Goal: Task Accomplishment & Management: Manage account settings

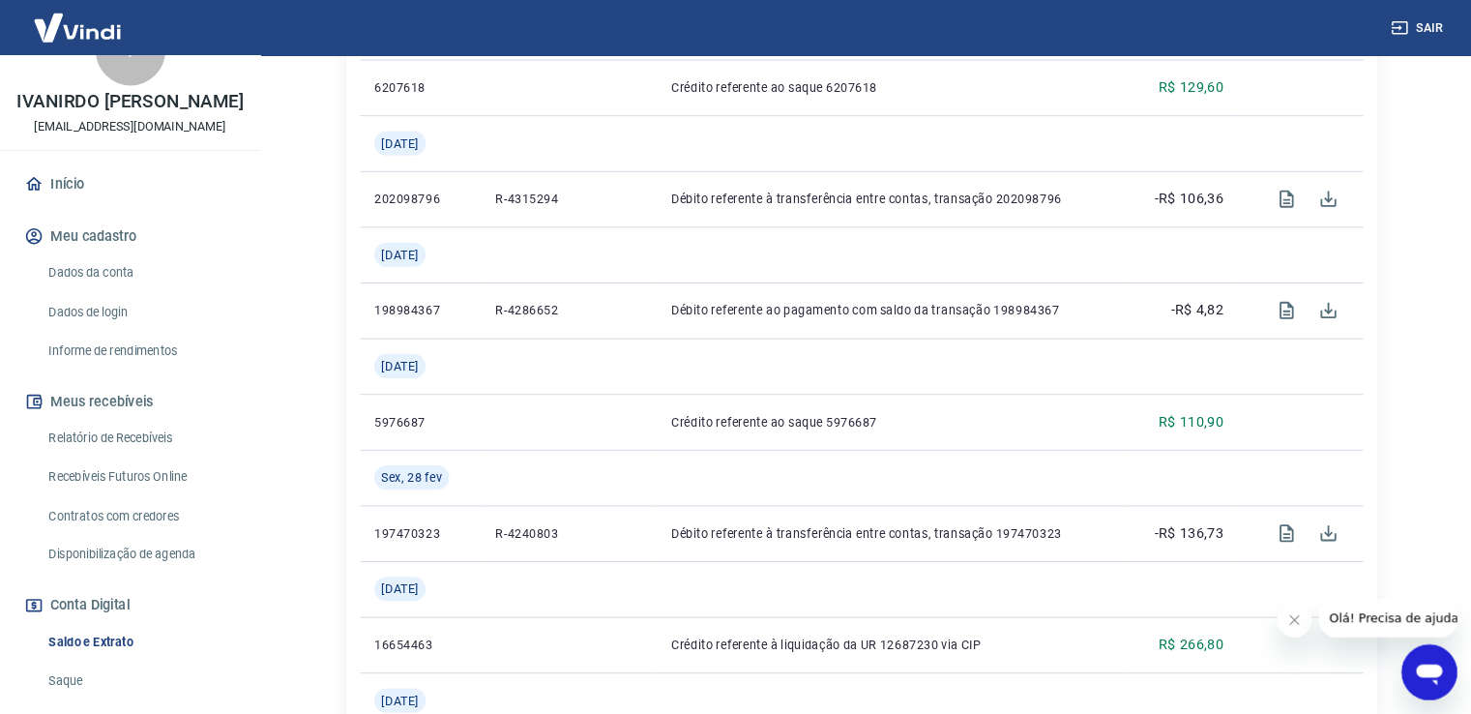
scroll to position [60, 0]
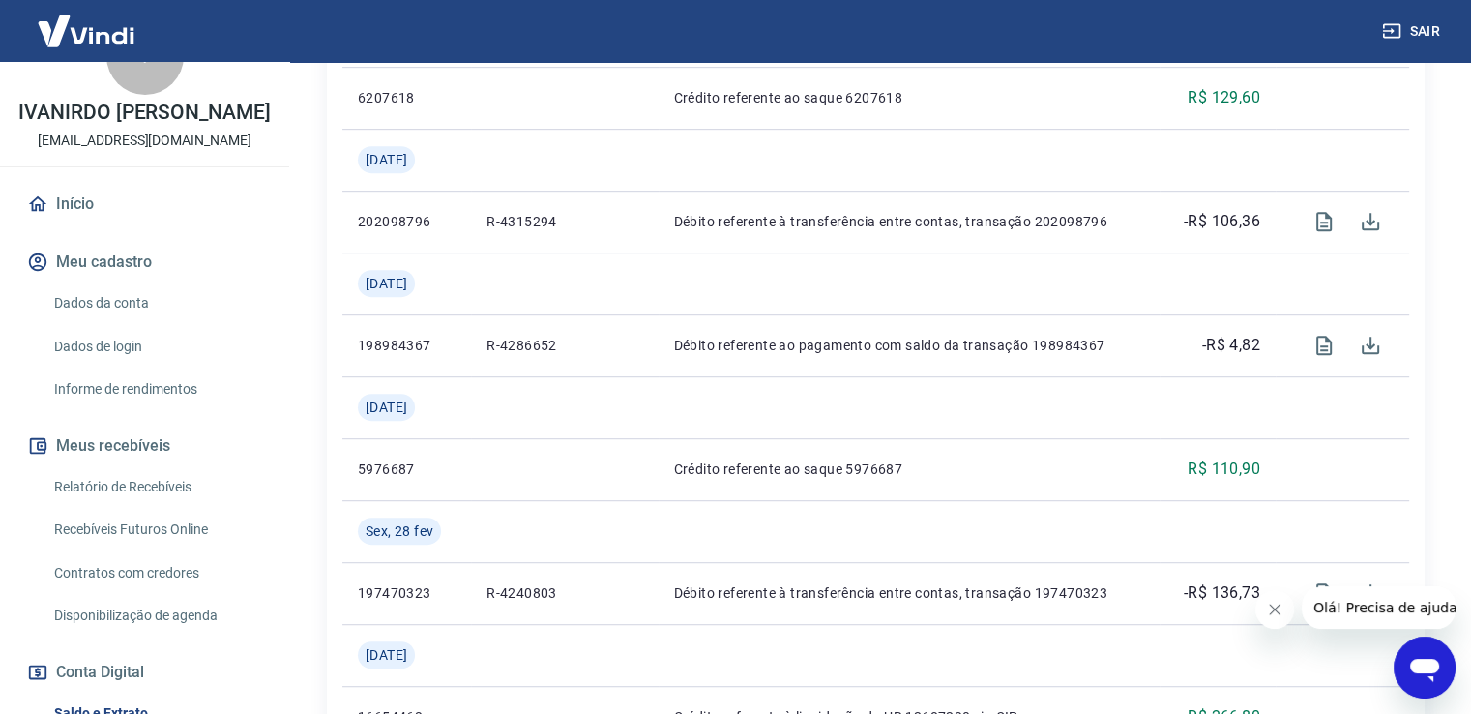
click at [94, 663] on button "Conta Digital" at bounding box center [144, 672] width 243 height 43
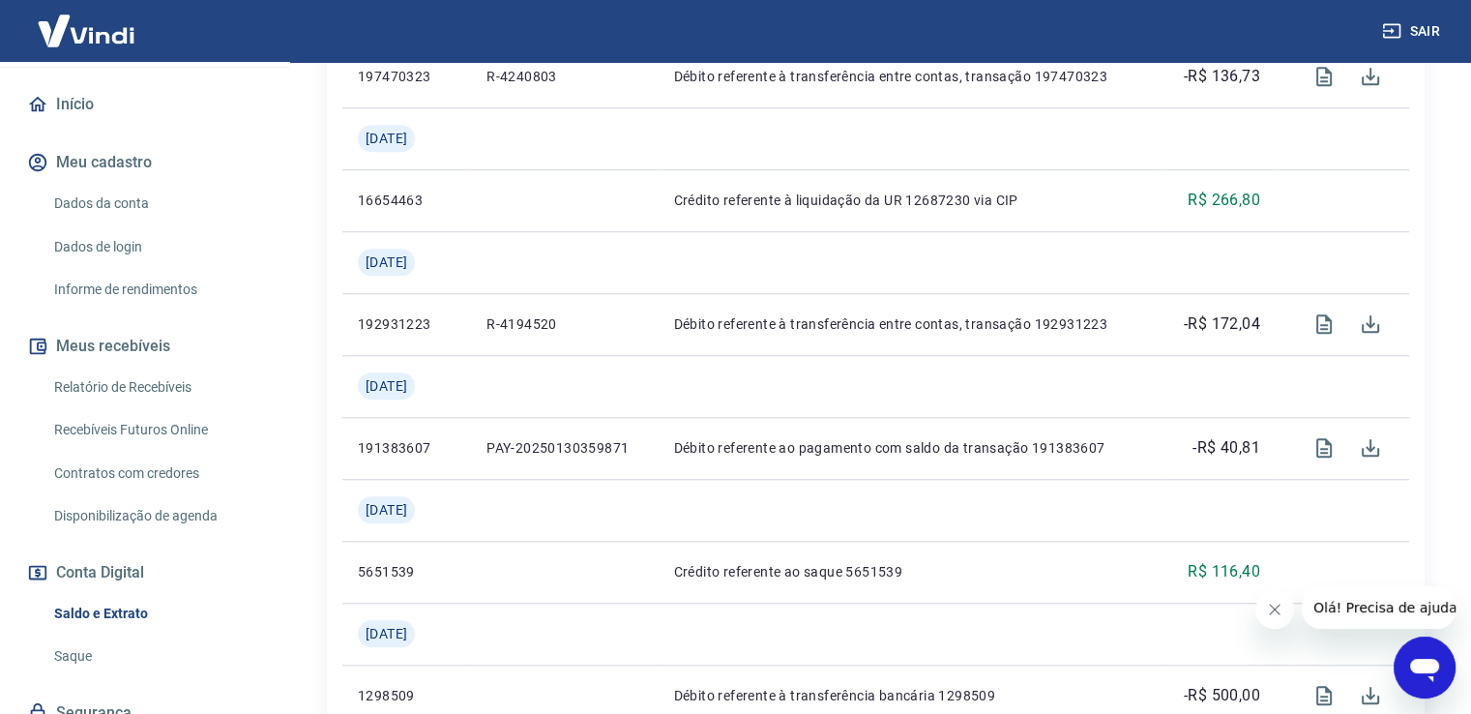
scroll to position [0, 0]
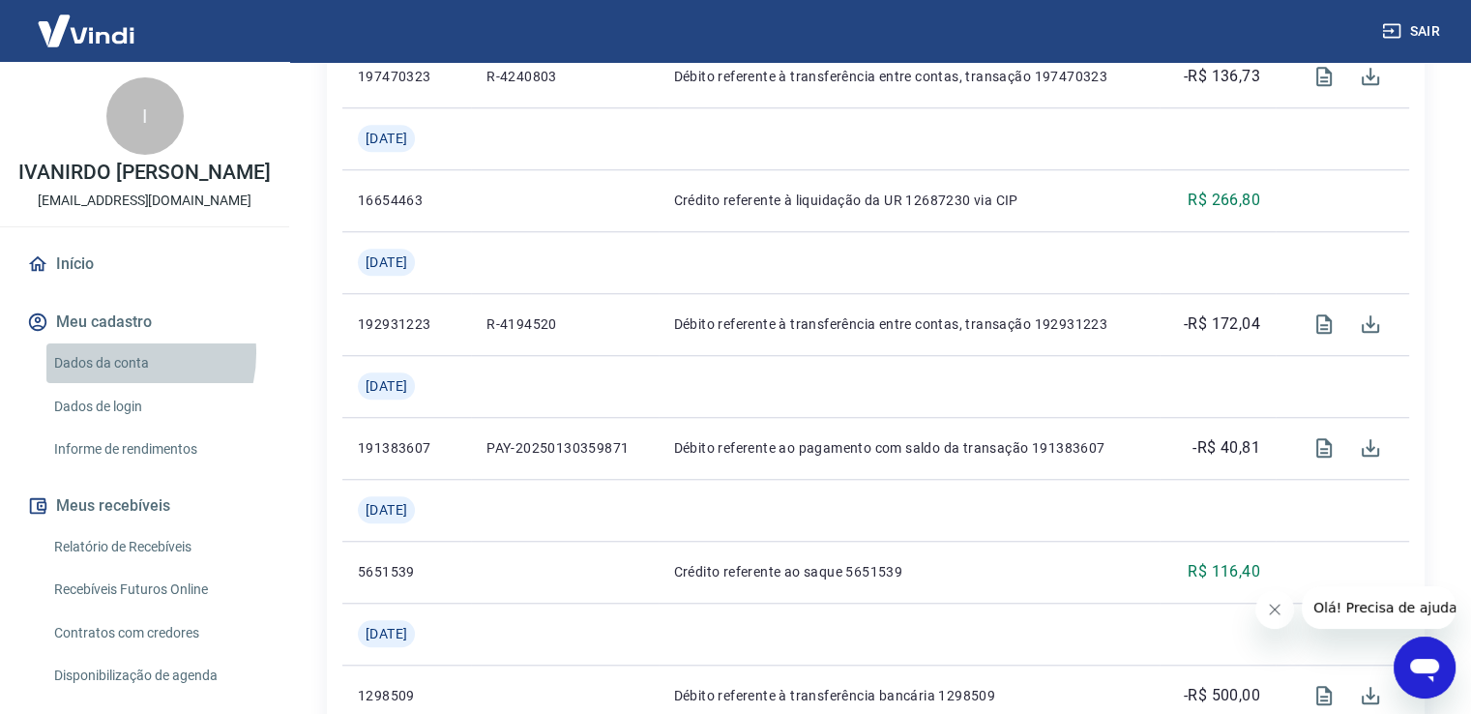
click at [117, 353] on link "Dados da conta" at bounding box center [156, 363] width 220 height 40
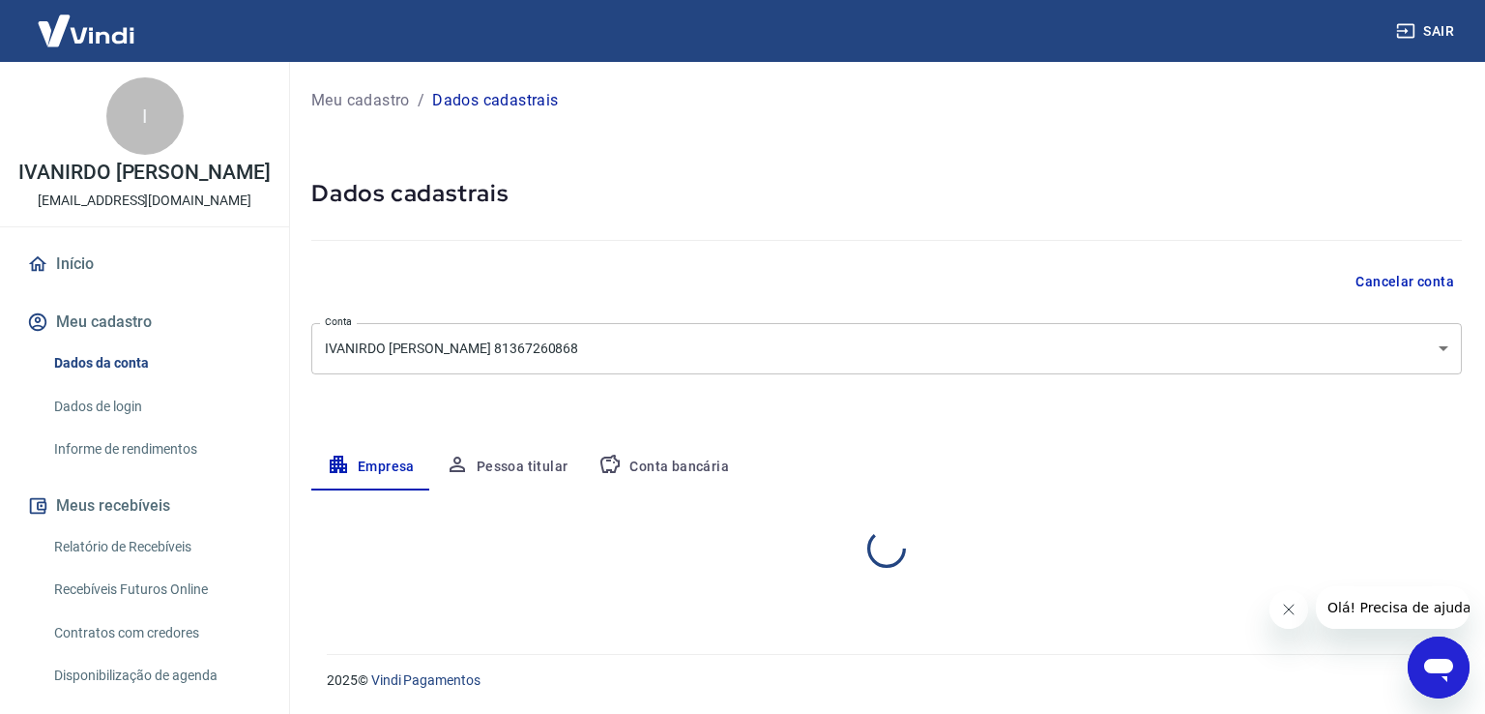
select select "PR"
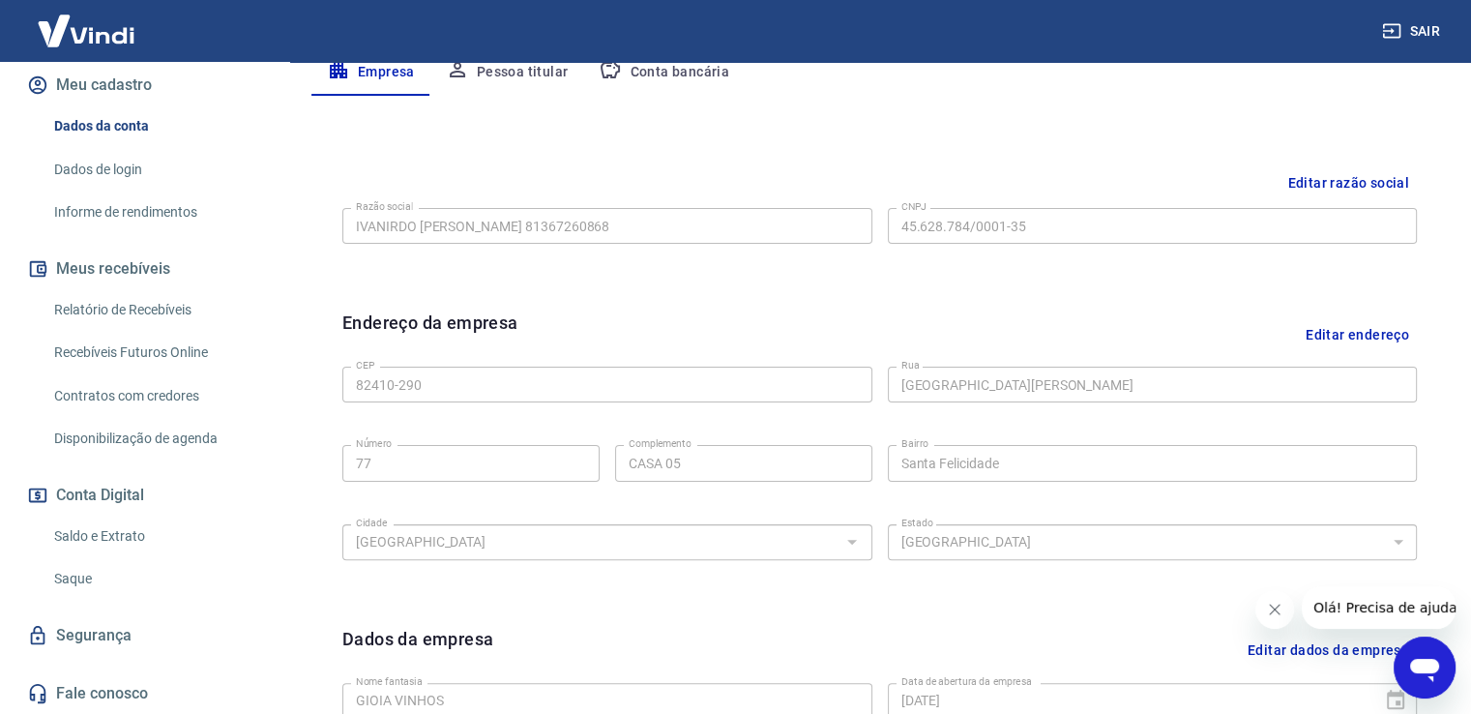
scroll to position [423, 0]
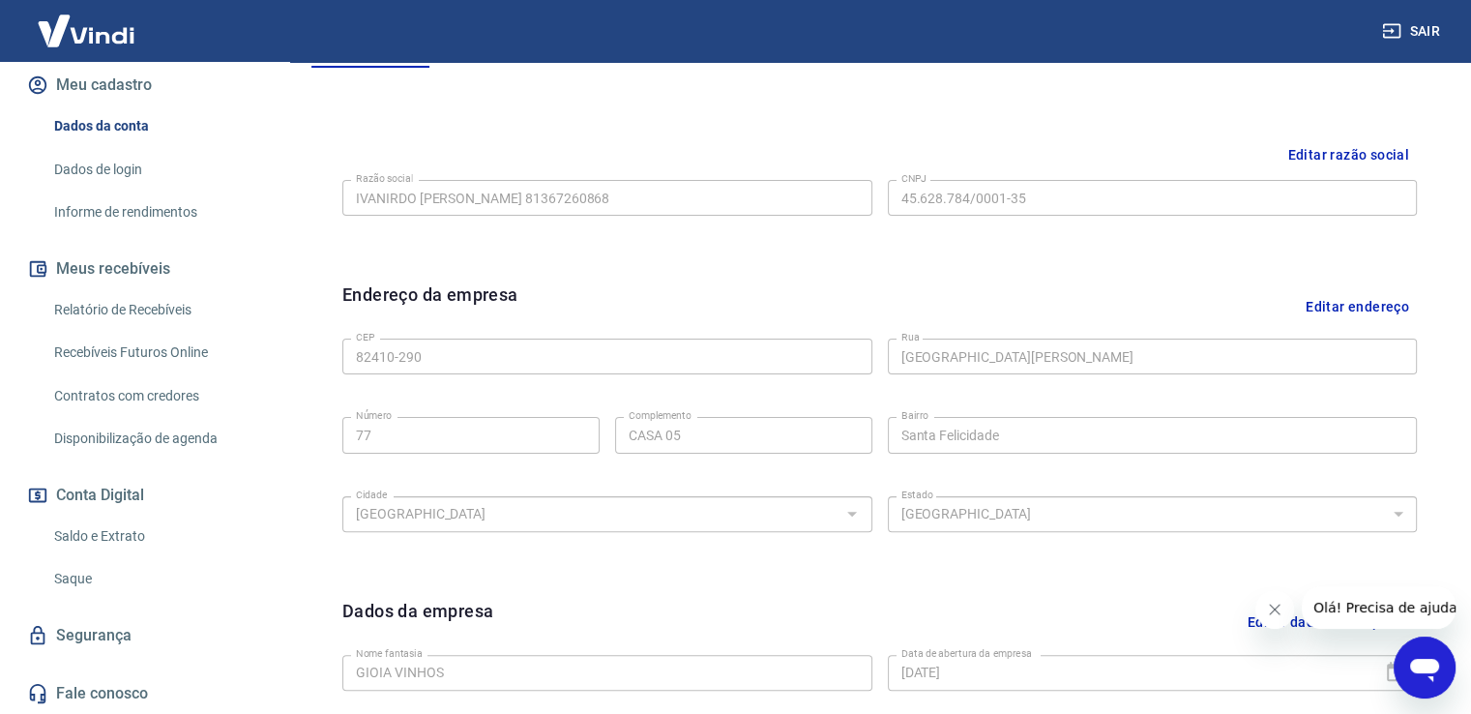
click at [105, 532] on link "Saldo e Extrato" at bounding box center [156, 536] width 220 height 40
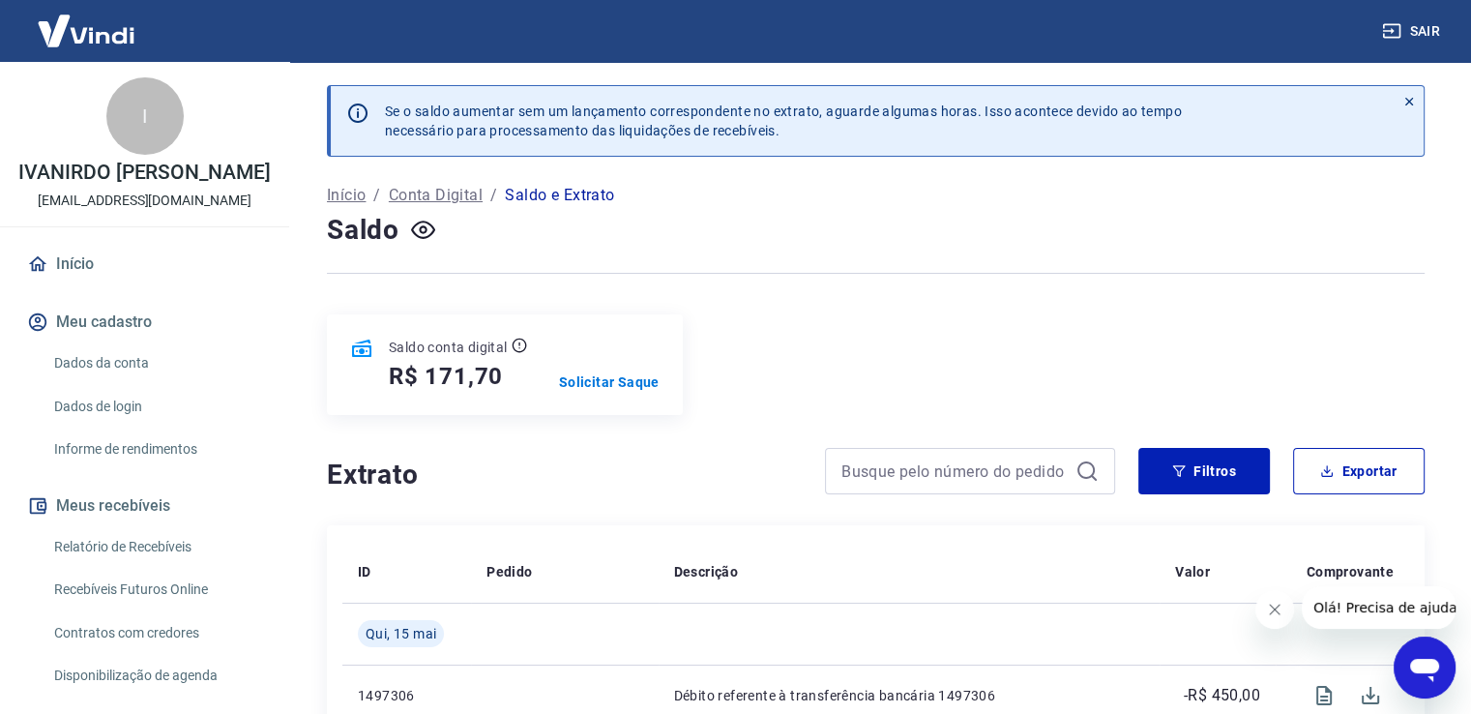
click at [94, 357] on link "Dados da conta" at bounding box center [156, 363] width 220 height 40
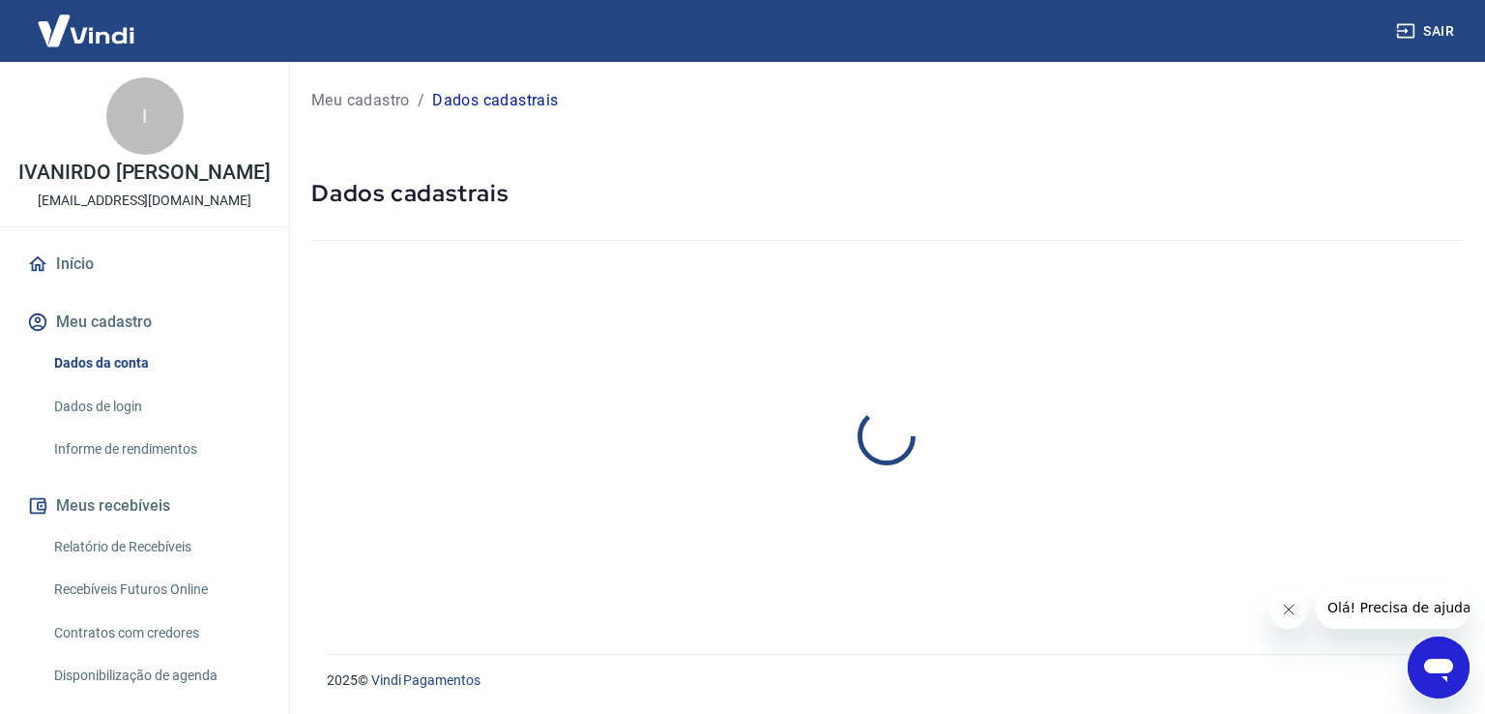
select select "PR"
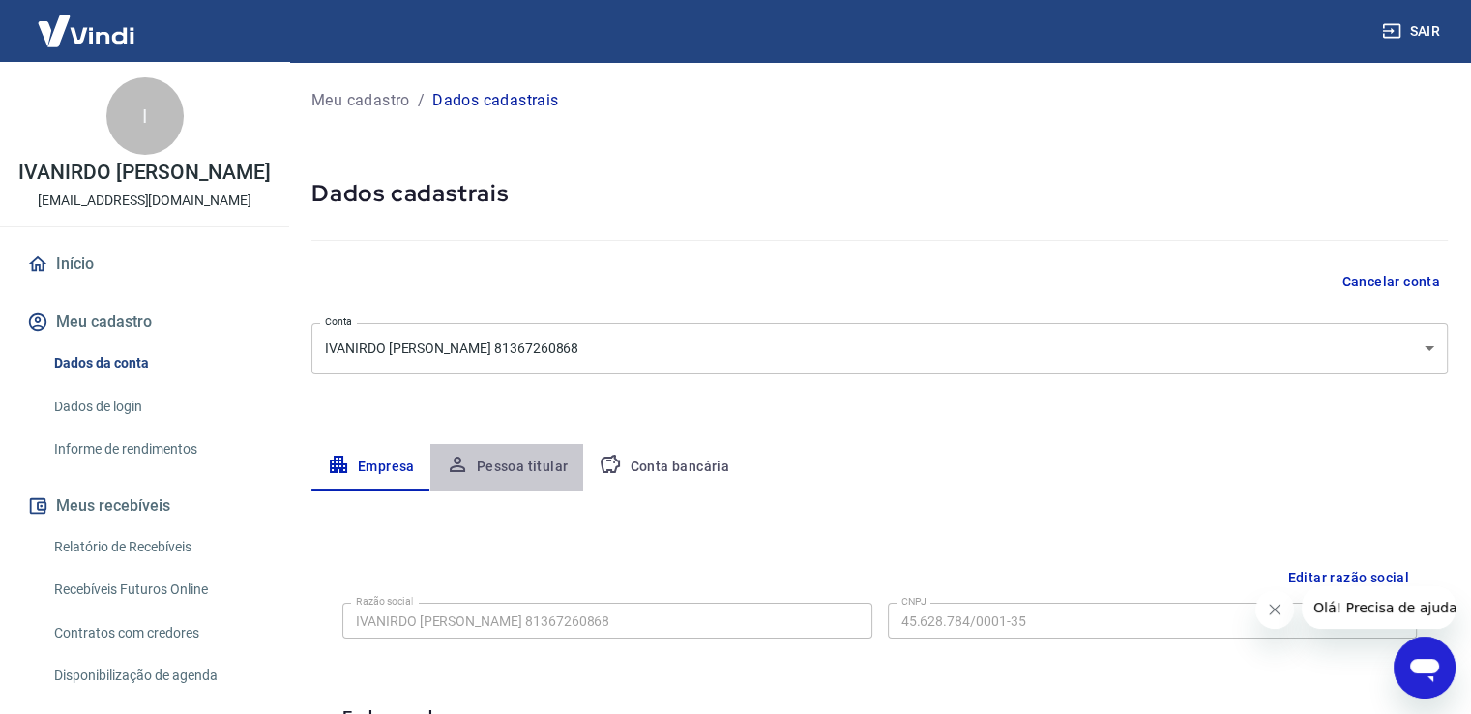
click at [506, 465] on button "Pessoa titular" at bounding box center [507, 467] width 154 height 46
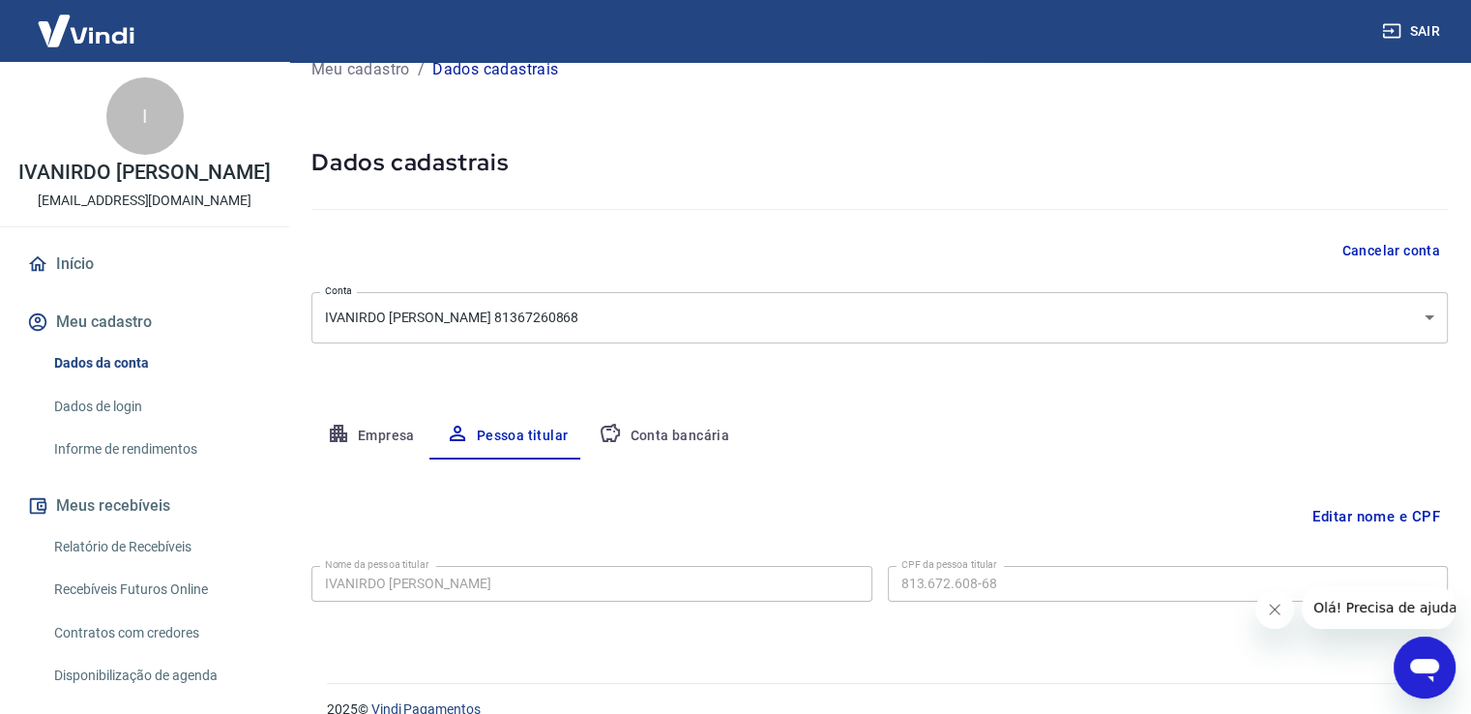
scroll to position [59, 0]
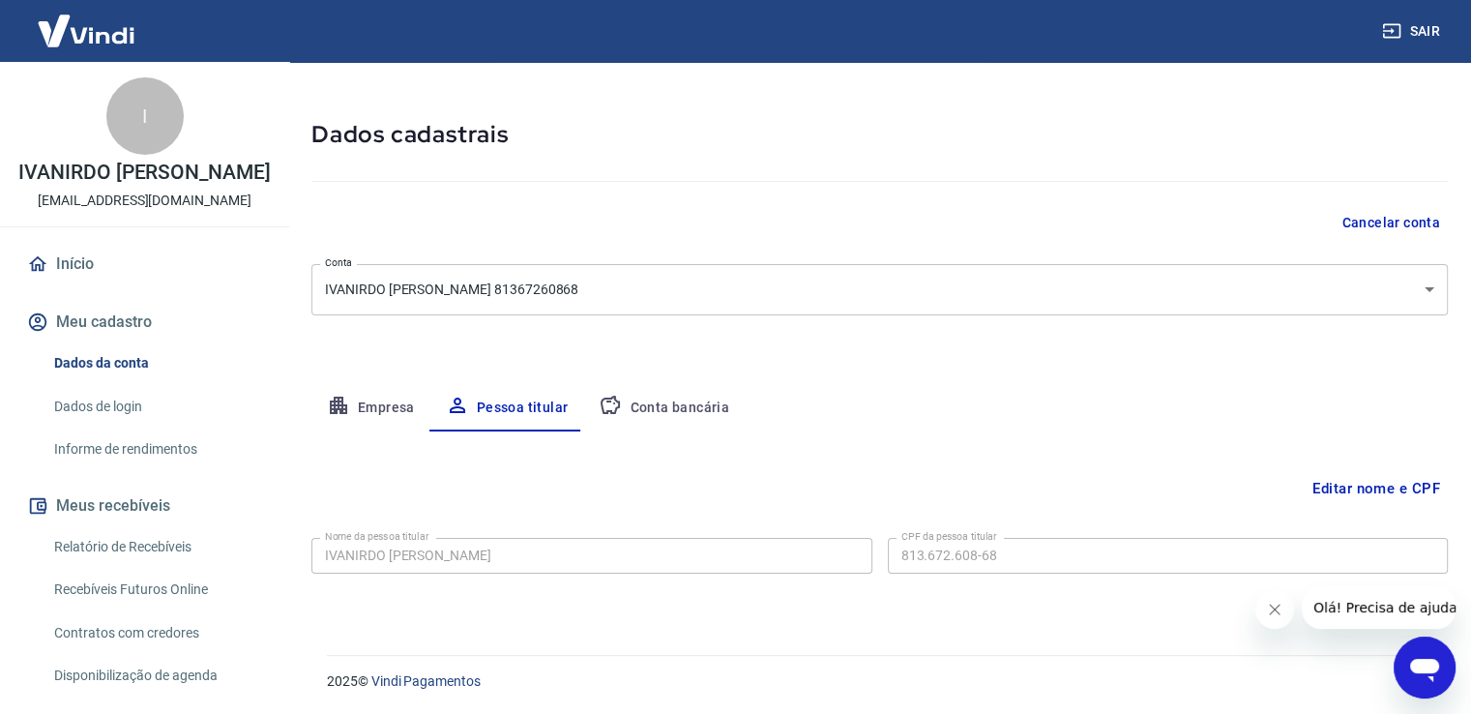
click at [689, 407] on button "Conta bancária" at bounding box center [663, 408] width 161 height 46
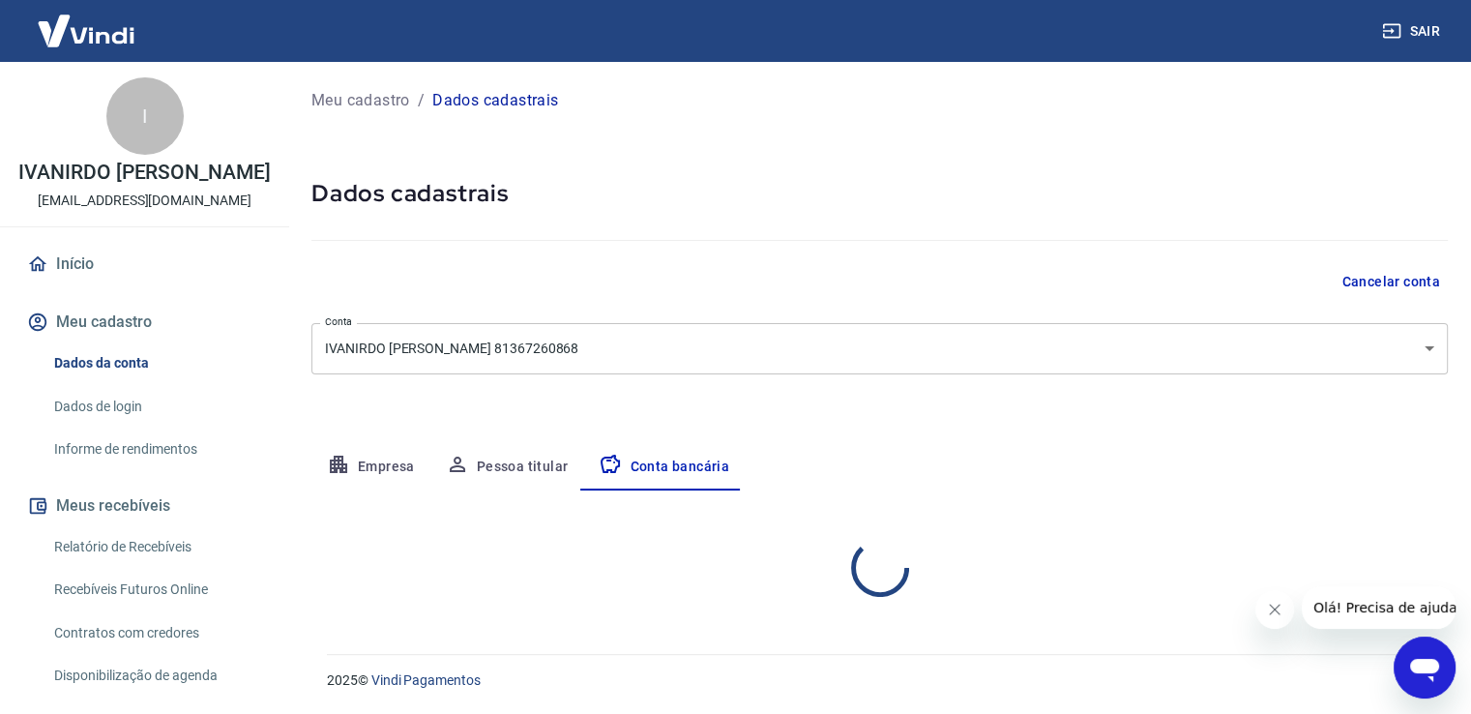
scroll to position [0, 0]
select select "1"
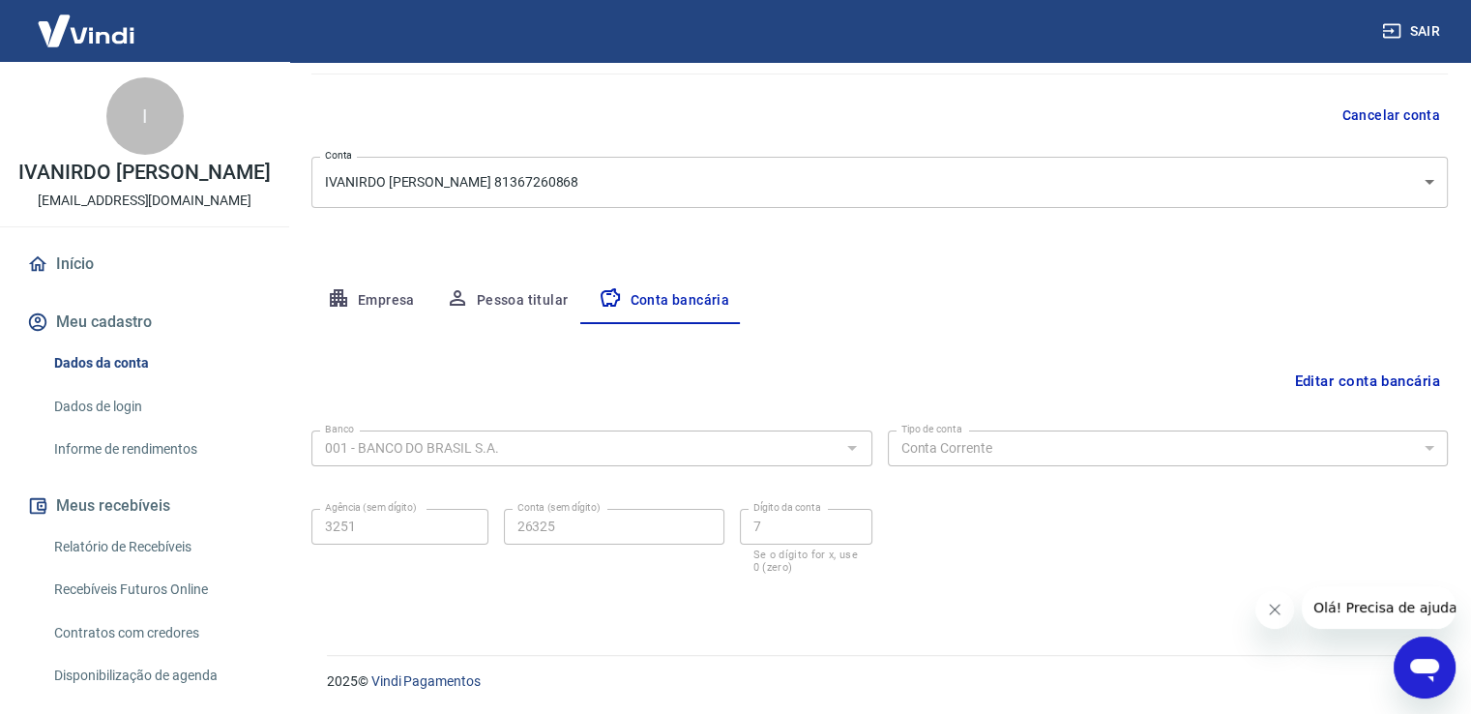
click at [395, 299] on button "Empresa" at bounding box center [370, 301] width 119 height 46
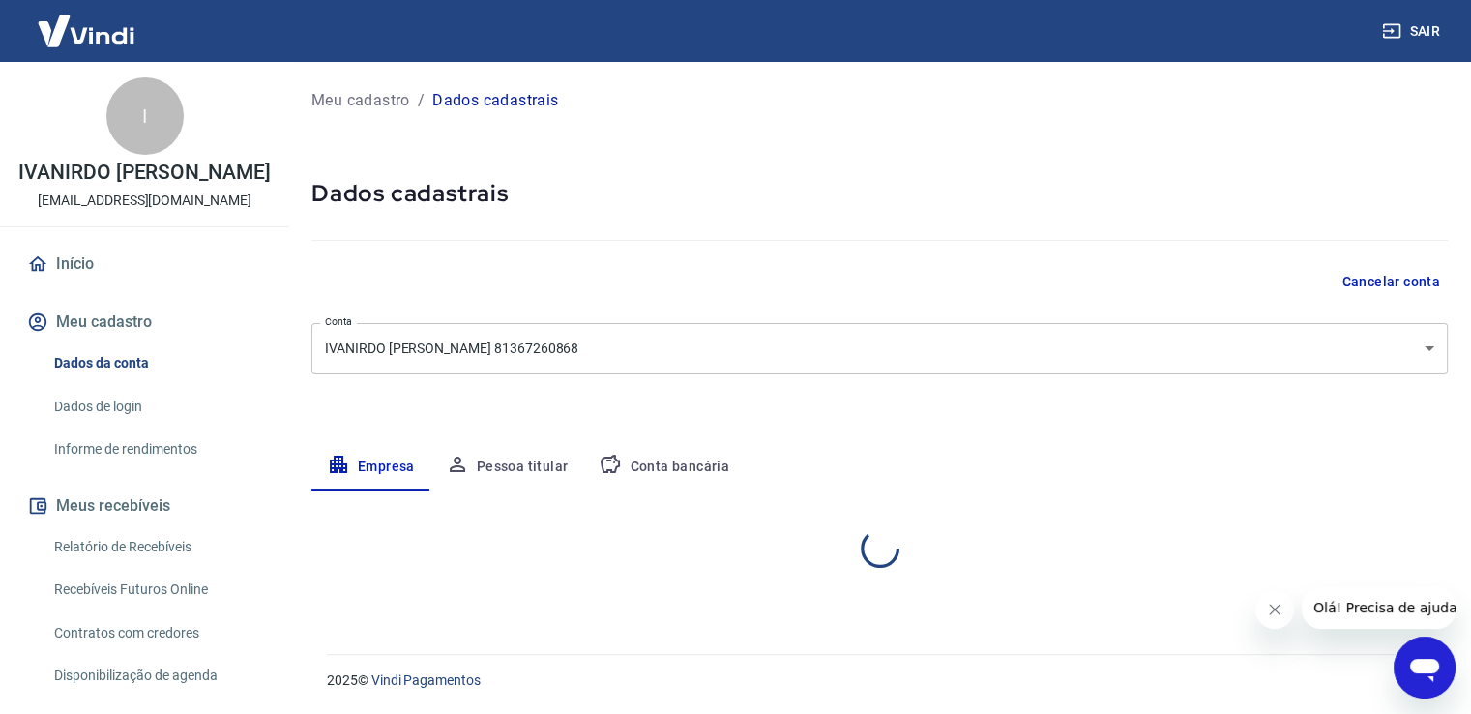
select select "PR"
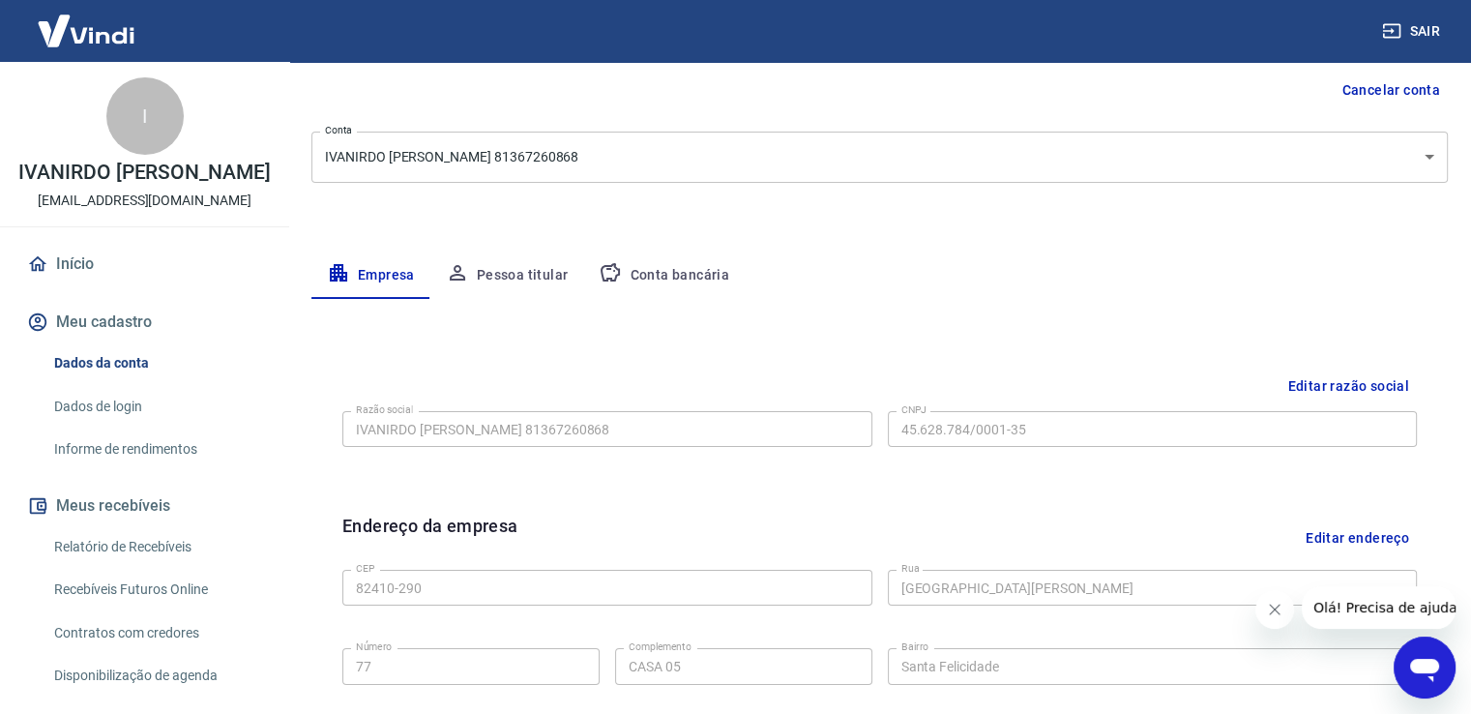
scroll to position [164, 0]
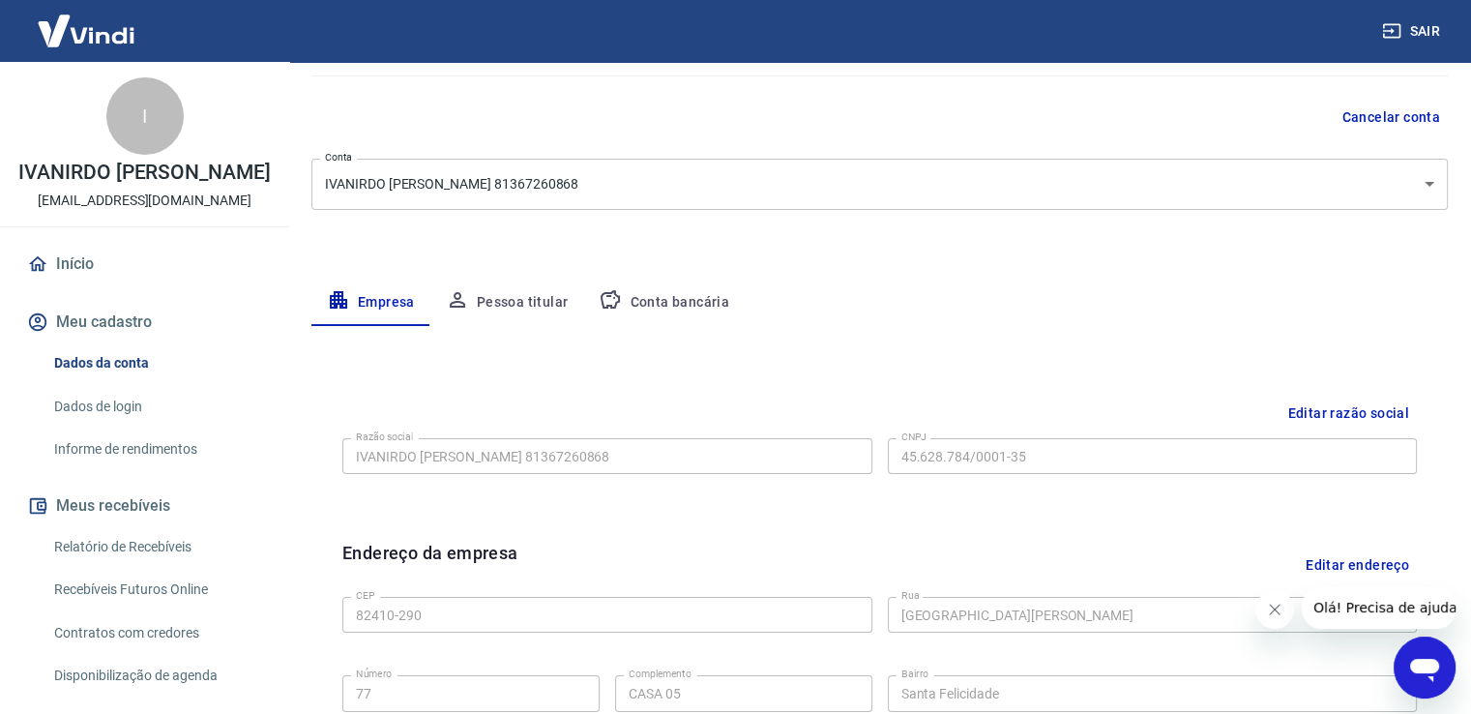
click at [522, 306] on button "Pessoa titular" at bounding box center [507, 302] width 154 height 46
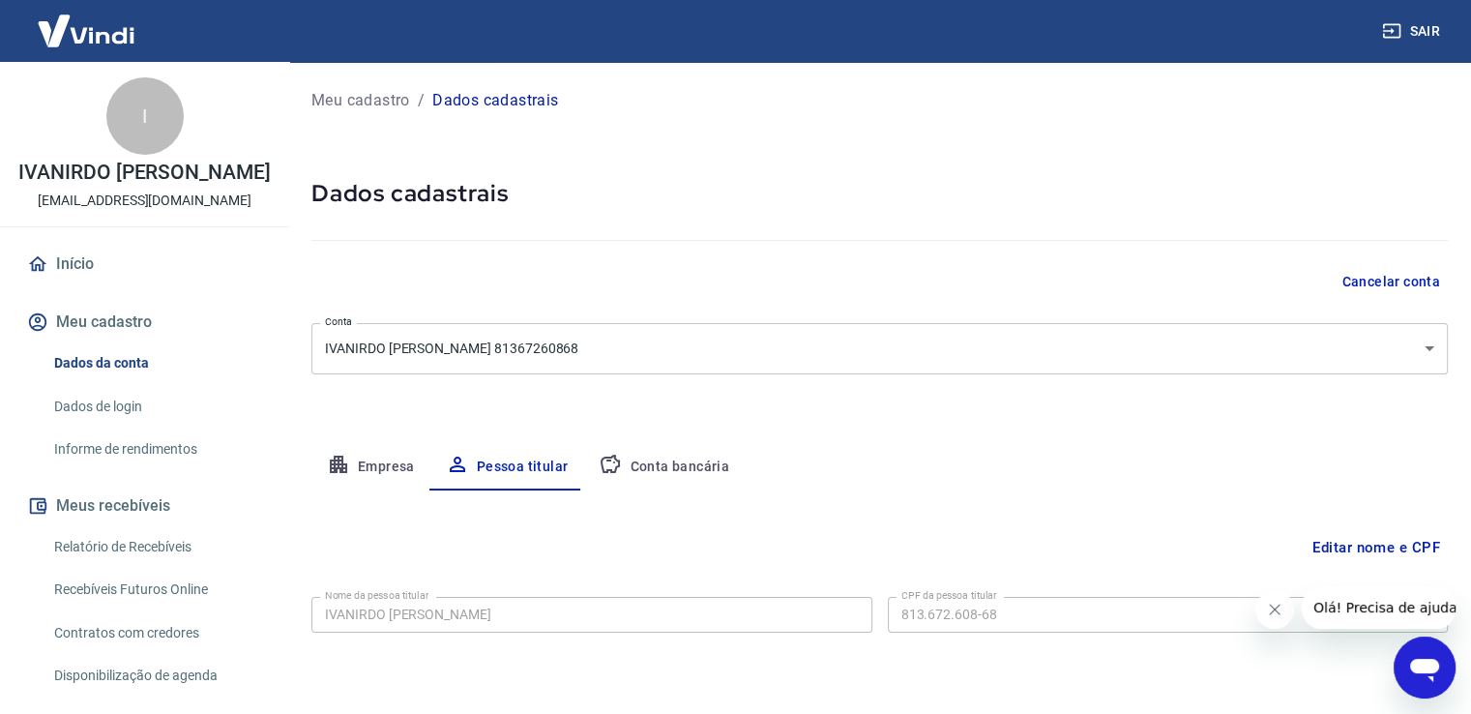
scroll to position [59, 0]
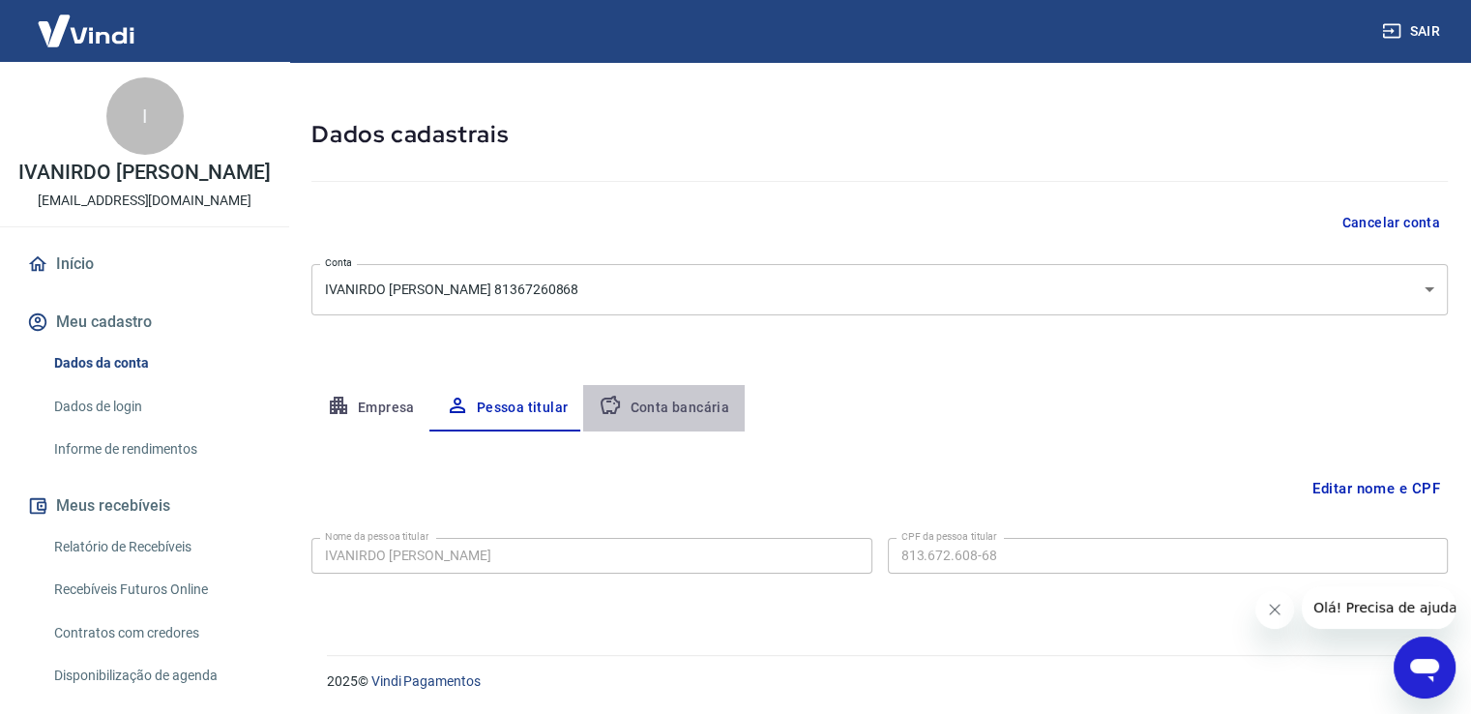
click at [668, 407] on button "Conta bancária" at bounding box center [663, 408] width 161 height 46
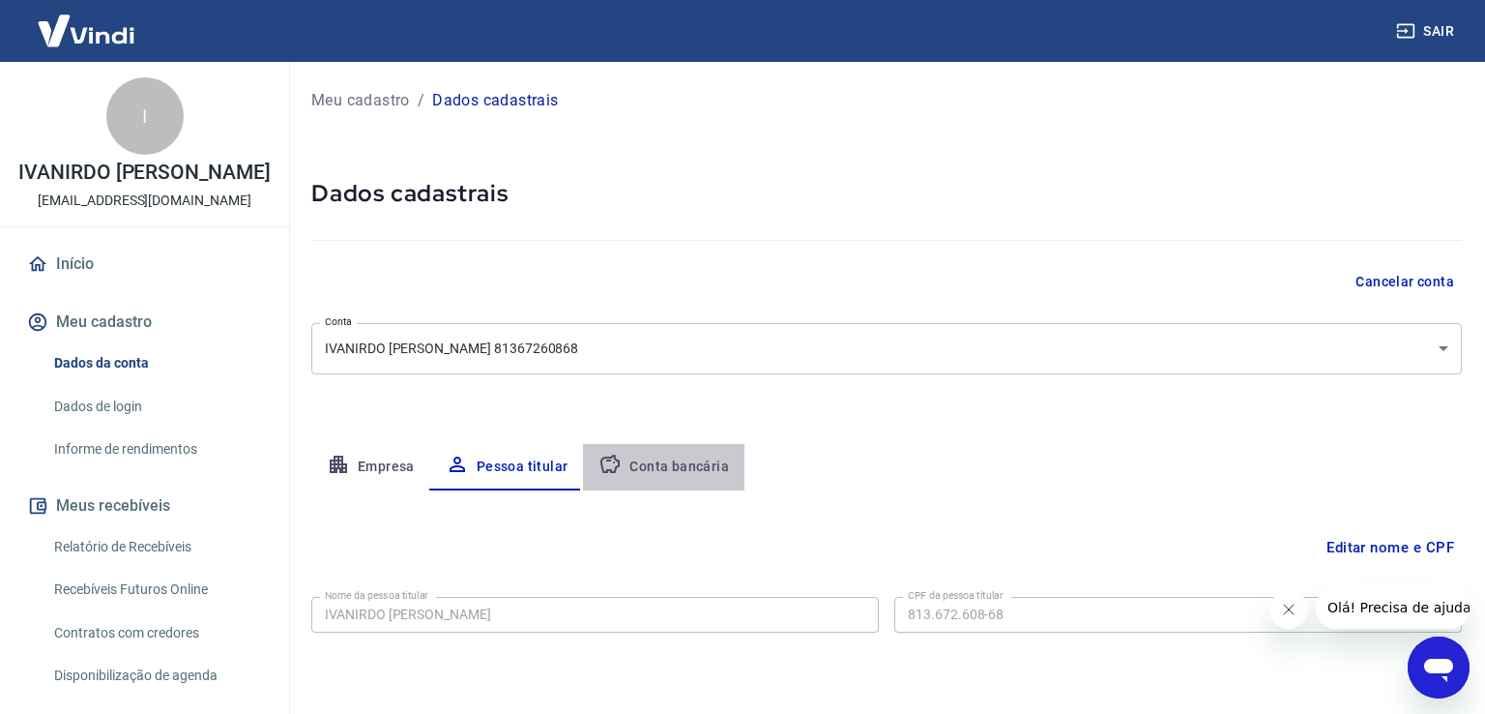
select select "1"
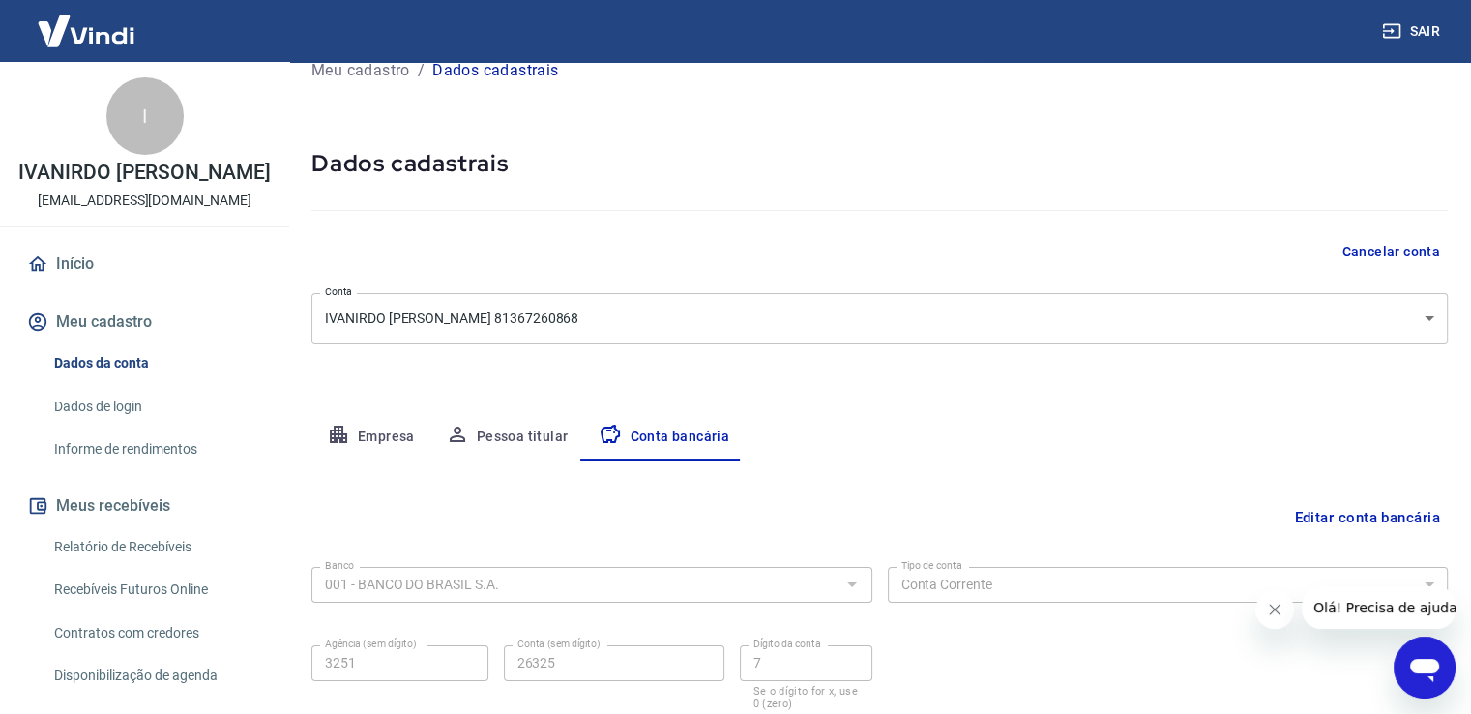
scroll to position [166, 0]
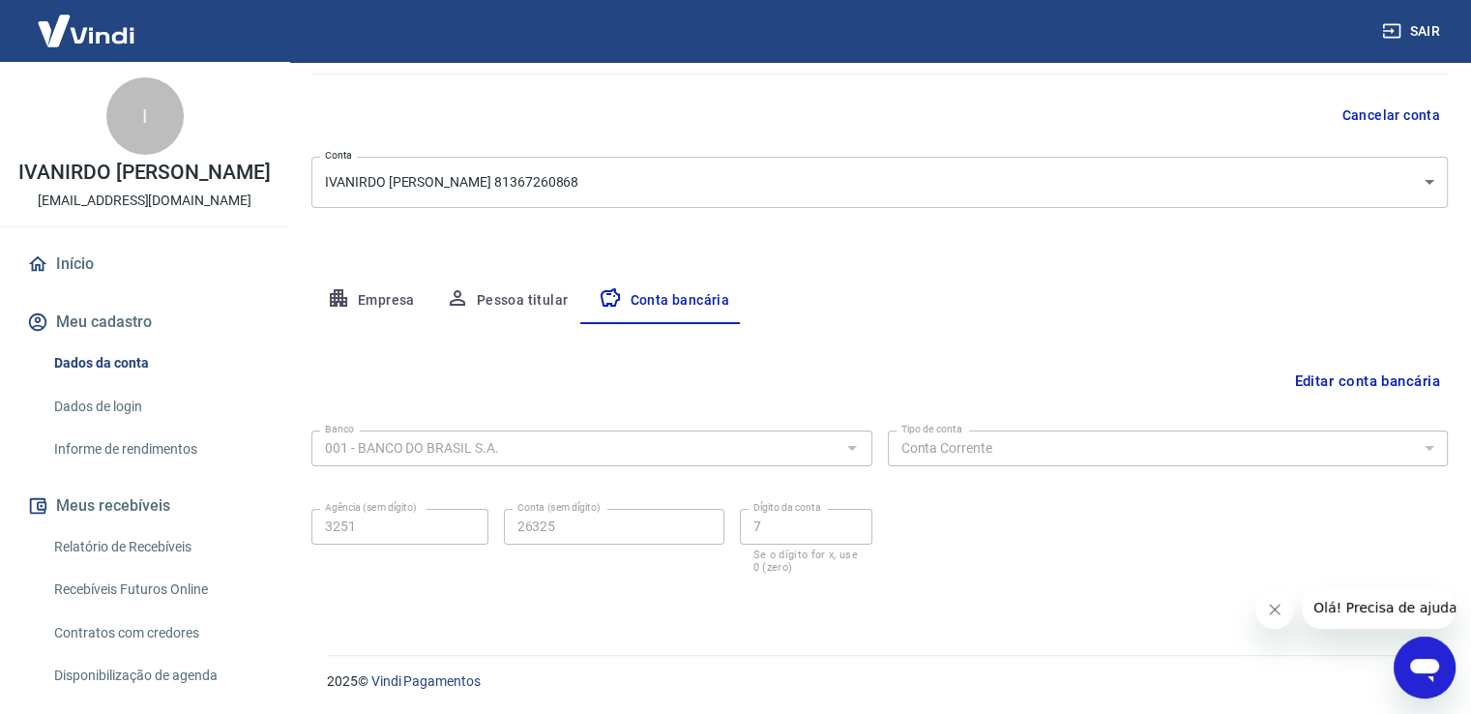
click at [1404, 377] on button "Editar conta bancária" at bounding box center [1366, 381] width 161 height 37
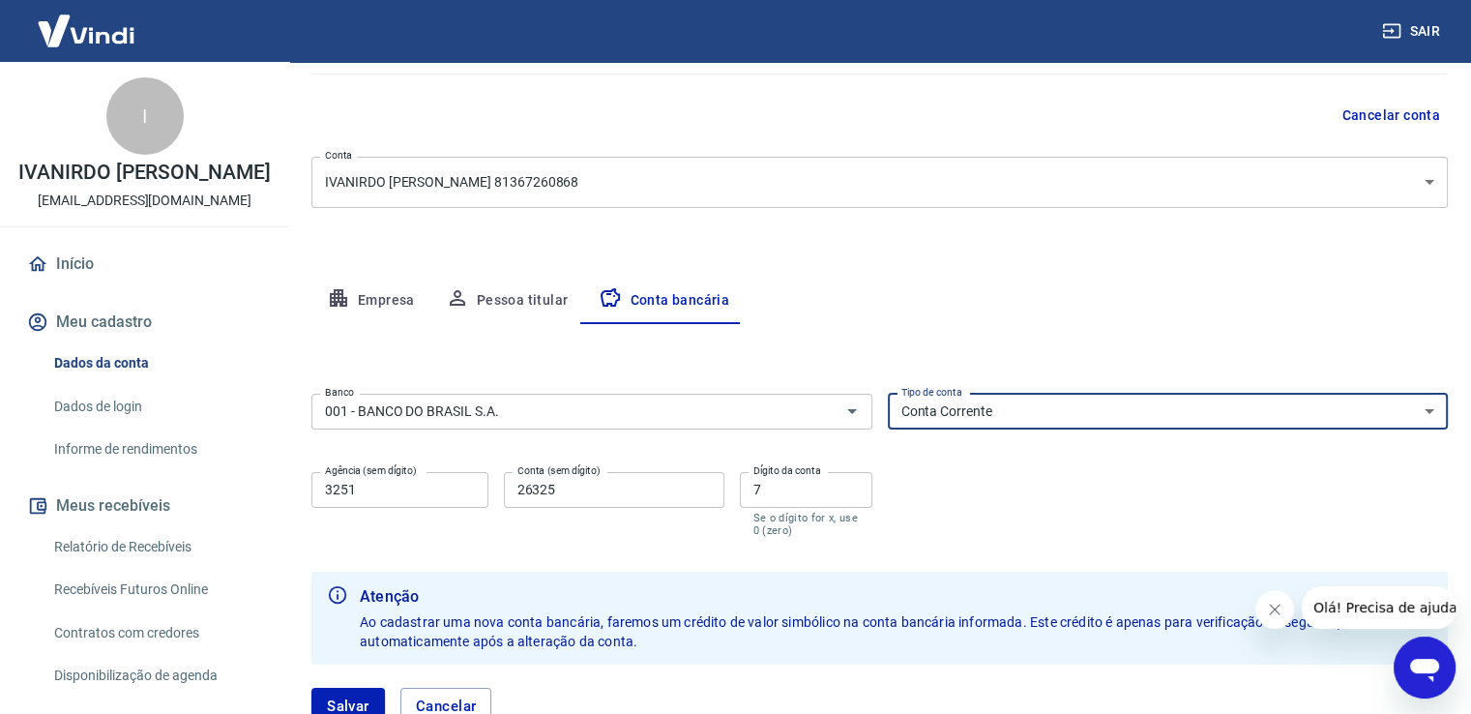
click at [1432, 412] on select "Conta Corrente Conta Poupança" at bounding box center [1168, 412] width 561 height 36
click at [888, 394] on select "Conta Corrente Conta Poupança" at bounding box center [1168, 412] width 561 height 36
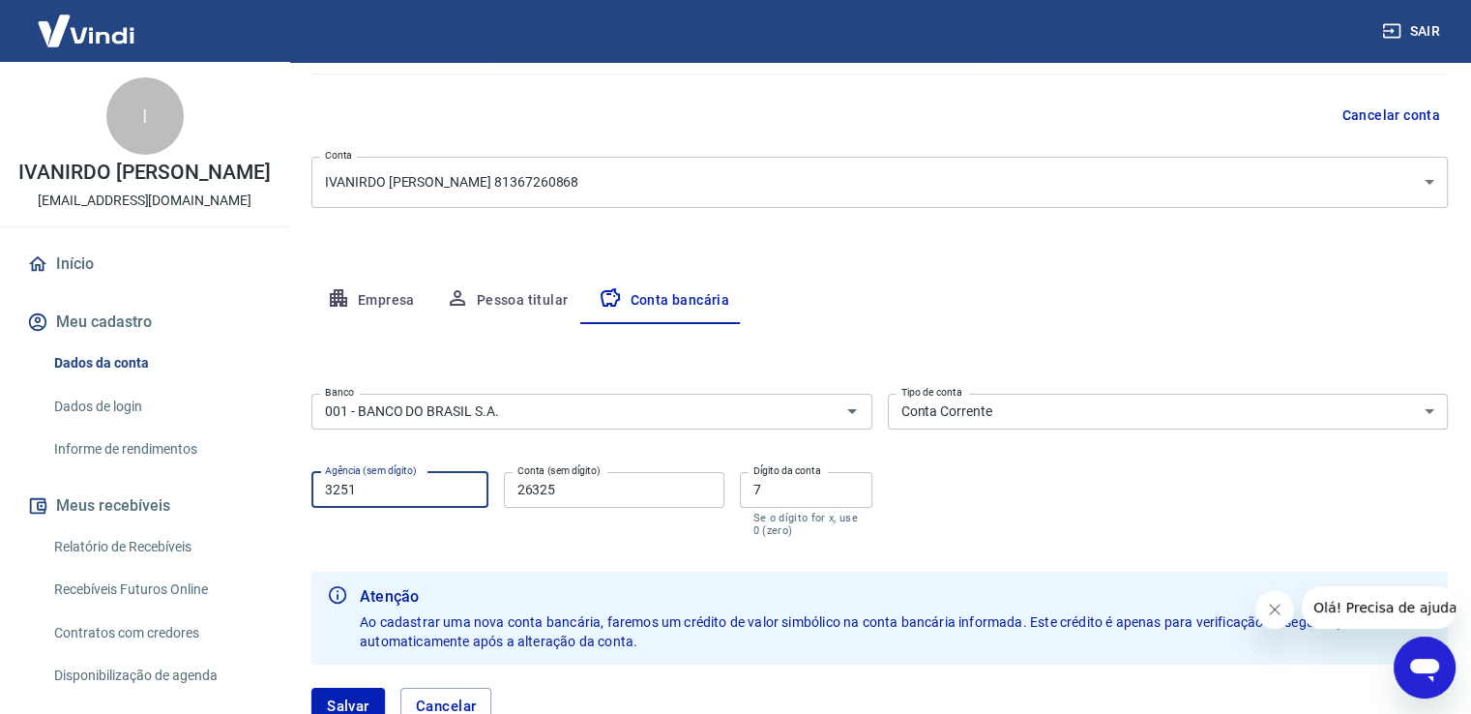
click at [381, 488] on input "3251" at bounding box center [399, 490] width 177 height 36
drag, startPoint x: 381, startPoint y: 488, endPoint x: 308, endPoint y: 487, distance: 73.5
click at [308, 487] on div "Meu cadastro / Dados cadastrais Dados cadastrais Cancelar conta Conta IVANIRDO …" at bounding box center [879, 333] width 1183 height 875
type input "3390"
drag, startPoint x: 575, startPoint y: 492, endPoint x: 470, endPoint y: 492, distance: 105.4
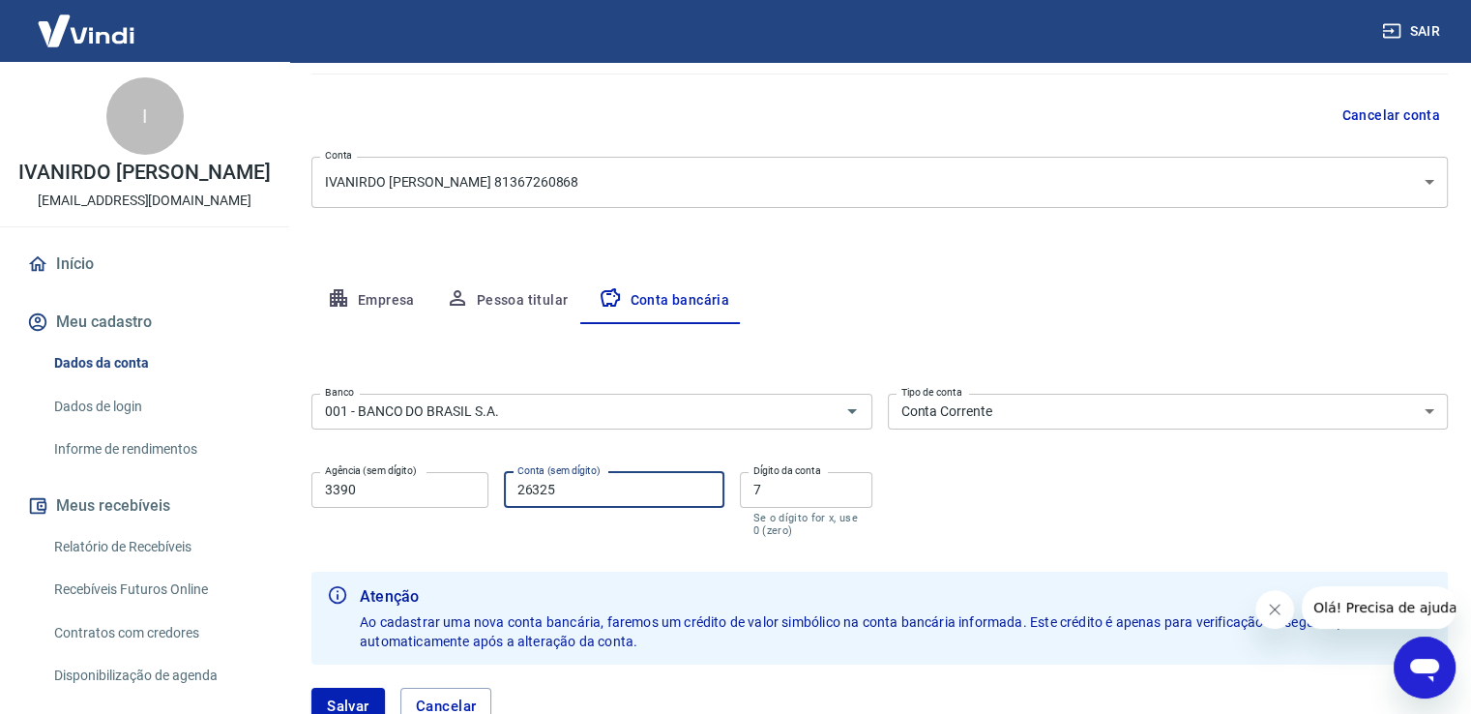
click at [470, 491] on div "Agência (sem dígito) 3390 Agência (sem dígito) Conta (sem dígito) 26325 Conta (…" at bounding box center [591, 502] width 561 height 76
type input "54792"
drag, startPoint x: 764, startPoint y: 491, endPoint x: 741, endPoint y: 495, distance: 23.5
click at [735, 494] on div "Agência (sem dígito) 3390 Agência (sem dígito) Conta (sem dígito) 54792 Conta (…" at bounding box center [591, 502] width 561 height 76
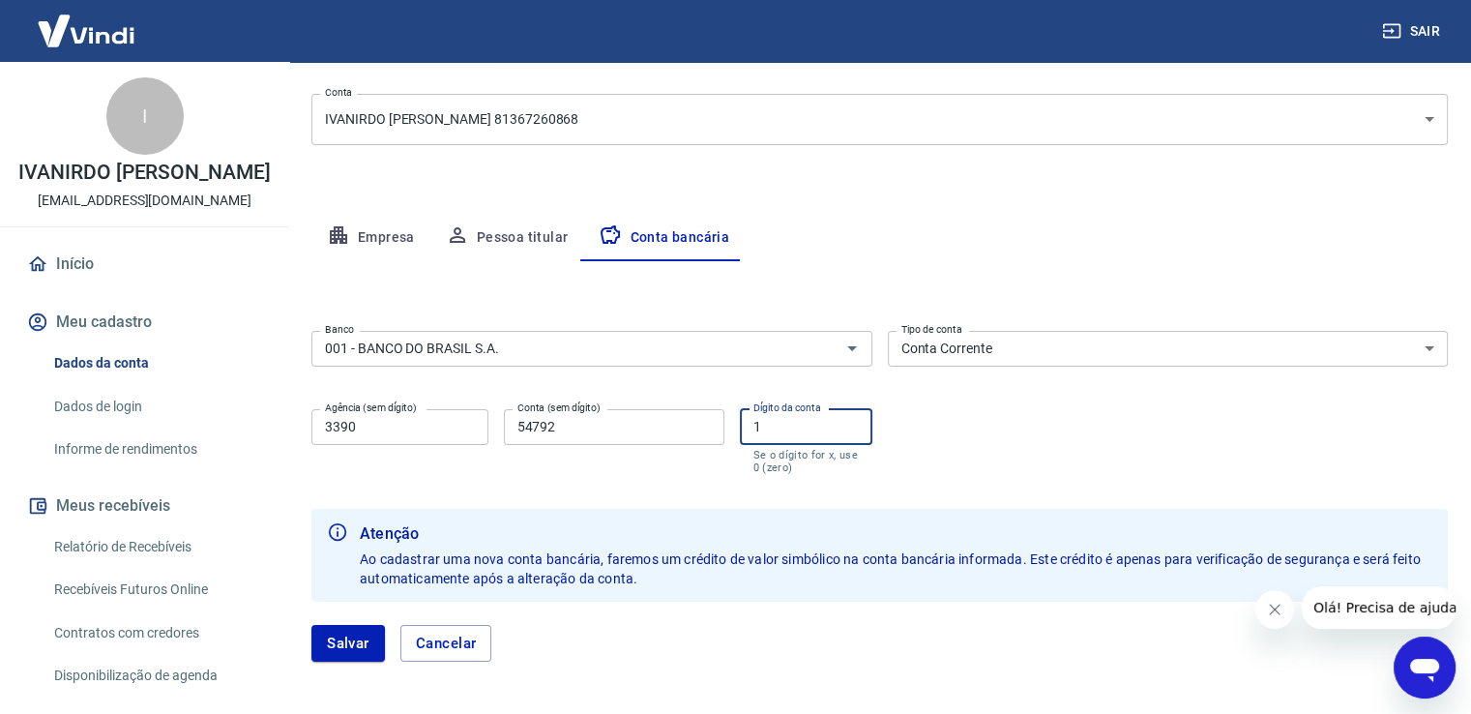
scroll to position [306, 0]
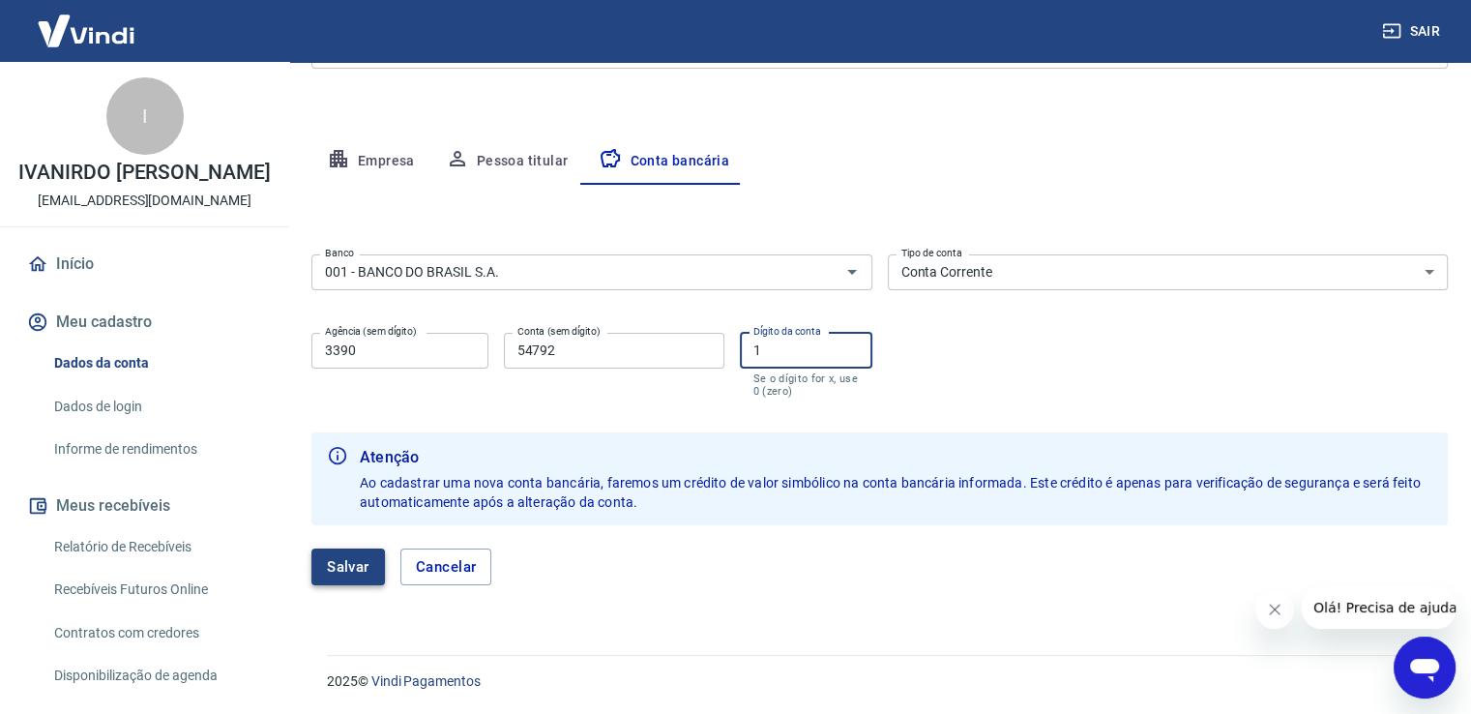
type input "1"
click at [357, 563] on button "Salvar" at bounding box center [347, 566] width 73 height 37
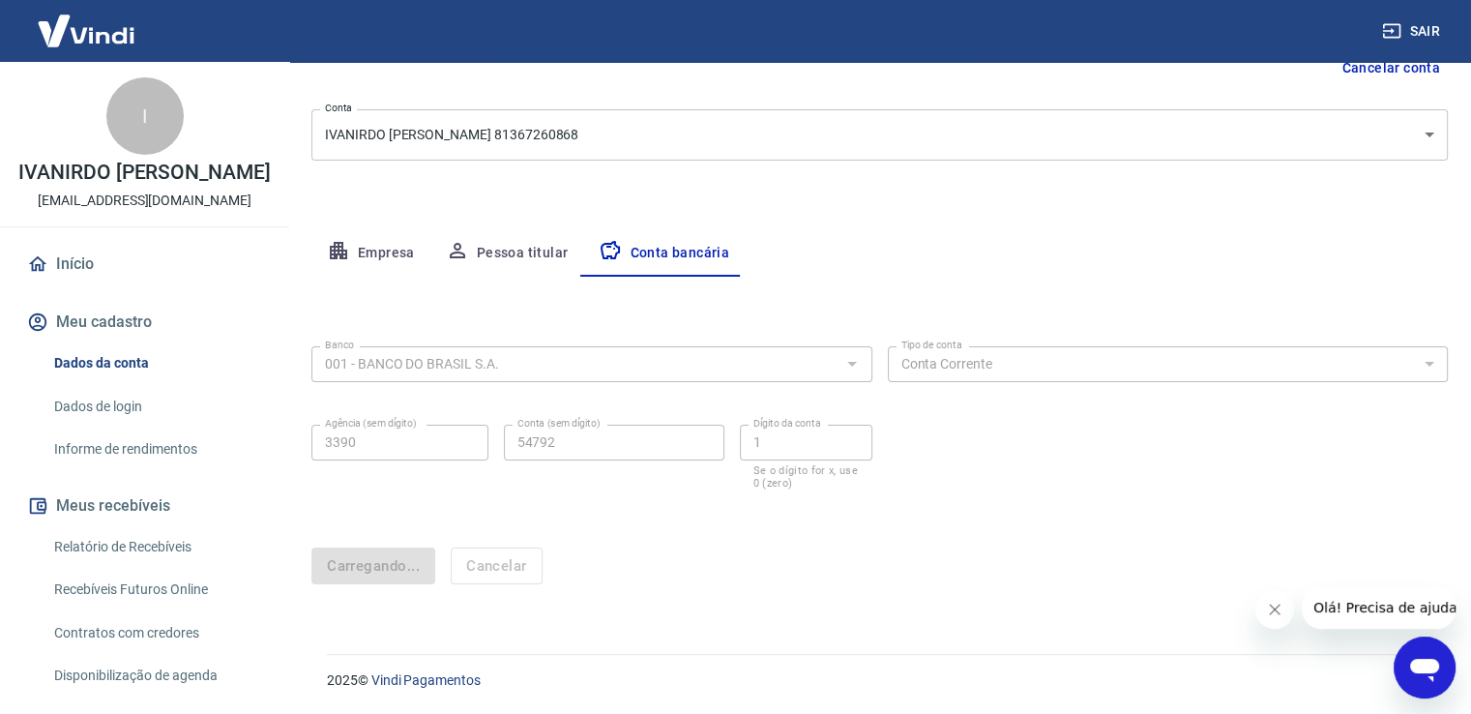
scroll to position [0, 0]
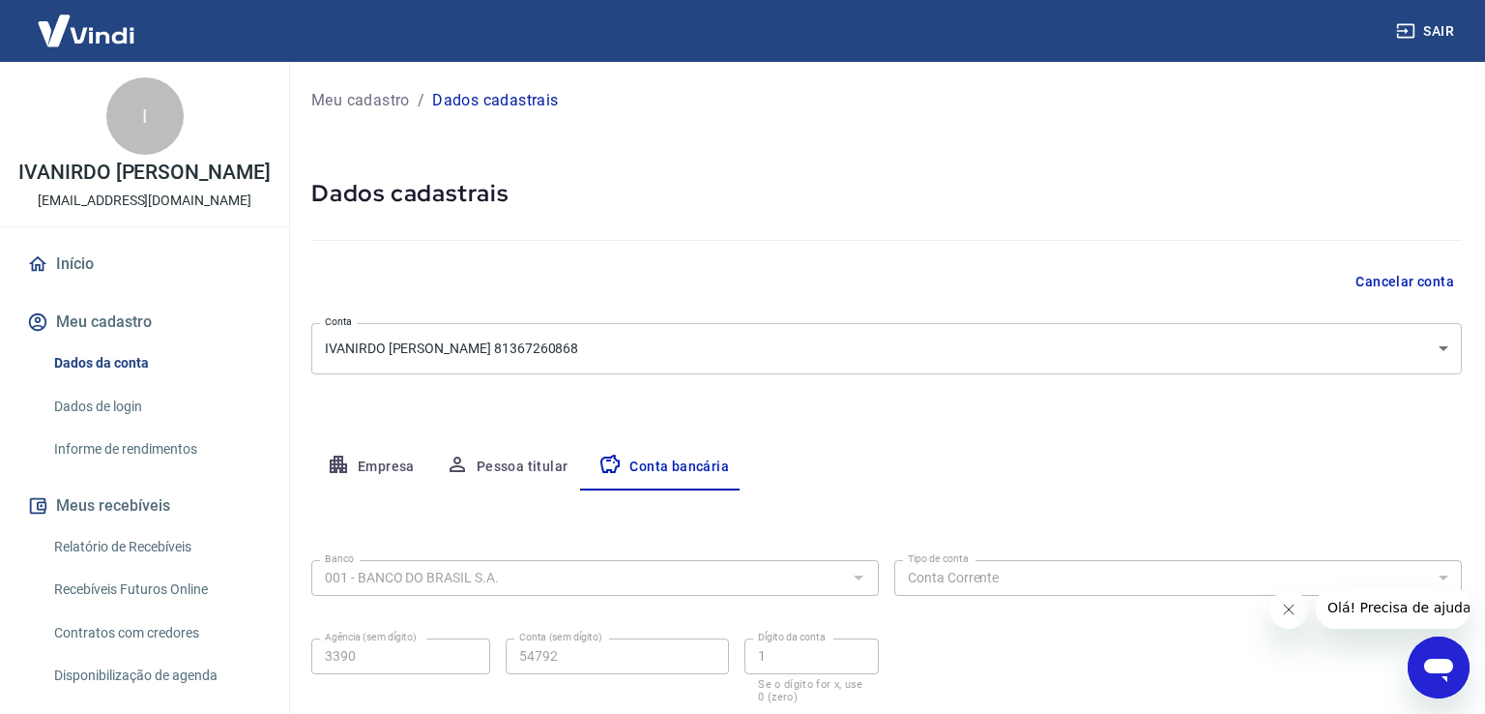
select select "1"
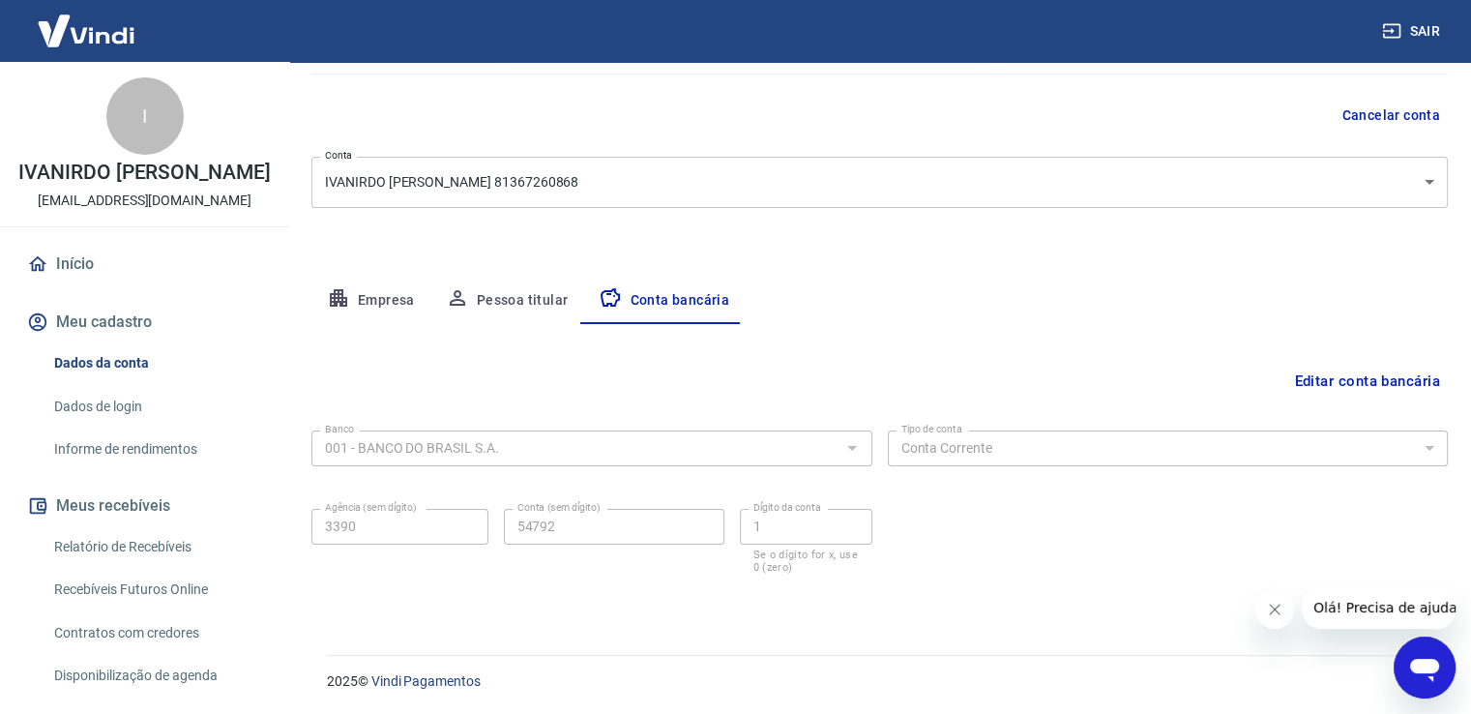
scroll to position [237, 0]
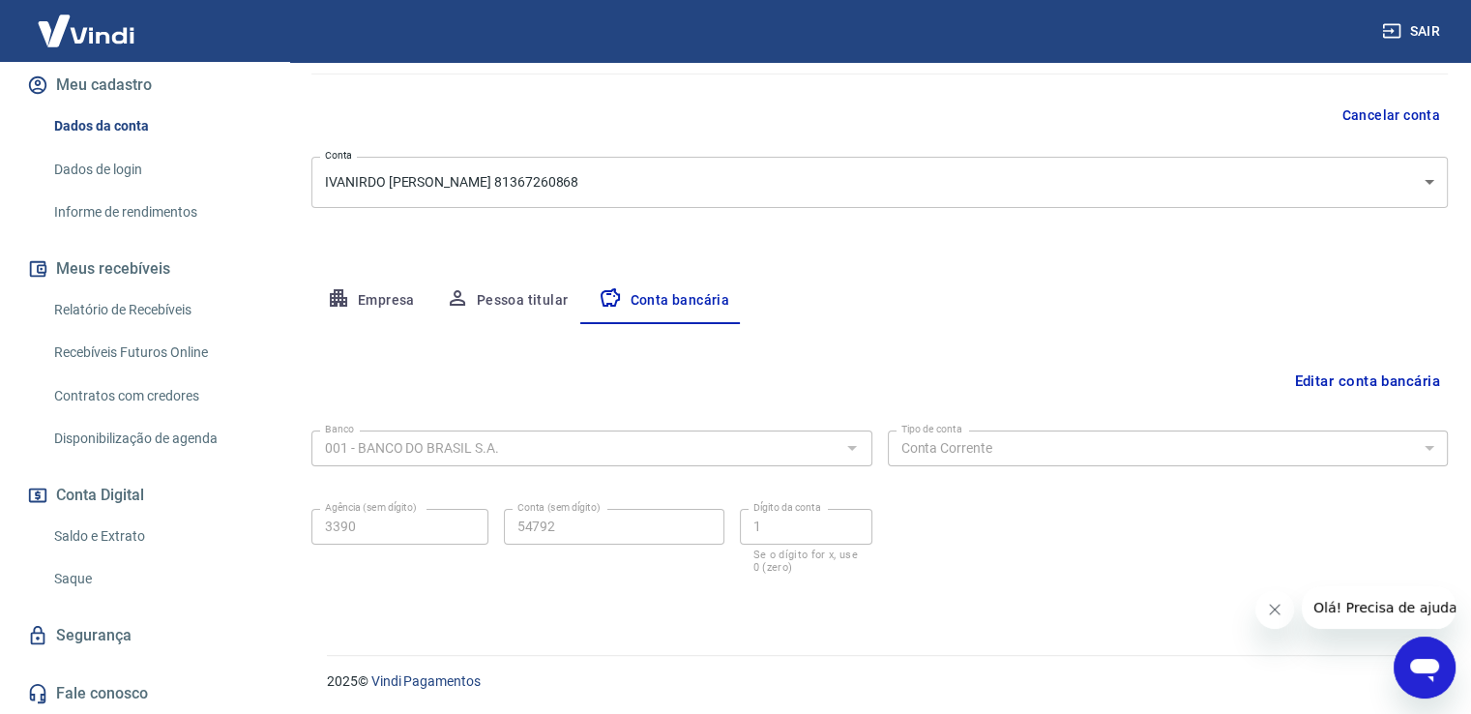
click at [108, 531] on link "Saldo e Extrato" at bounding box center [156, 536] width 220 height 40
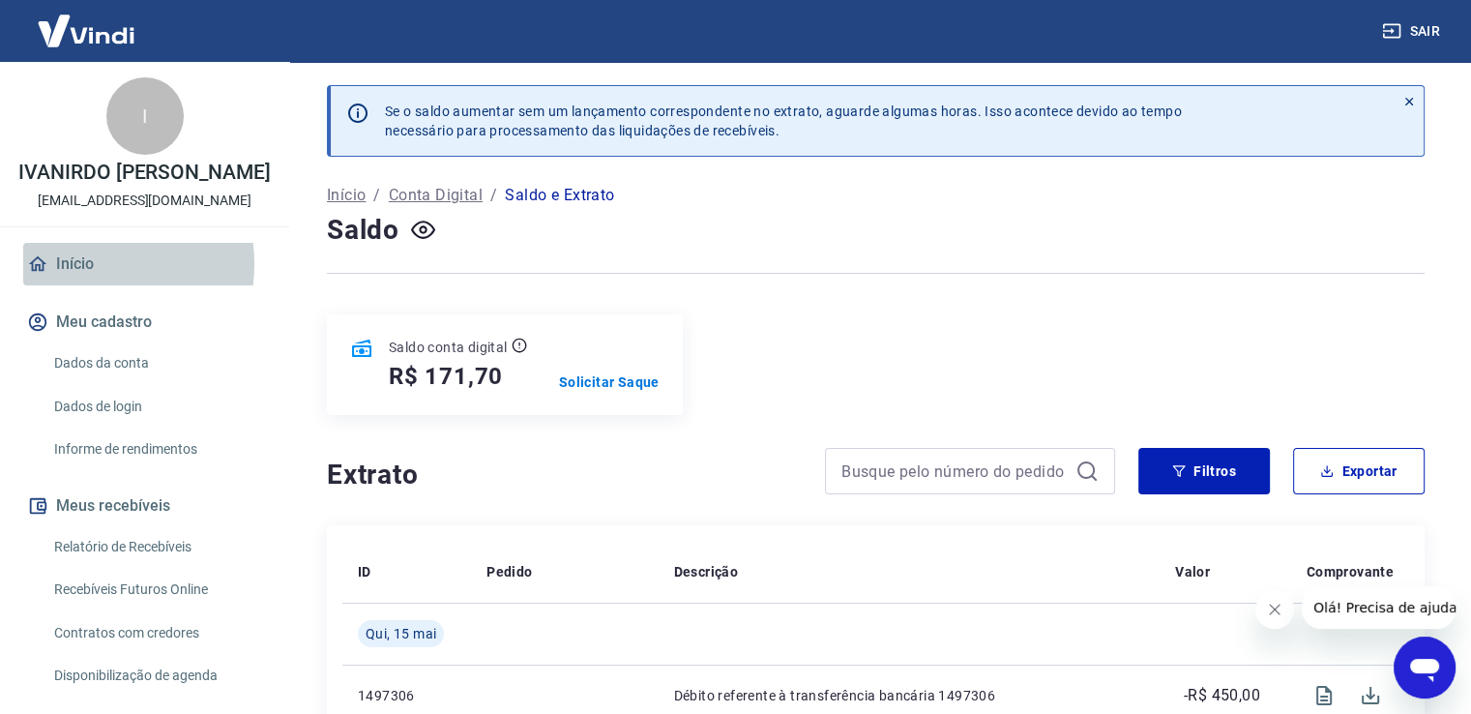
click at [85, 264] on link "Início" at bounding box center [144, 264] width 243 height 43
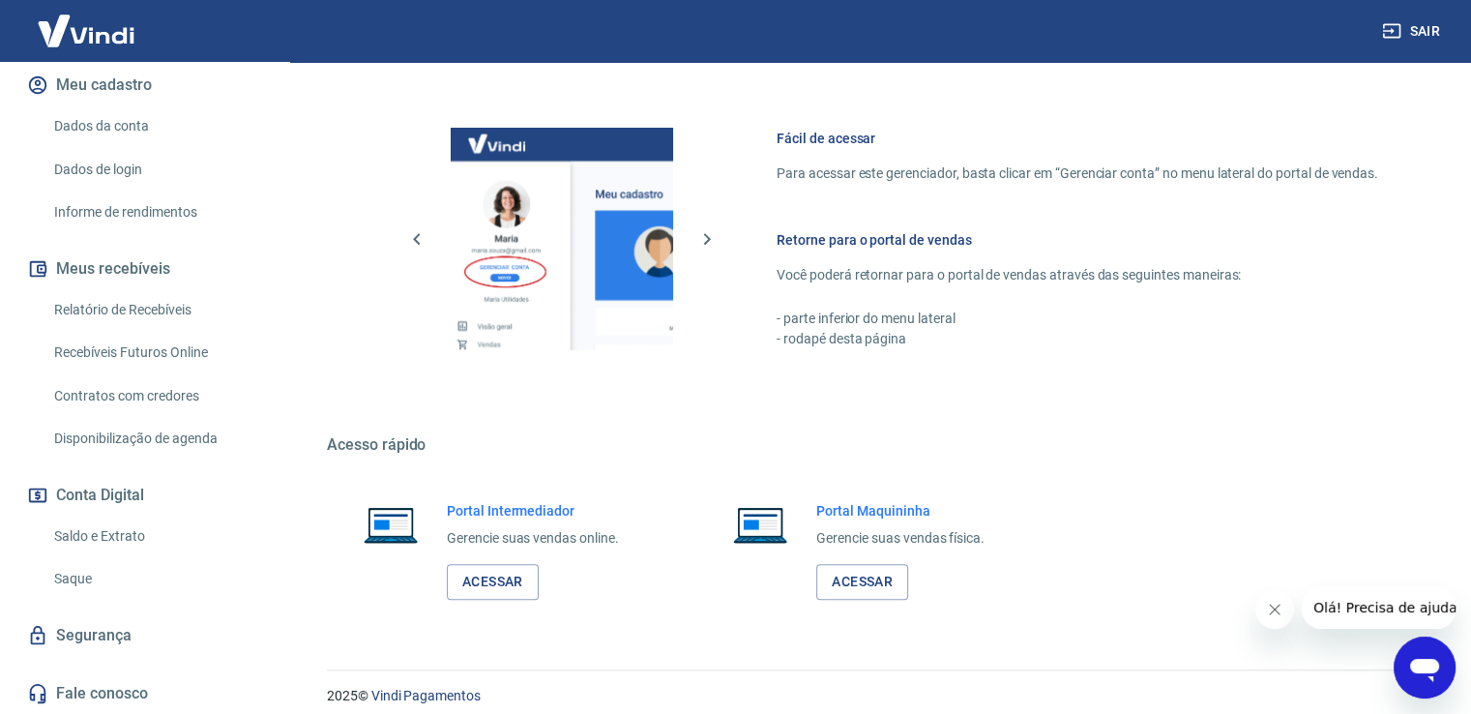
scroll to position [955, 0]
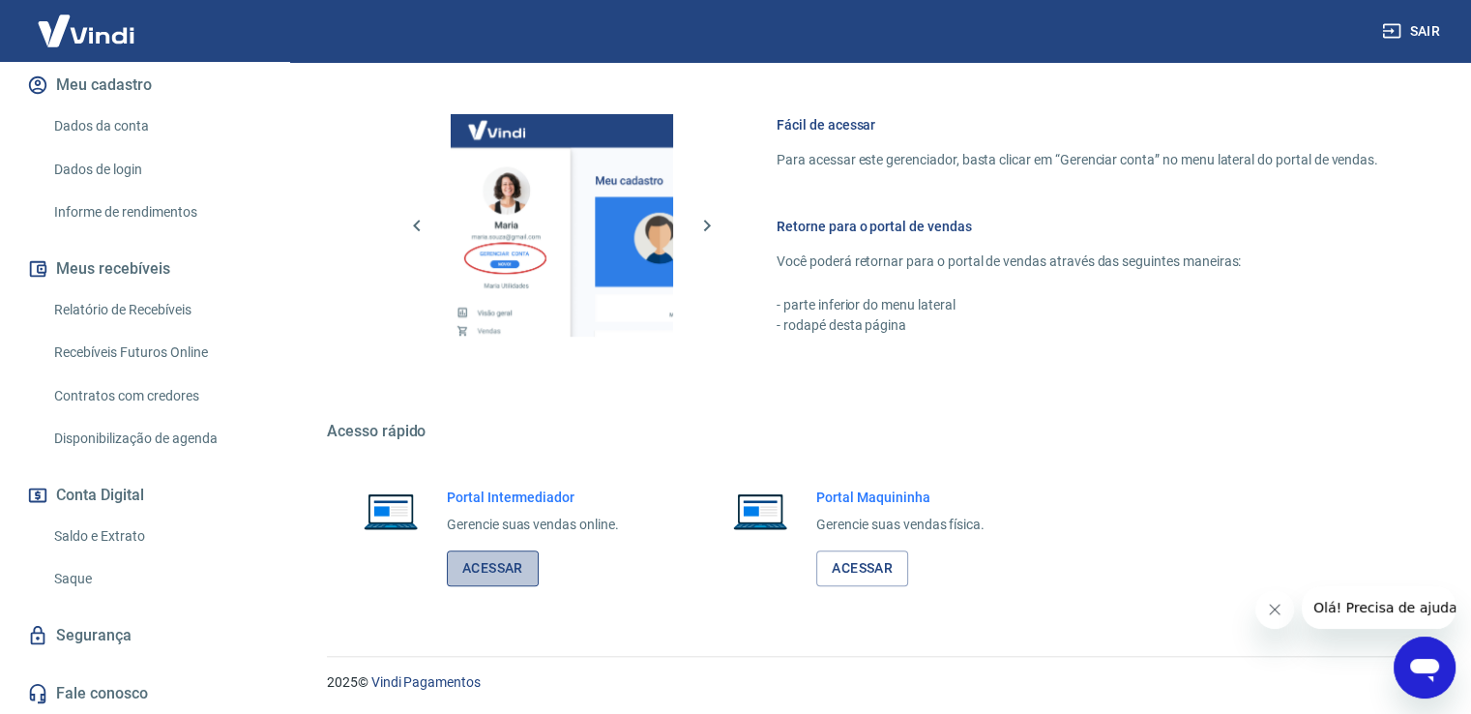
click at [493, 564] on link "Acessar" at bounding box center [493, 568] width 92 height 36
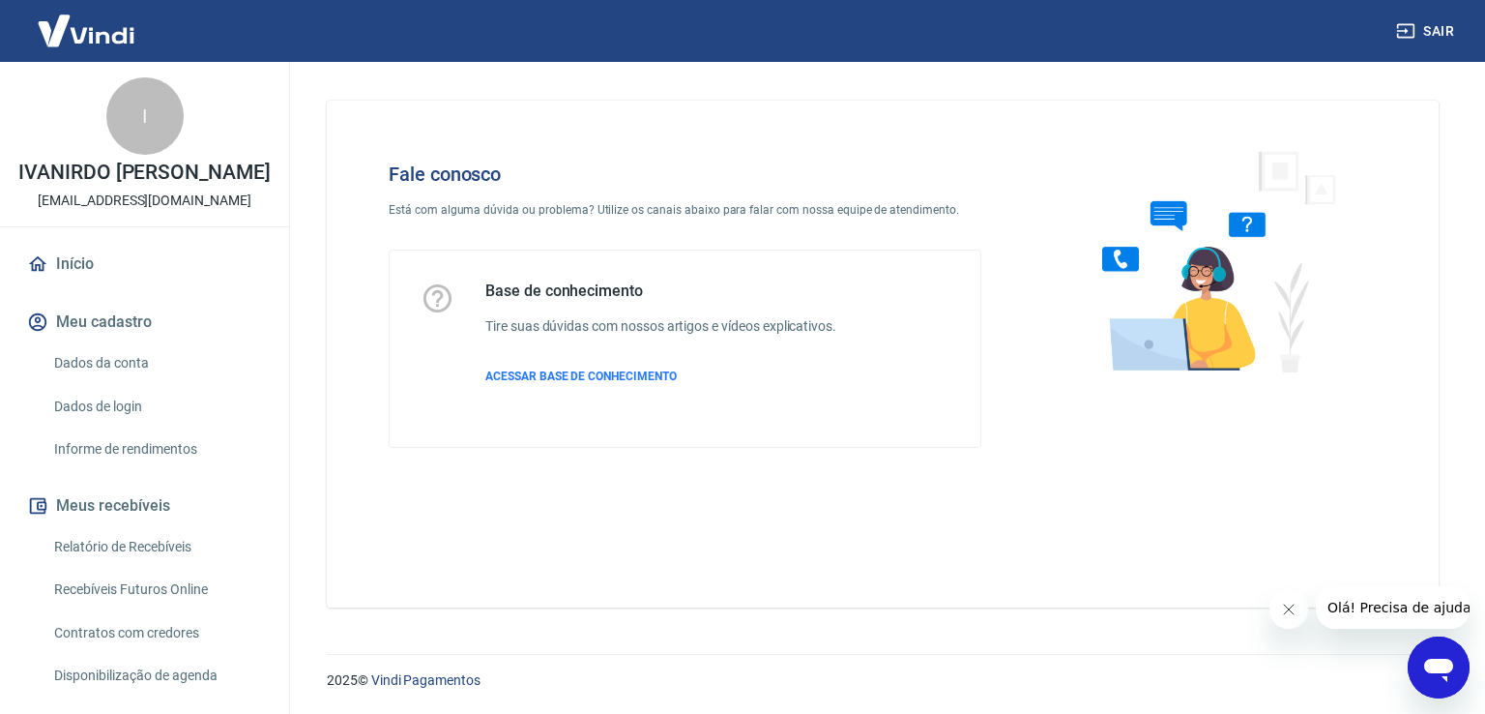
click at [1396, 604] on span "Olá! Precisa de ajuda?" at bounding box center [1402, 607] width 151 height 15
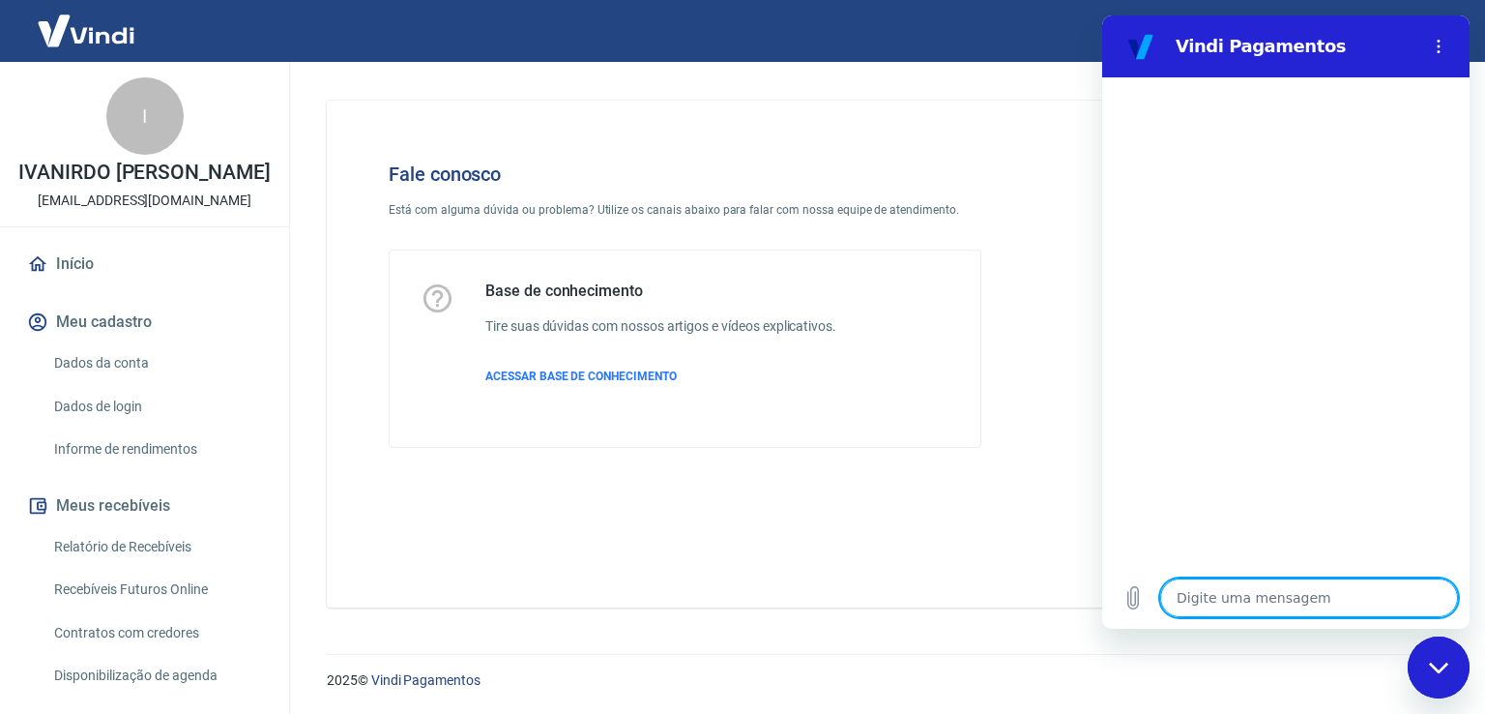
type textarea "v"
type textarea "x"
type textarea "ve"
type textarea "x"
type textarea "ver"
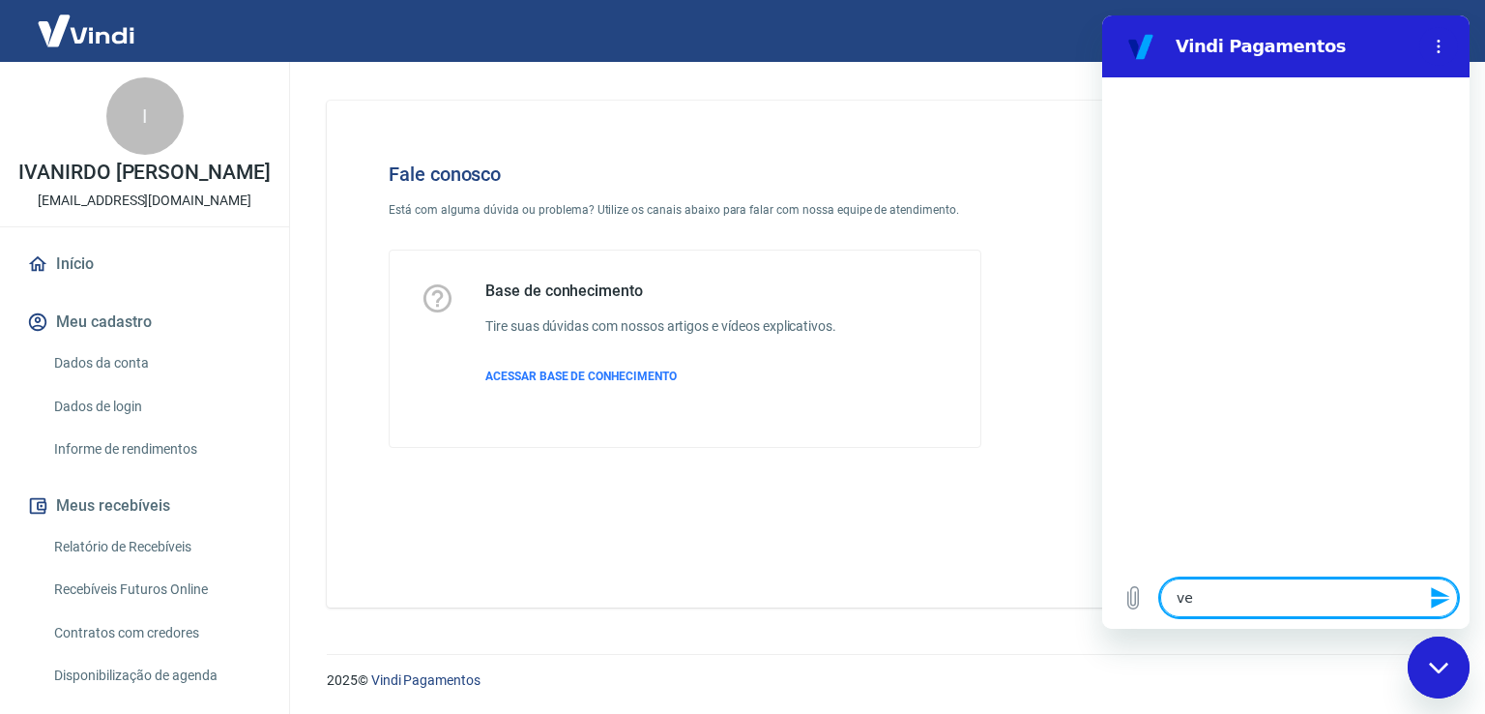
type textarea "x"
type textarea "veri"
type textarea "x"
type textarea "verif"
type textarea "x"
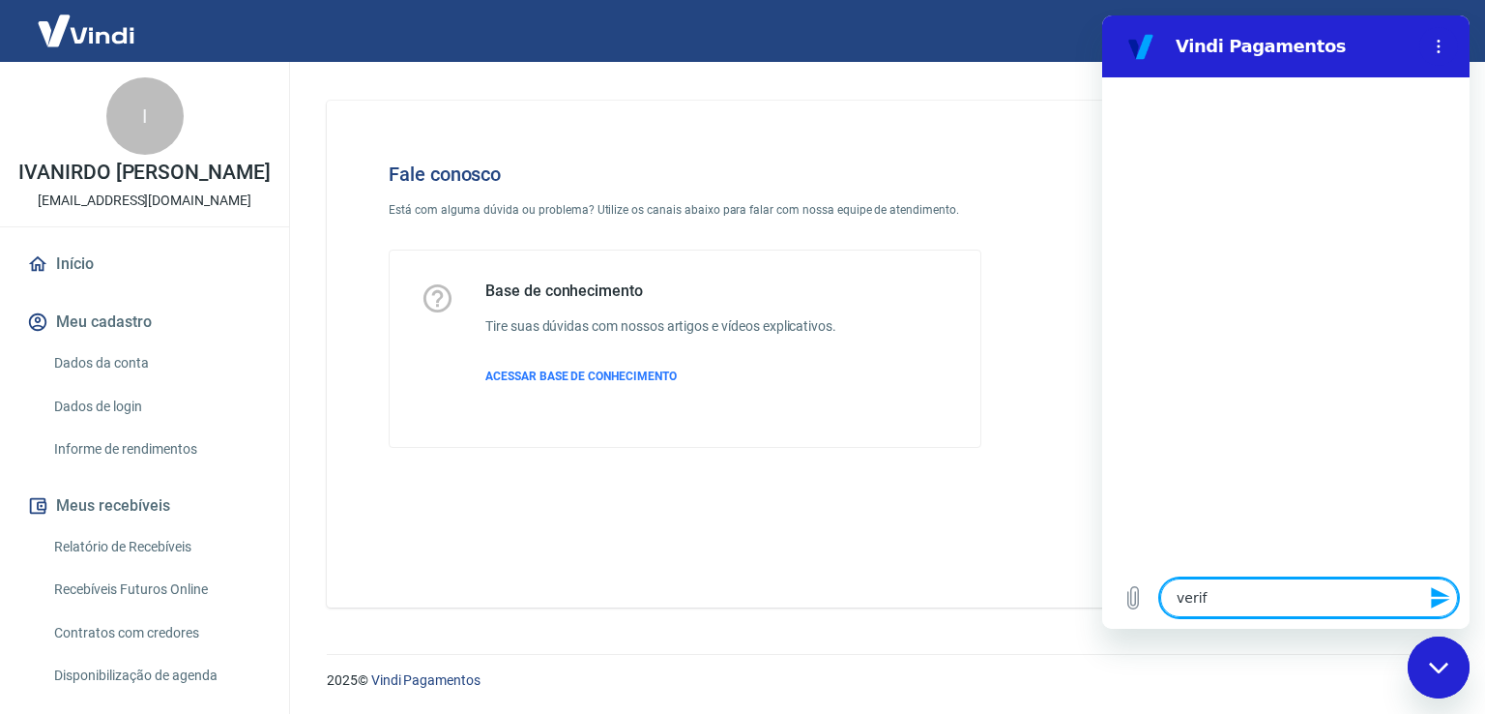
type textarea "verifi"
type textarea "x"
type textarea "verific"
type textarea "x"
type textarea "verifica"
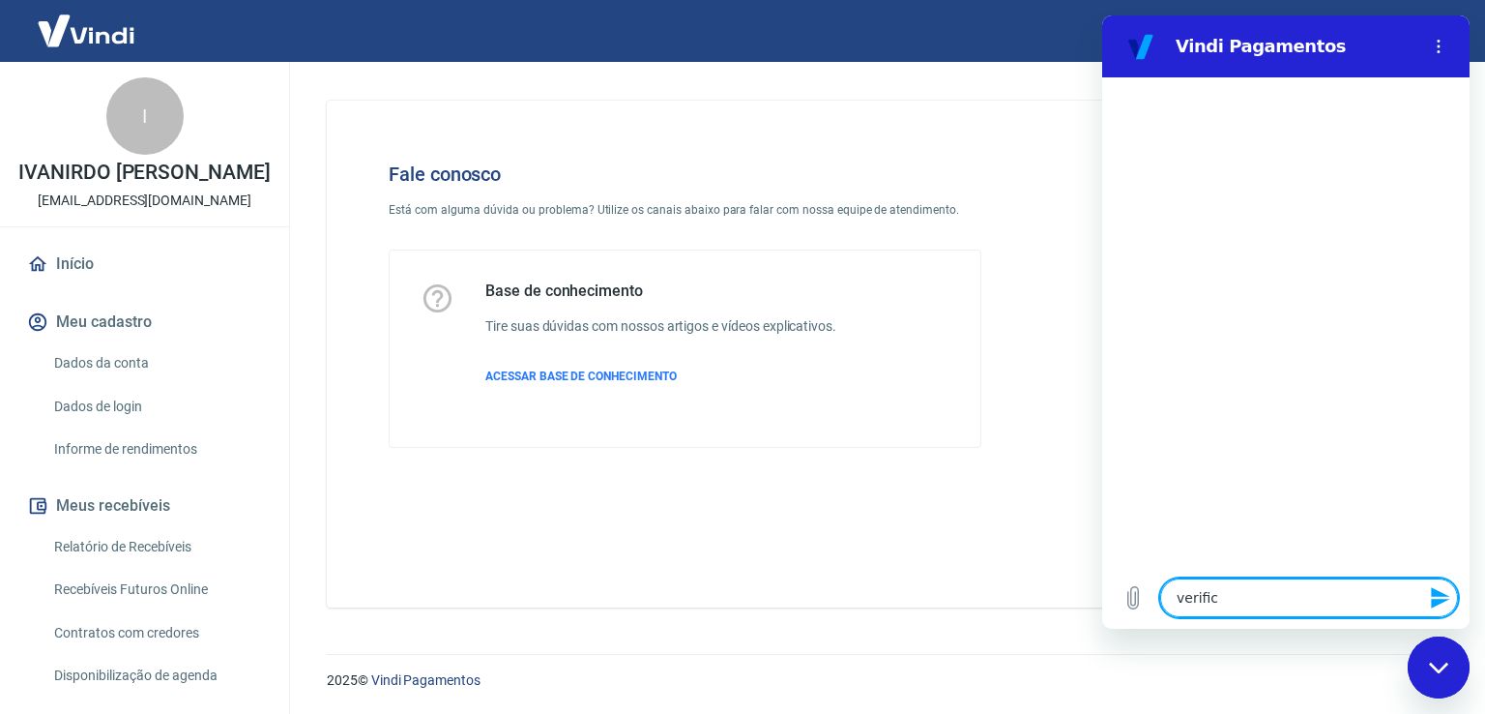
type textarea "x"
type textarea "verificaç"
type textarea "x"
type textarea "verificaçã"
type textarea "x"
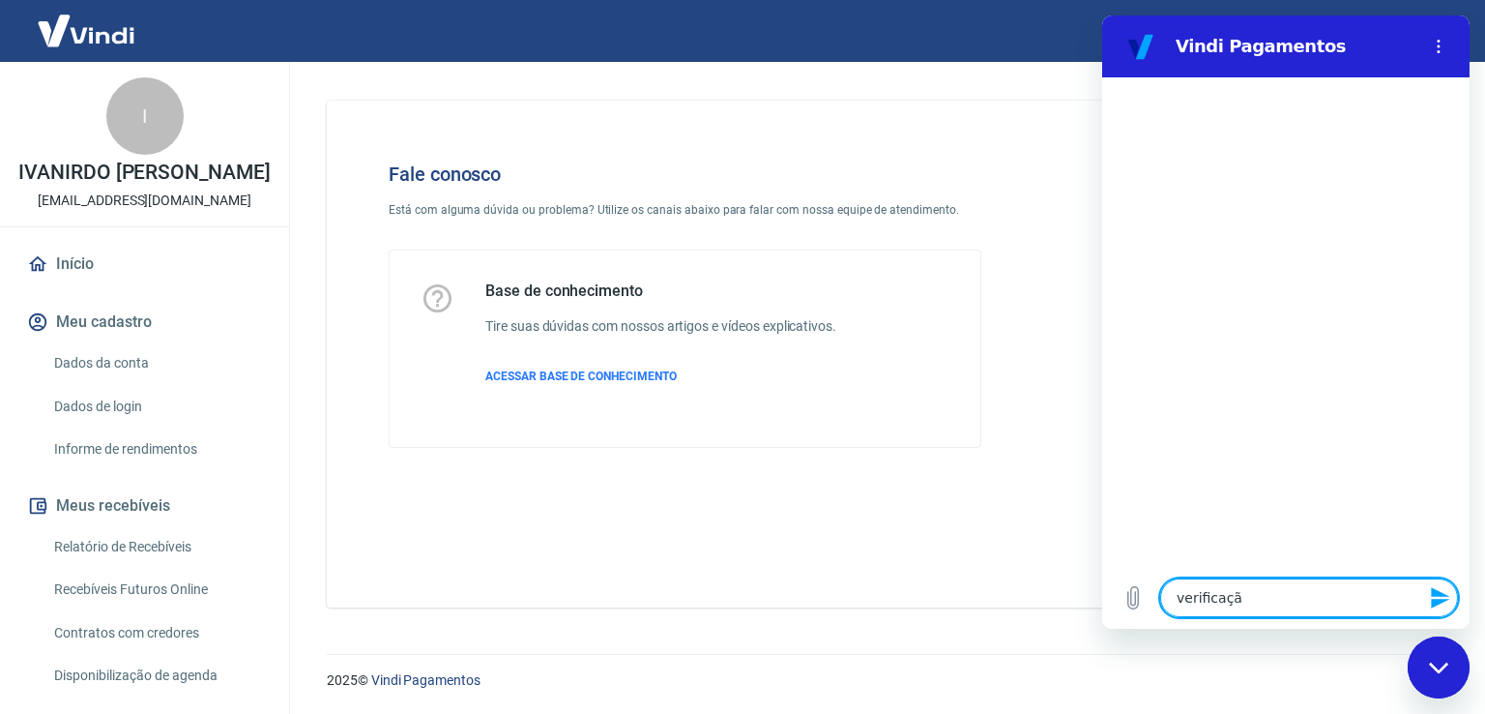
type textarea "verificação"
type textarea "x"
type textarea "verificação"
type textarea "x"
type textarea "verificação d"
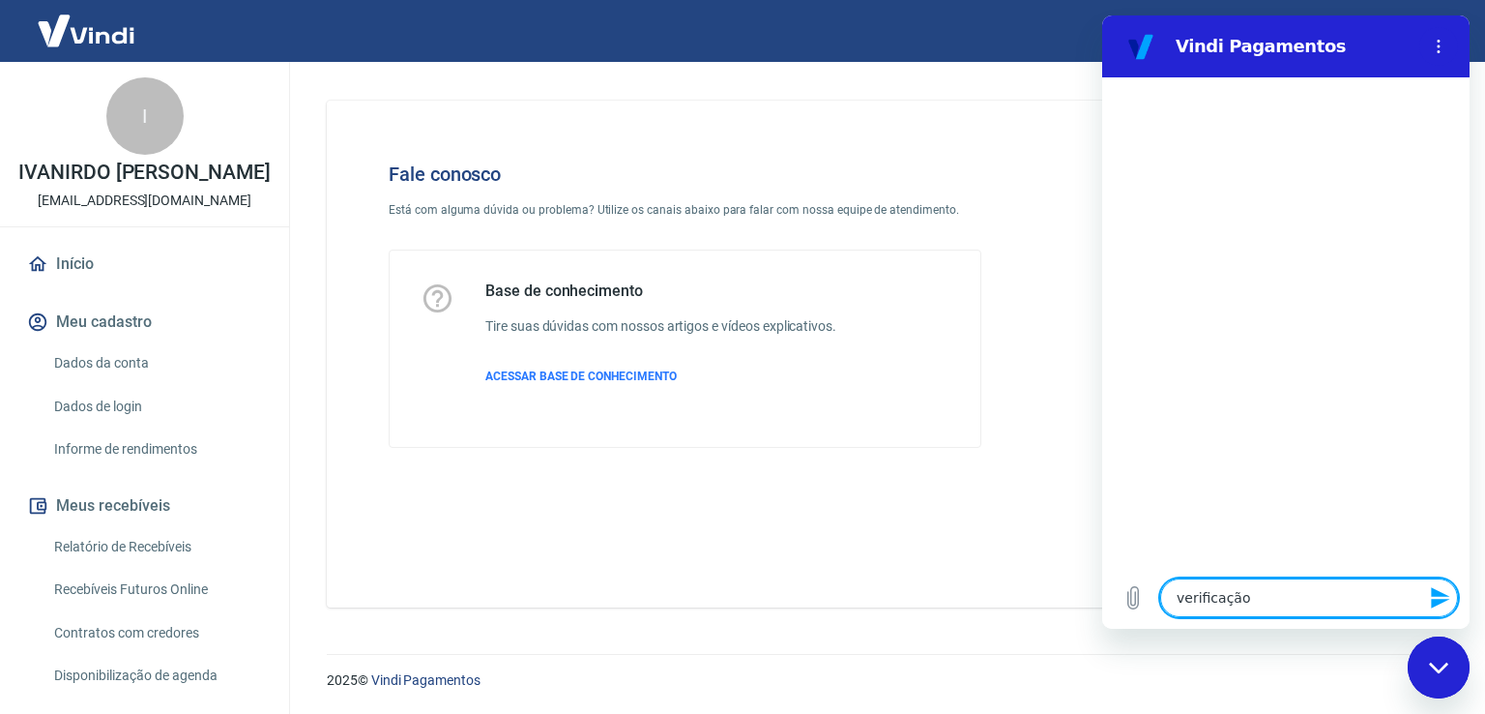
type textarea "x"
type textarea "verificação de"
type textarea "x"
type textarea "verificação de"
type textarea "x"
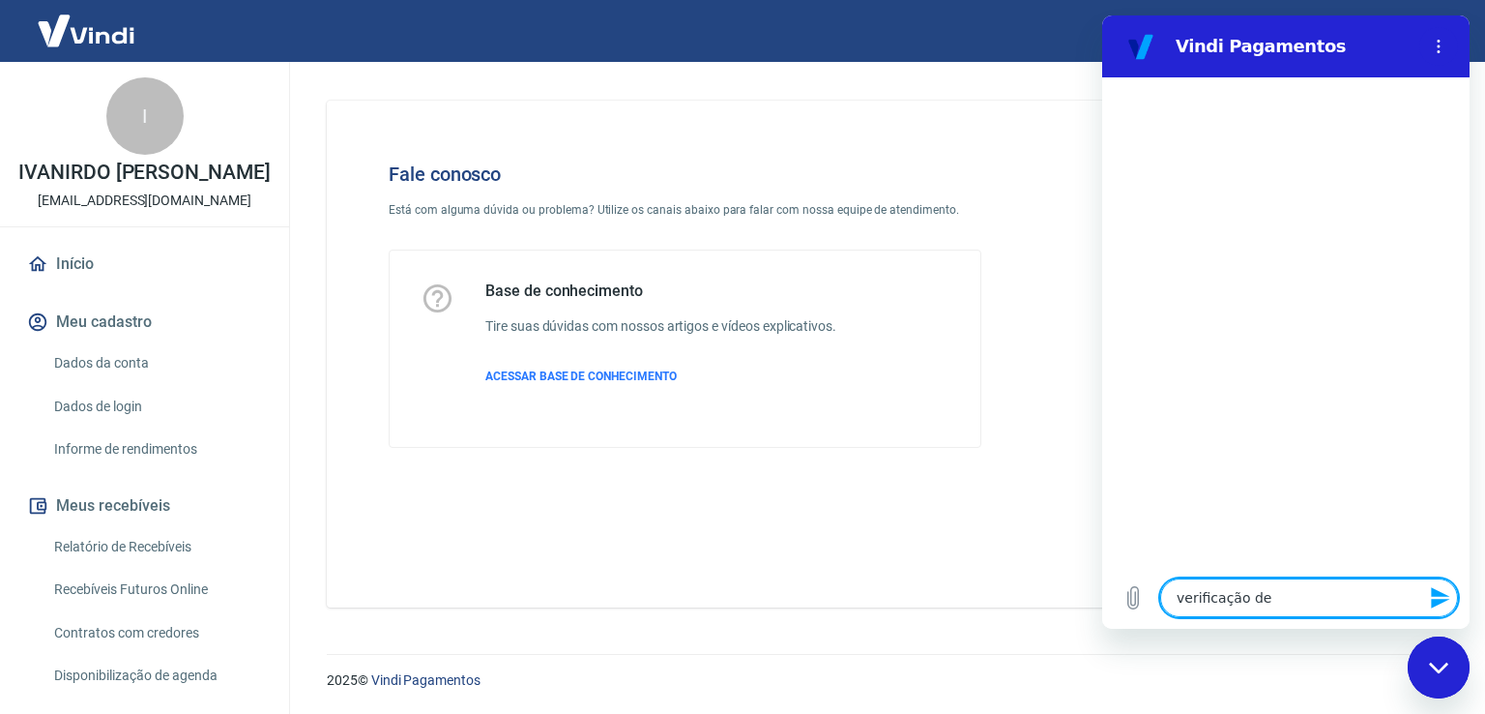
type textarea "verificação de c"
type textarea "x"
type textarea "verificação de co"
type textarea "x"
type textarea "verificação de con"
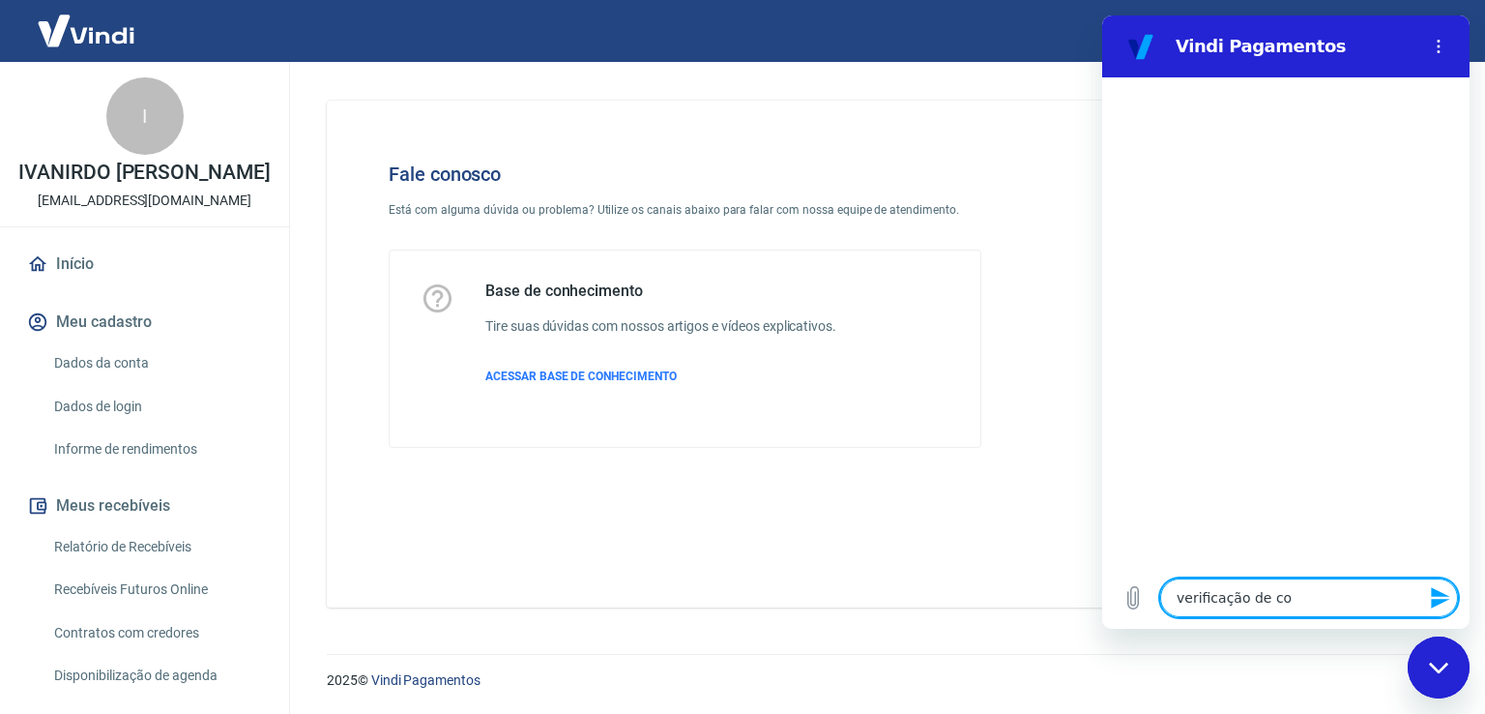
type textarea "x"
type textarea "verificação de cont"
type textarea "x"
type textarea "verificação de conta"
type textarea "x"
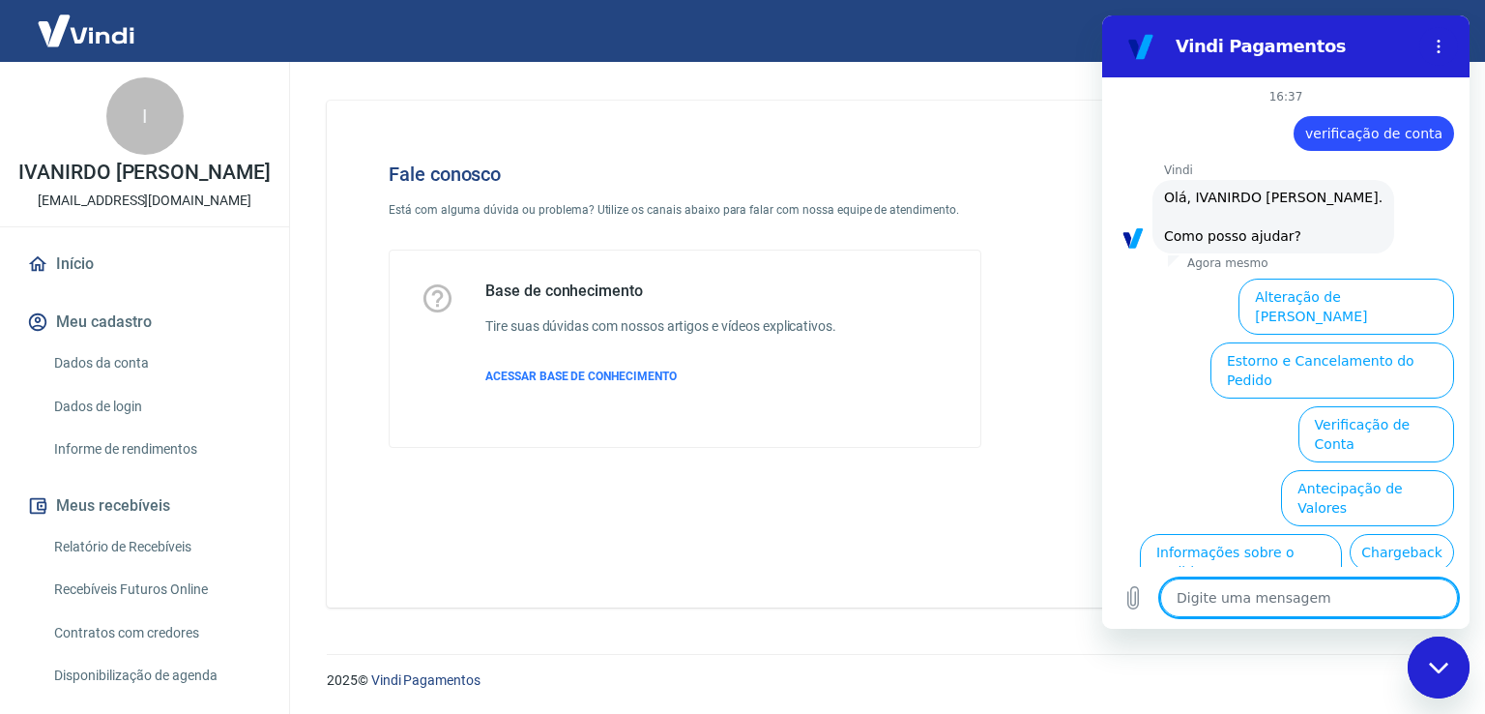
scroll to position [105, 0]
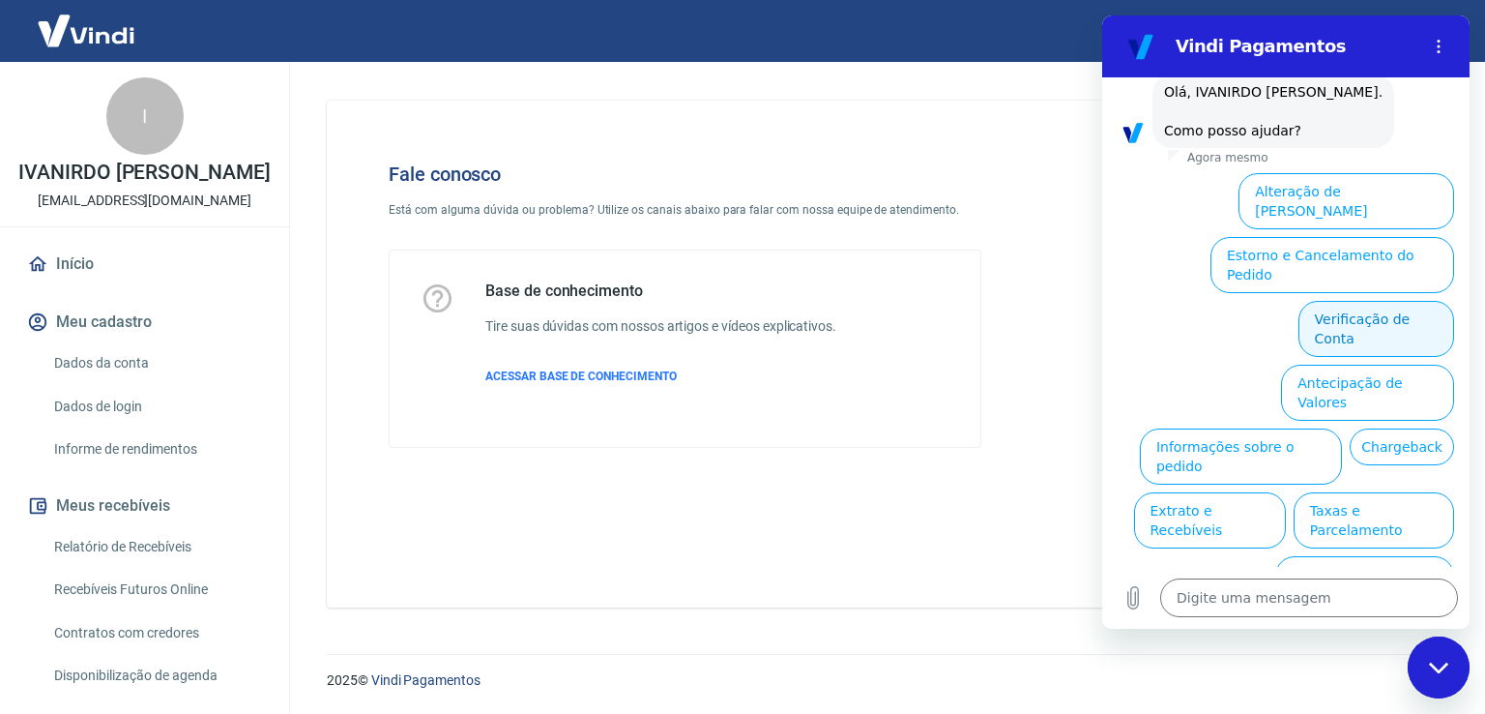
click at [1336, 301] on button "Verificação de Conta" at bounding box center [1377, 329] width 156 height 56
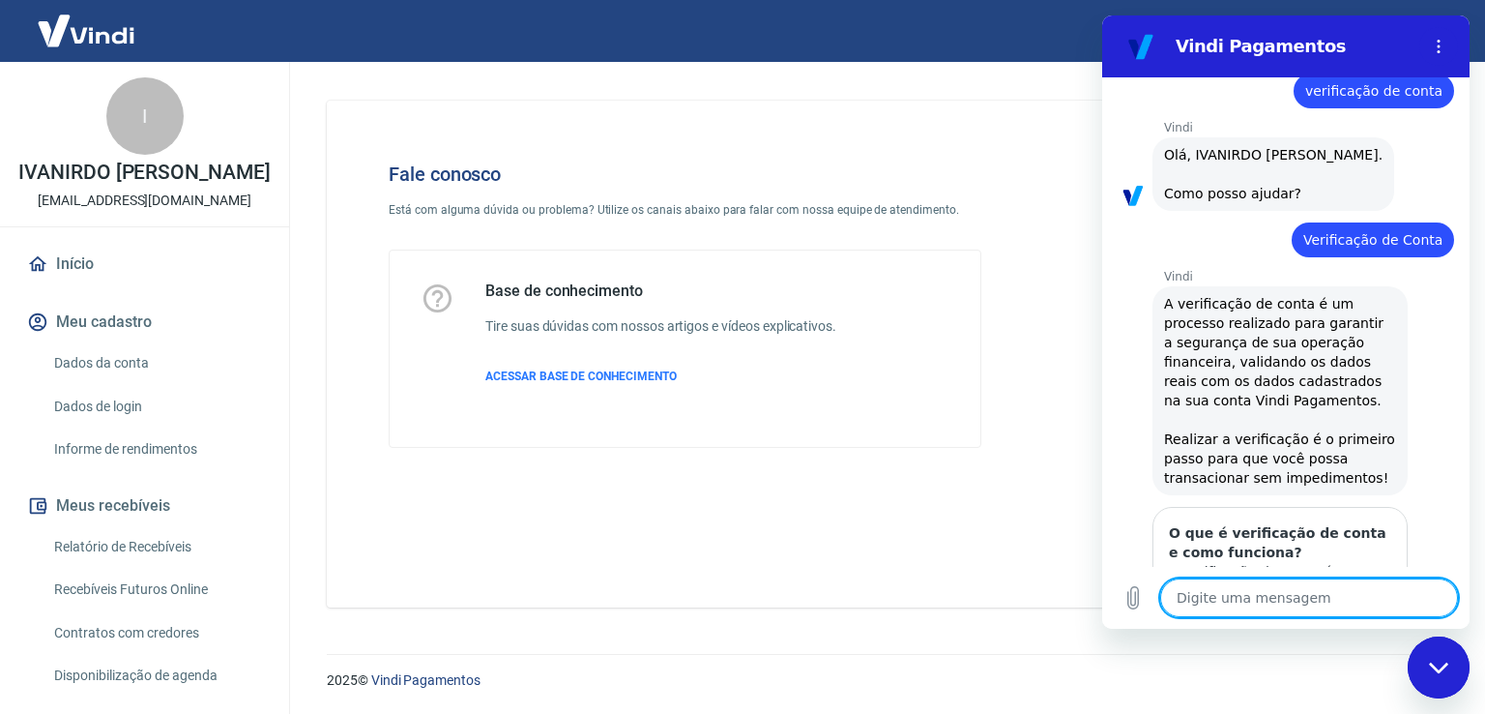
scroll to position [300, 0]
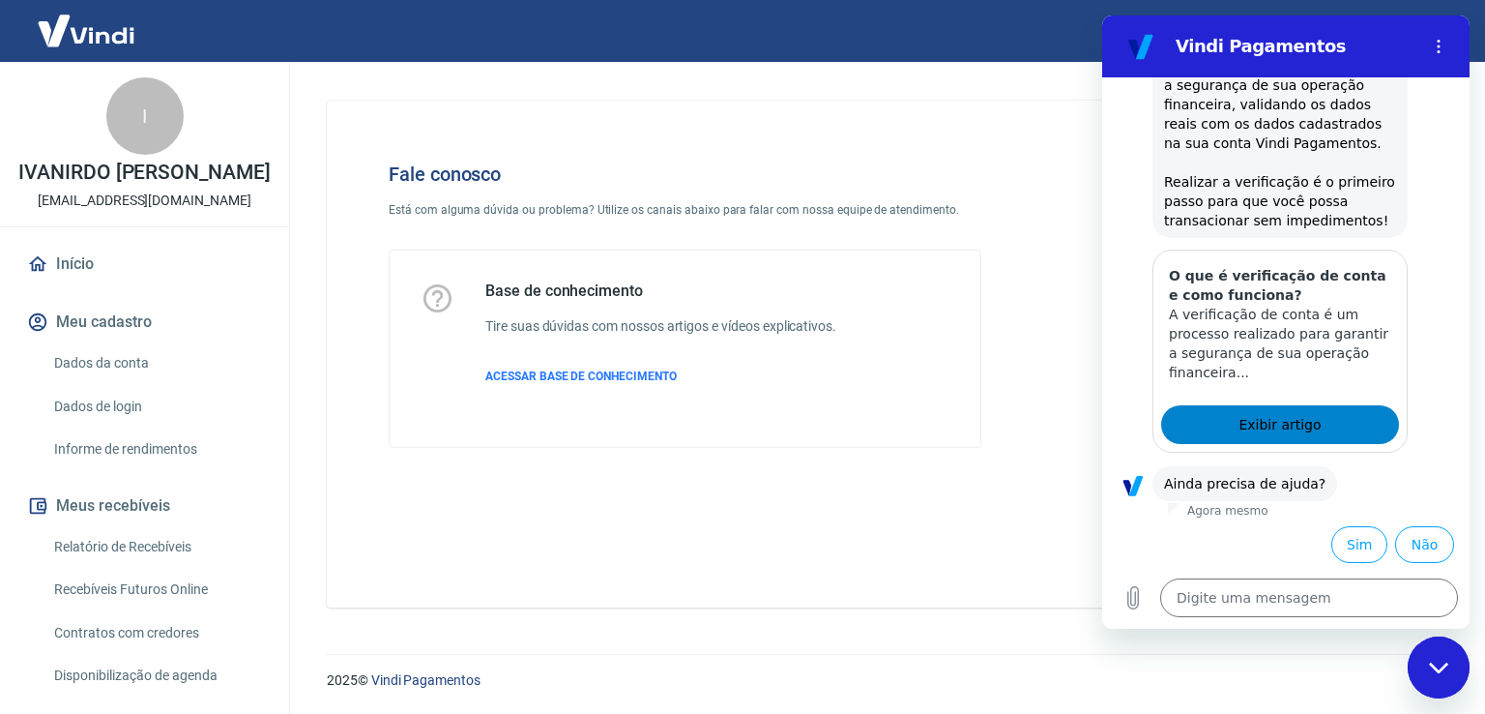
click at [1297, 421] on span "Exibir artigo" at bounding box center [1280, 424] width 82 height 23
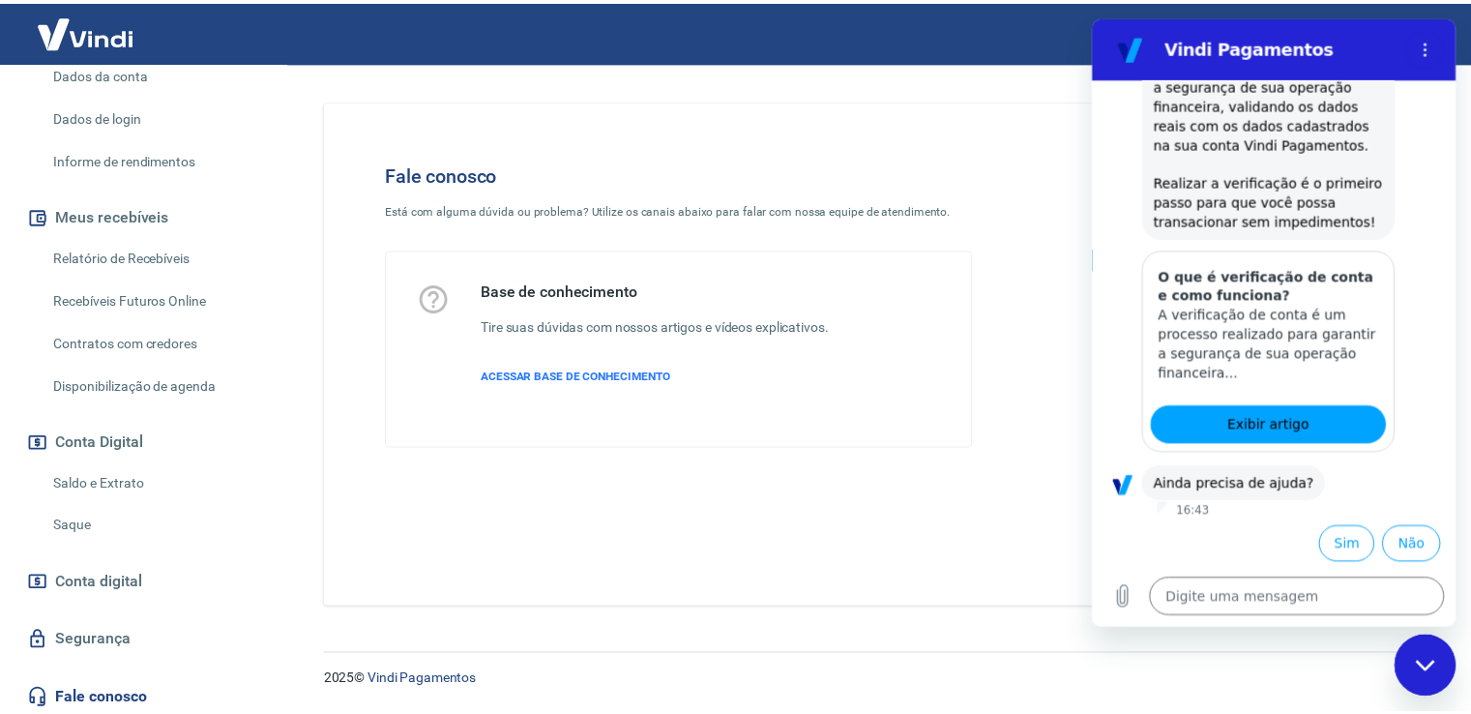
scroll to position [515, 0]
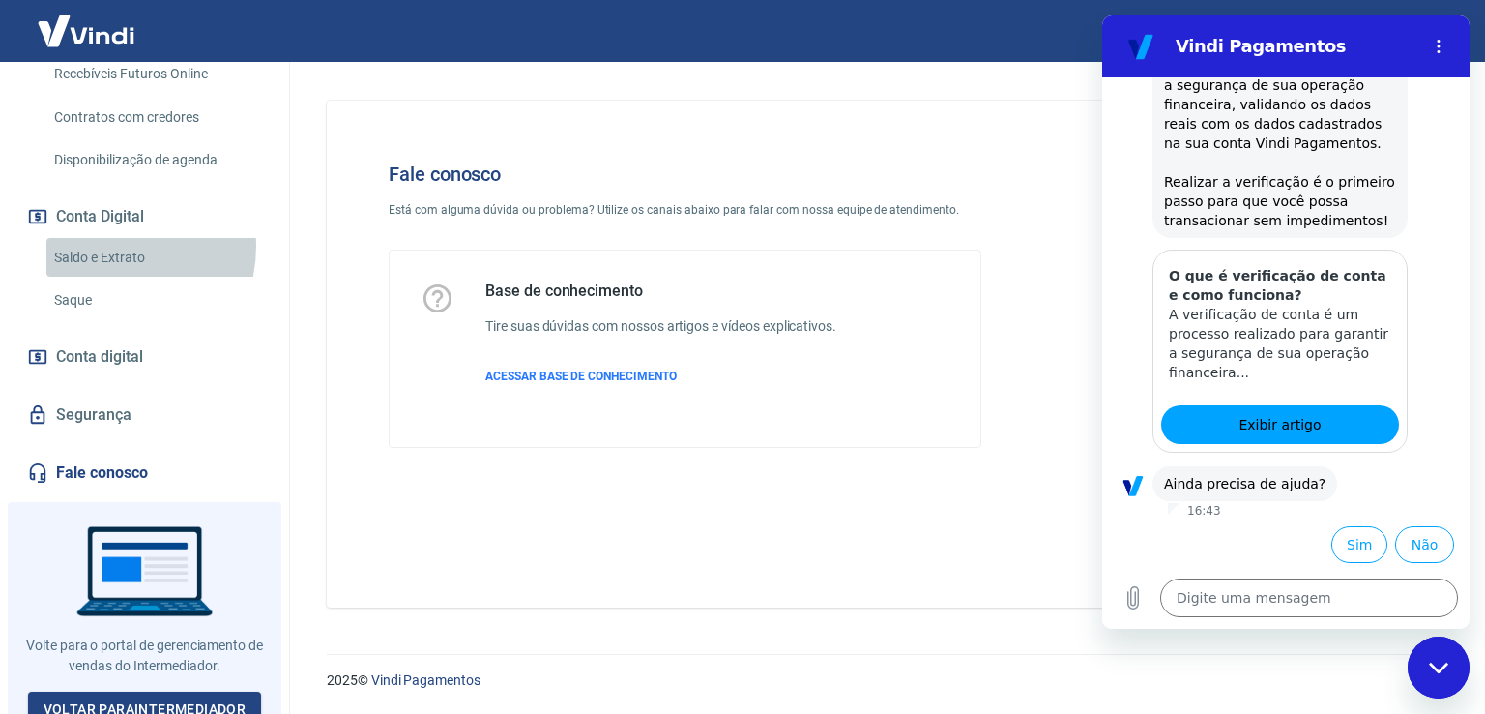
click at [105, 247] on link "Saldo e Extrato" at bounding box center [156, 258] width 220 height 40
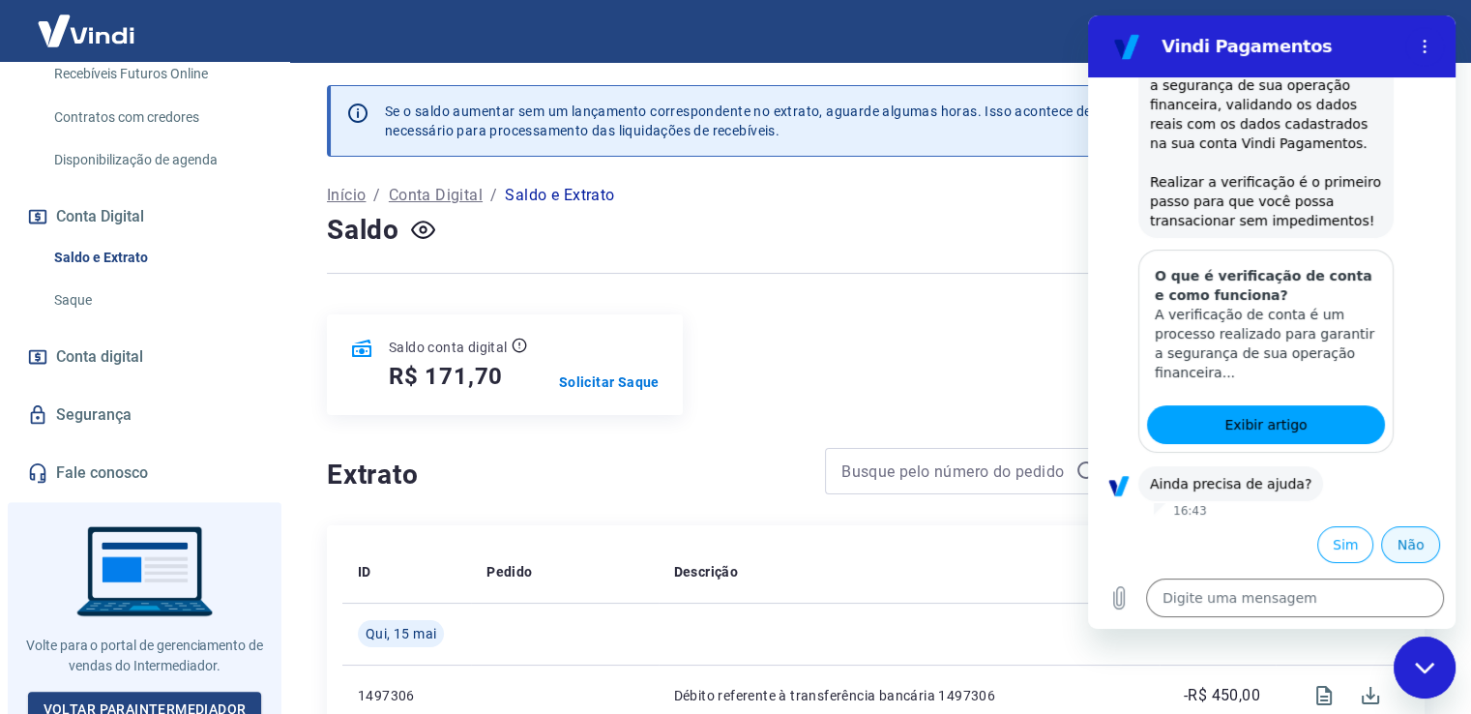
click at [1400, 540] on button "Não" at bounding box center [1410, 544] width 59 height 37
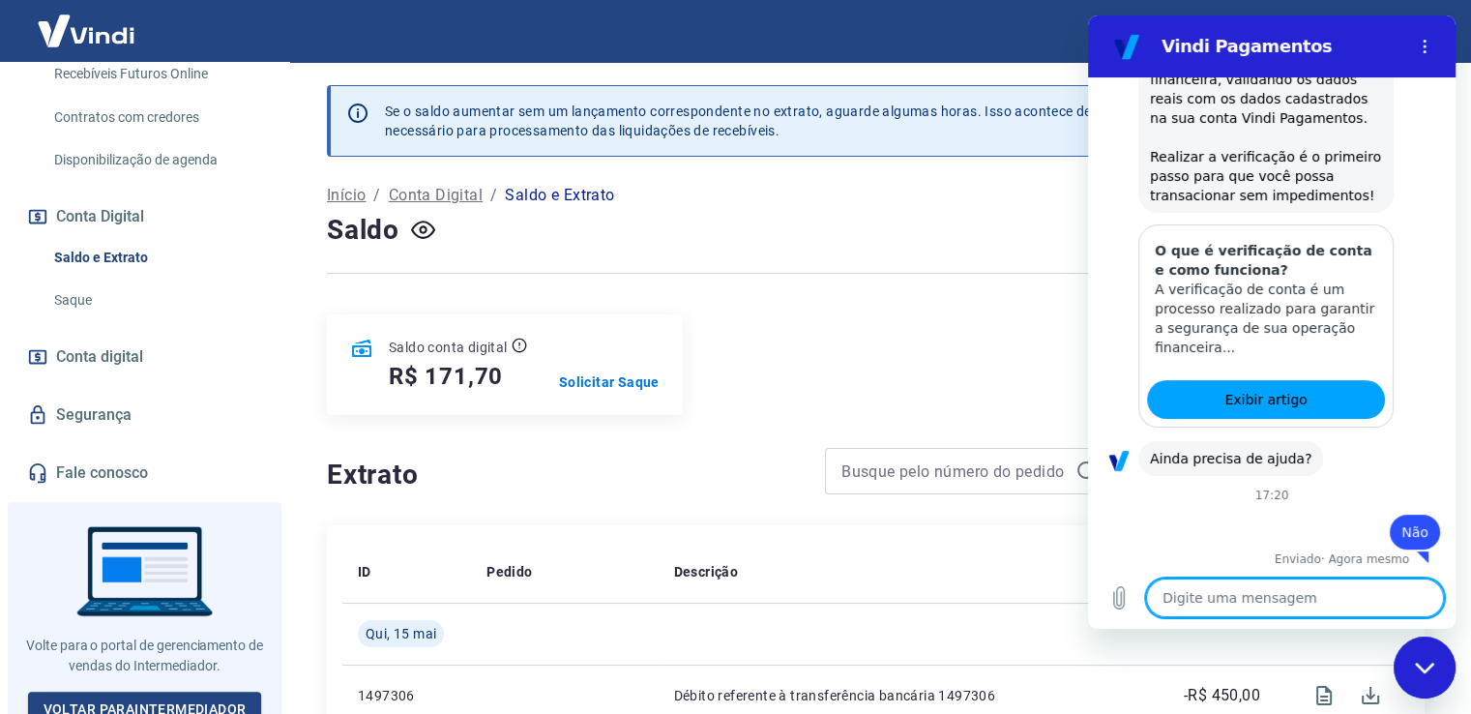
scroll to position [329, 0]
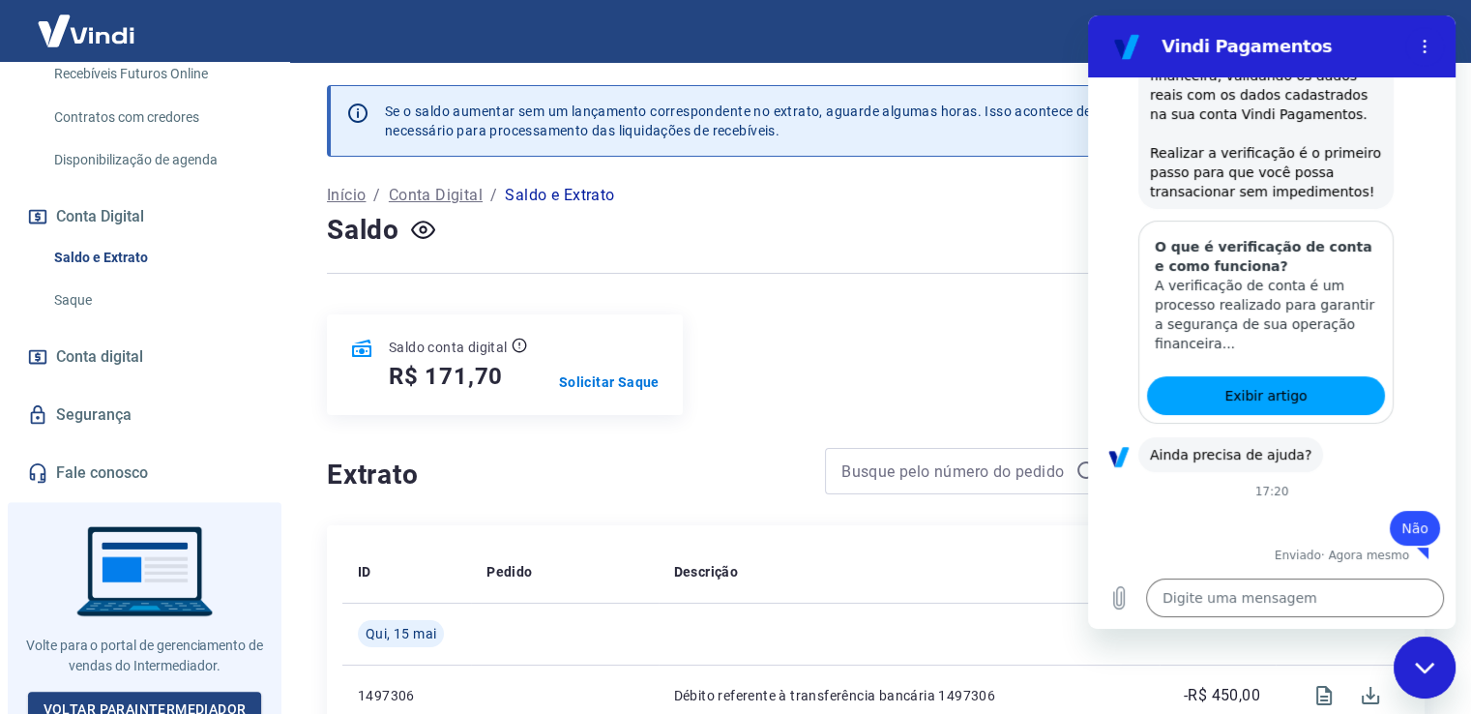
click at [1422, 662] on icon "Fechar janela de mensagens" at bounding box center [1425, 667] width 20 height 13
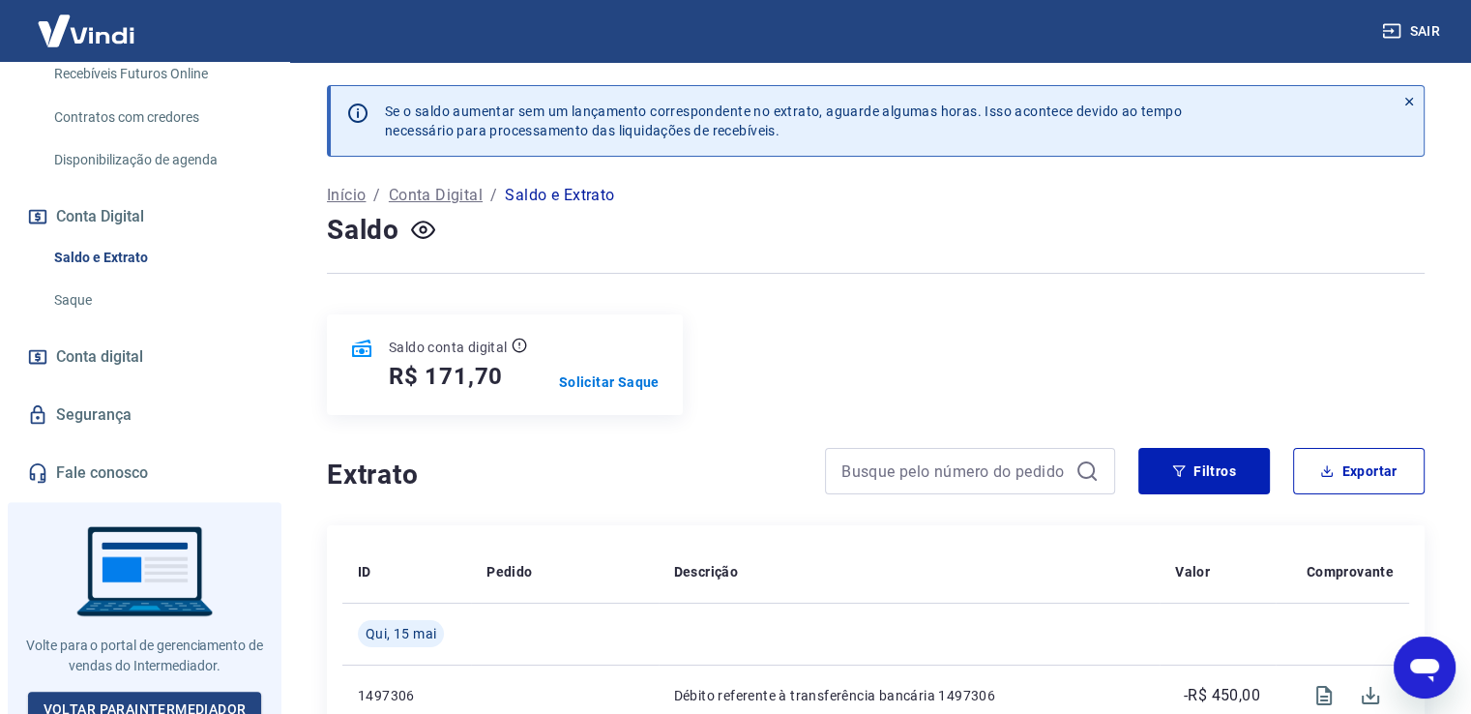
type textarea "x"
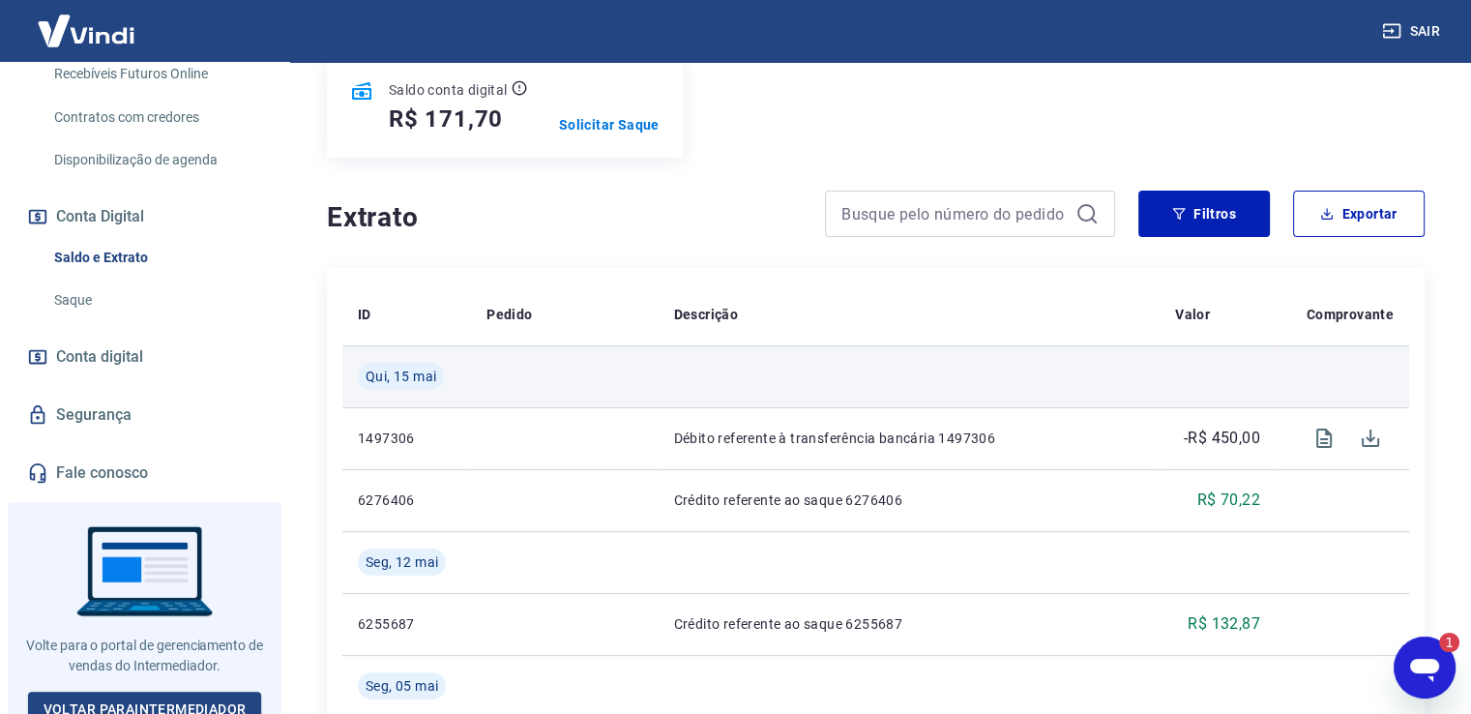
scroll to position [0, 0]
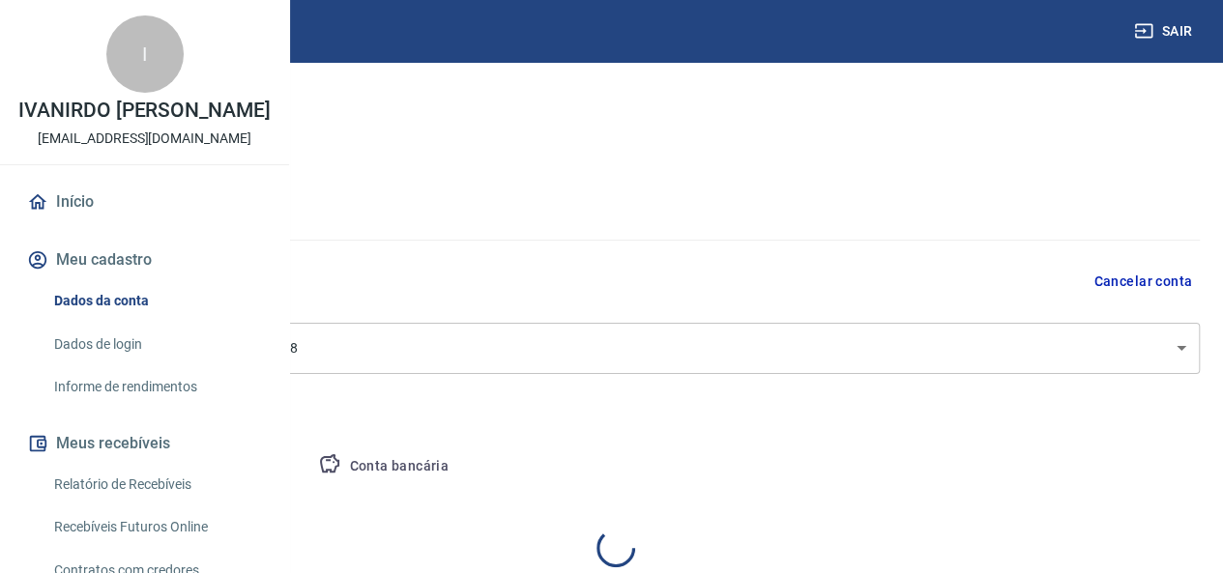
select select "PR"
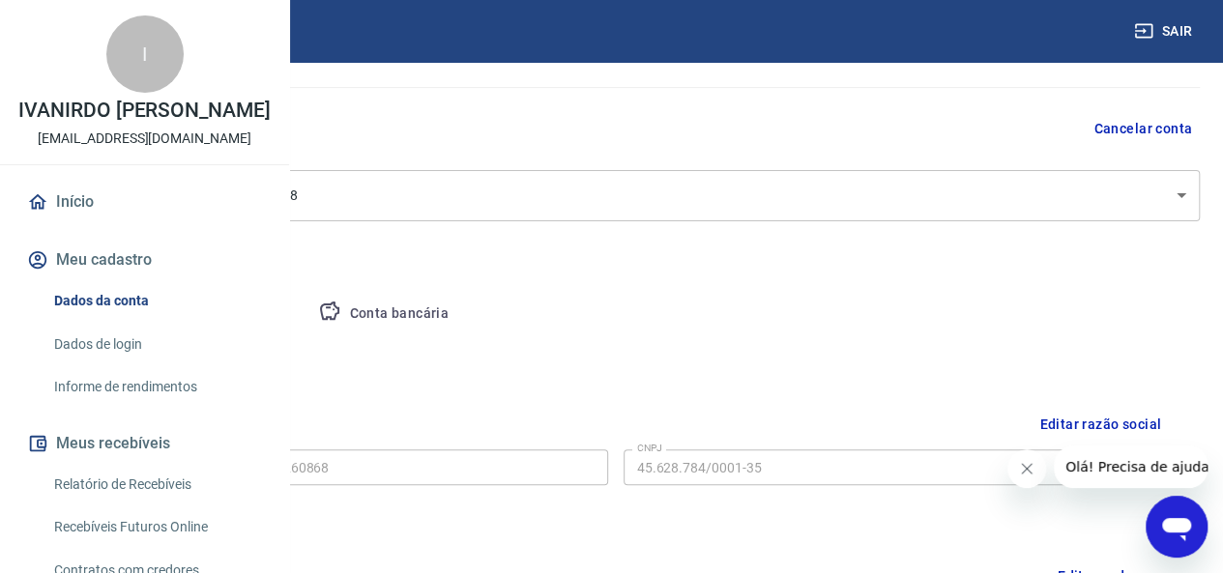
scroll to position [46, 0]
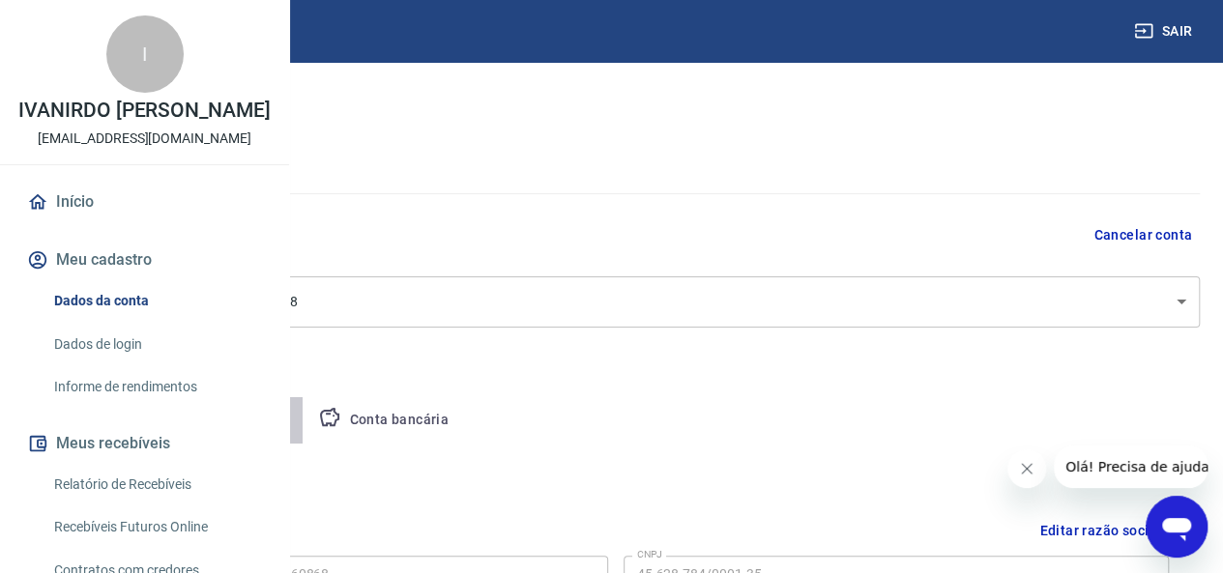
click at [304, 417] on button "Pessoa titular" at bounding box center [227, 420] width 154 height 46
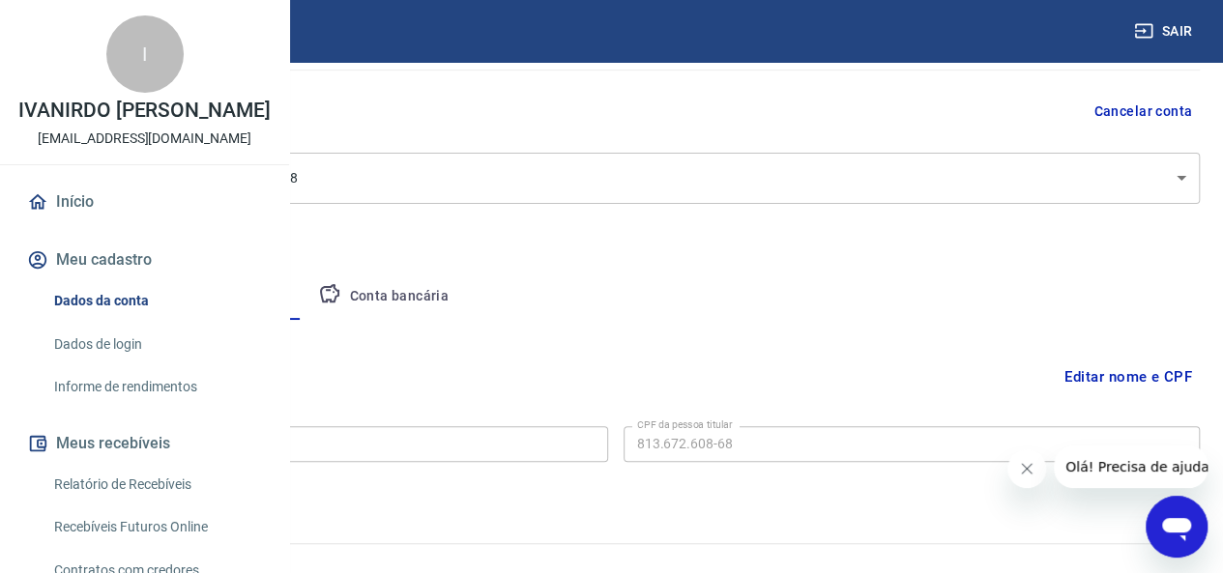
scroll to position [199, 0]
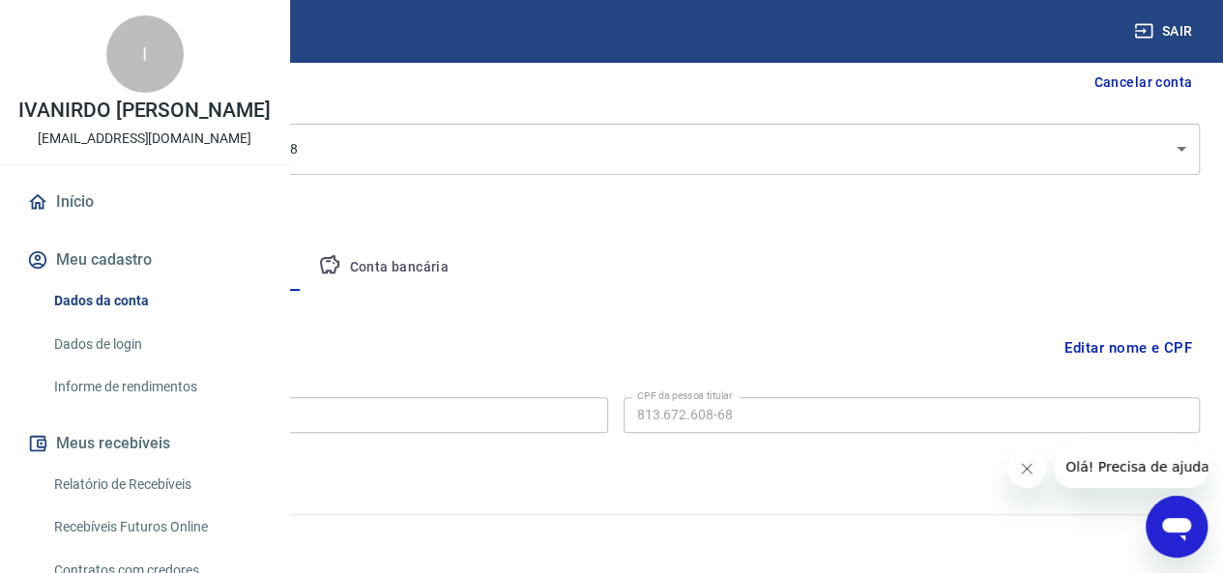
click at [464, 258] on button "Conta bancária" at bounding box center [383, 268] width 161 height 46
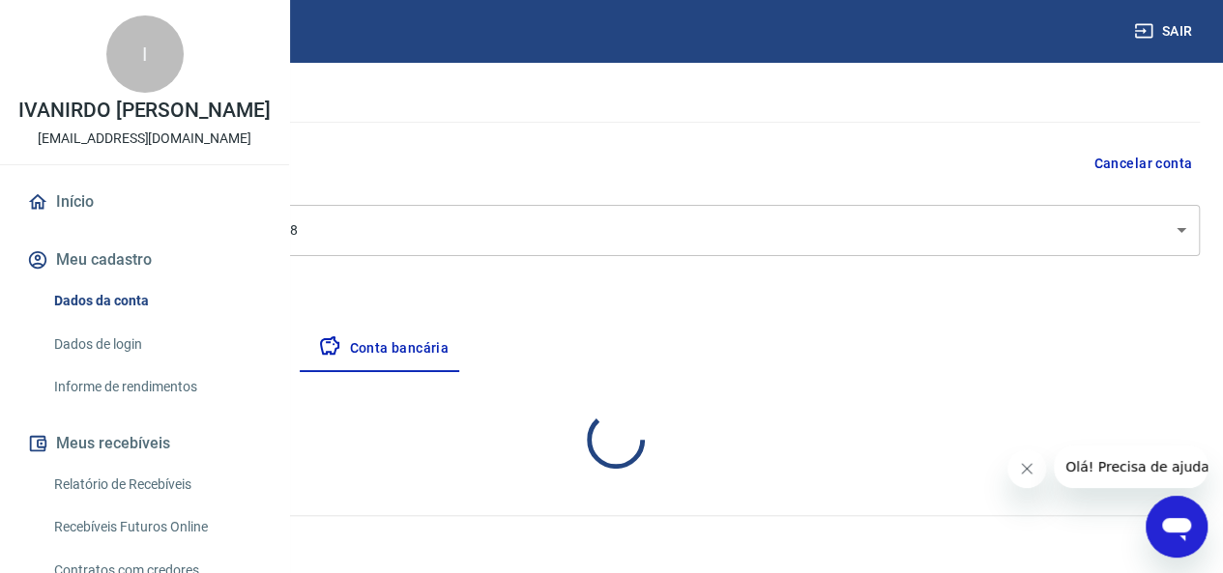
select select "1"
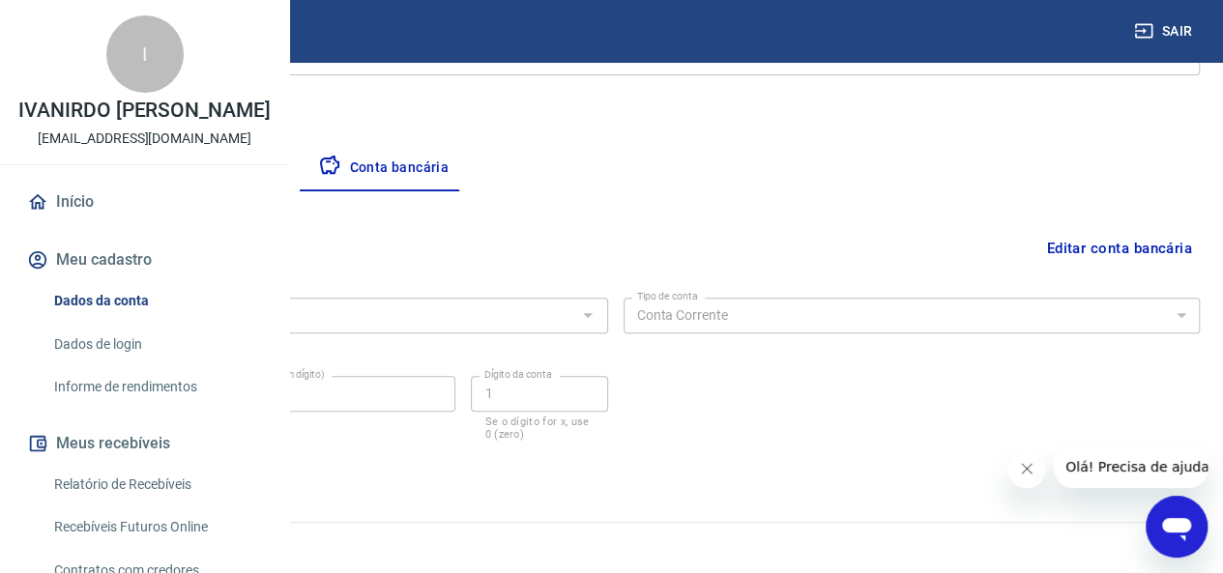
scroll to position [306, 0]
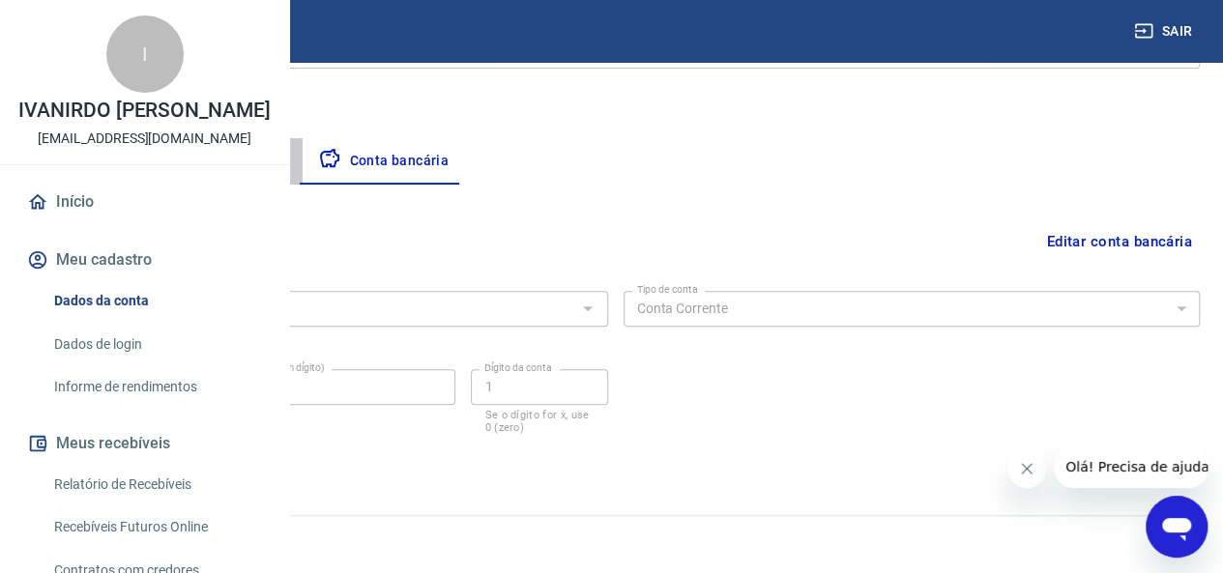
click at [304, 160] on button "Pessoa titular" at bounding box center [227, 161] width 154 height 46
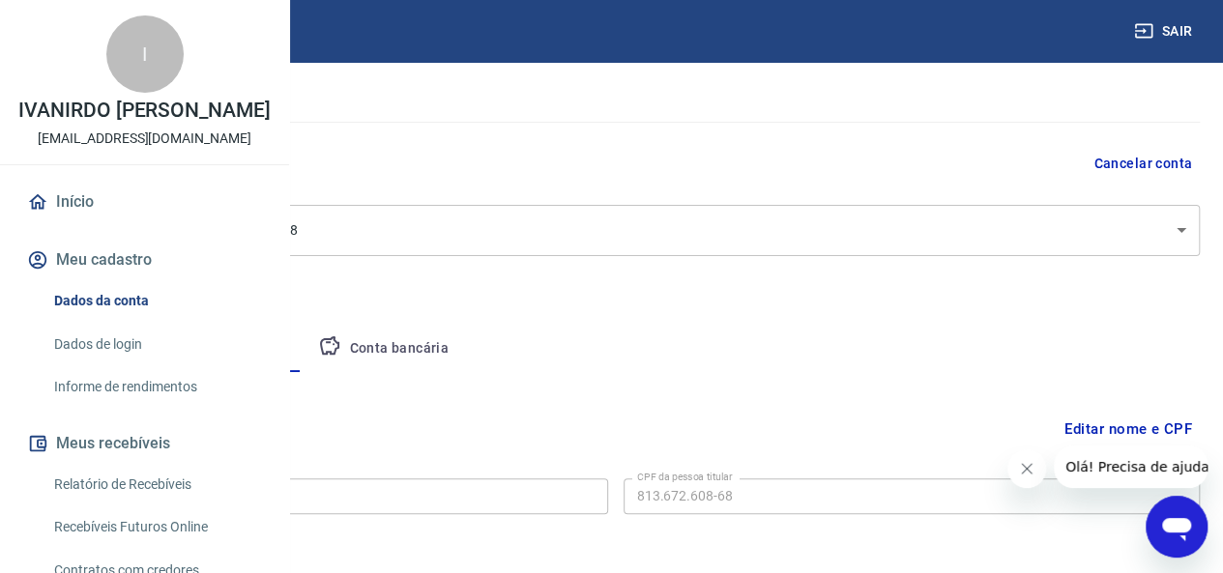
scroll to position [199, 0]
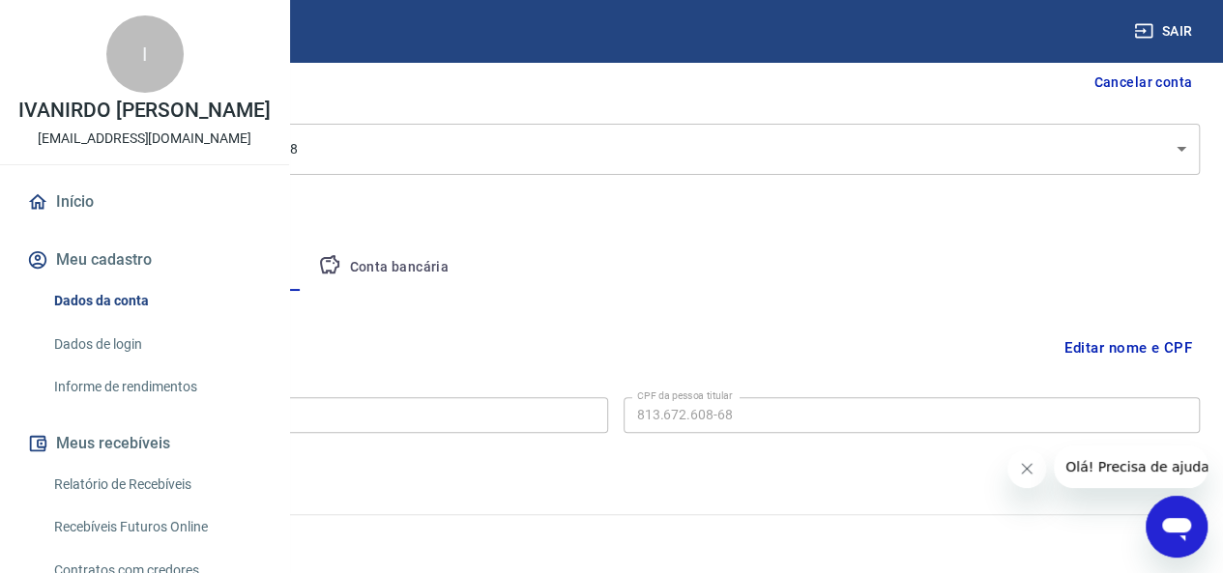
click at [150, 260] on button "Empresa" at bounding box center [90, 268] width 119 height 46
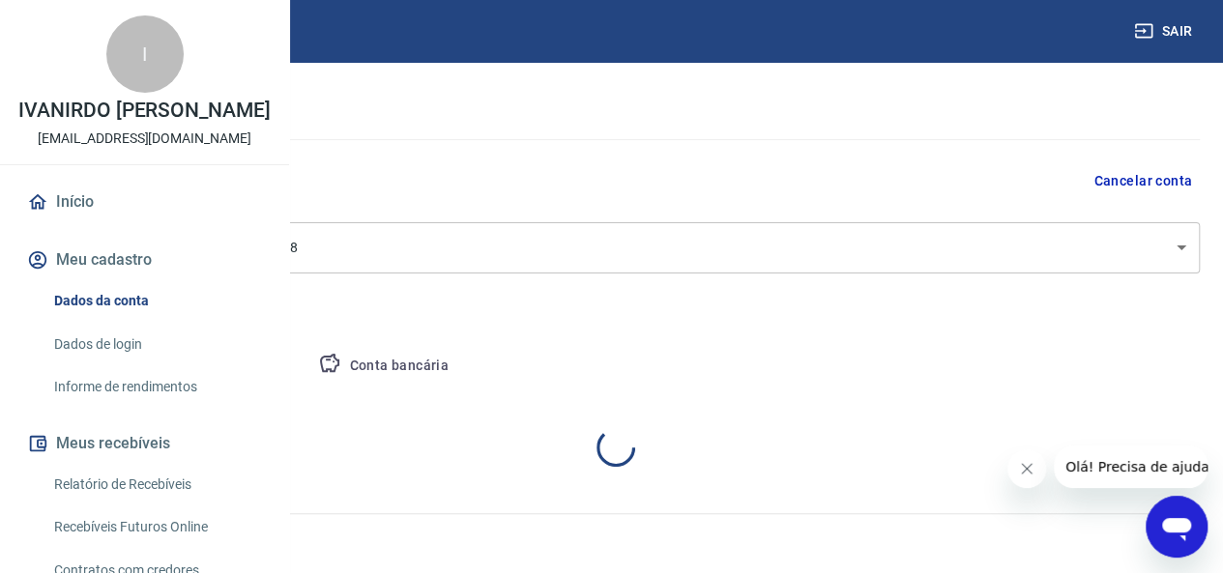
select select "PR"
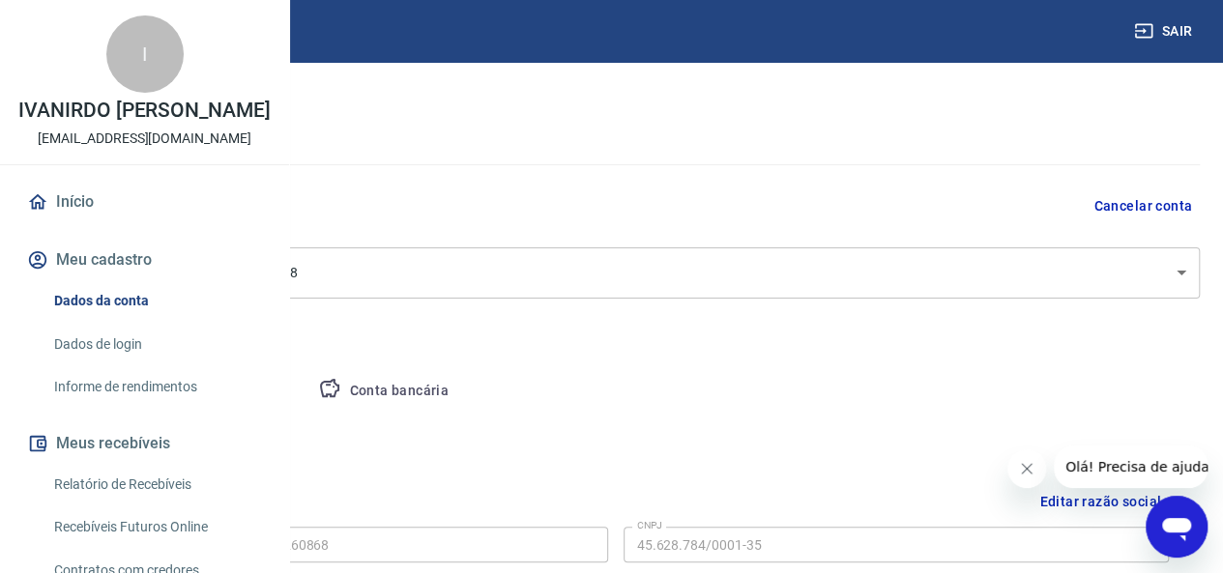
scroll to position [0, 0]
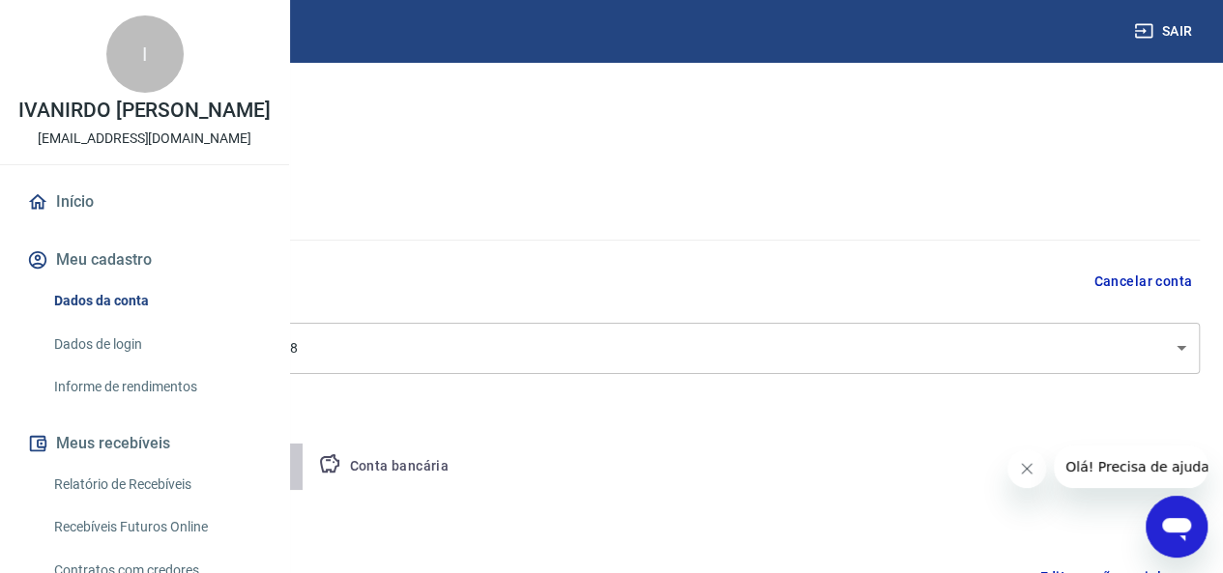
click at [304, 453] on button "Pessoa titular" at bounding box center [227, 467] width 154 height 46
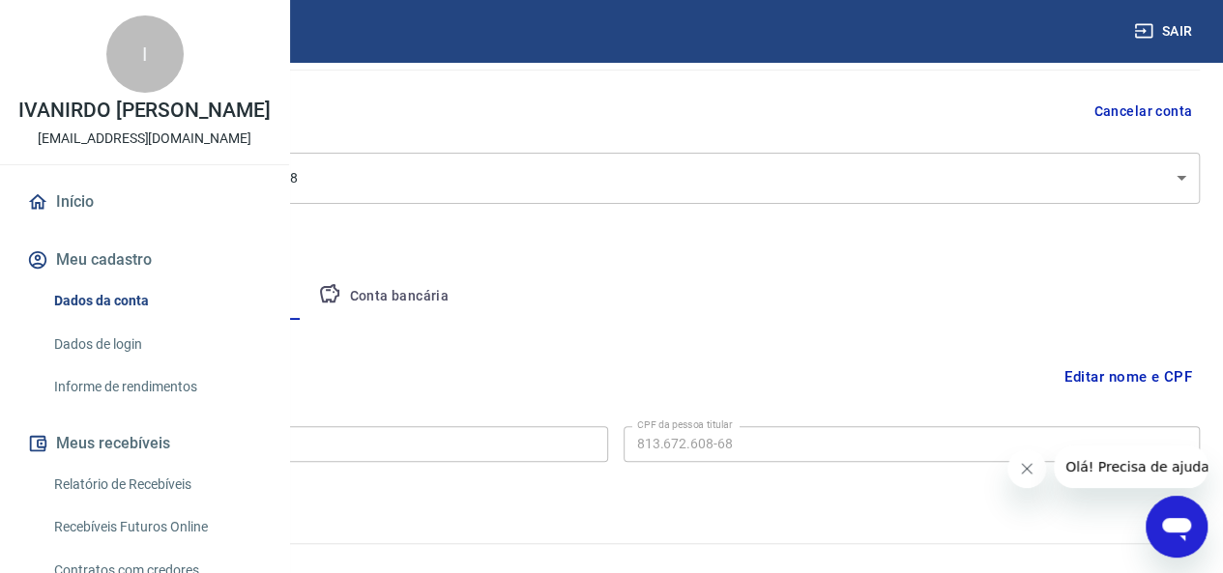
scroll to position [199, 0]
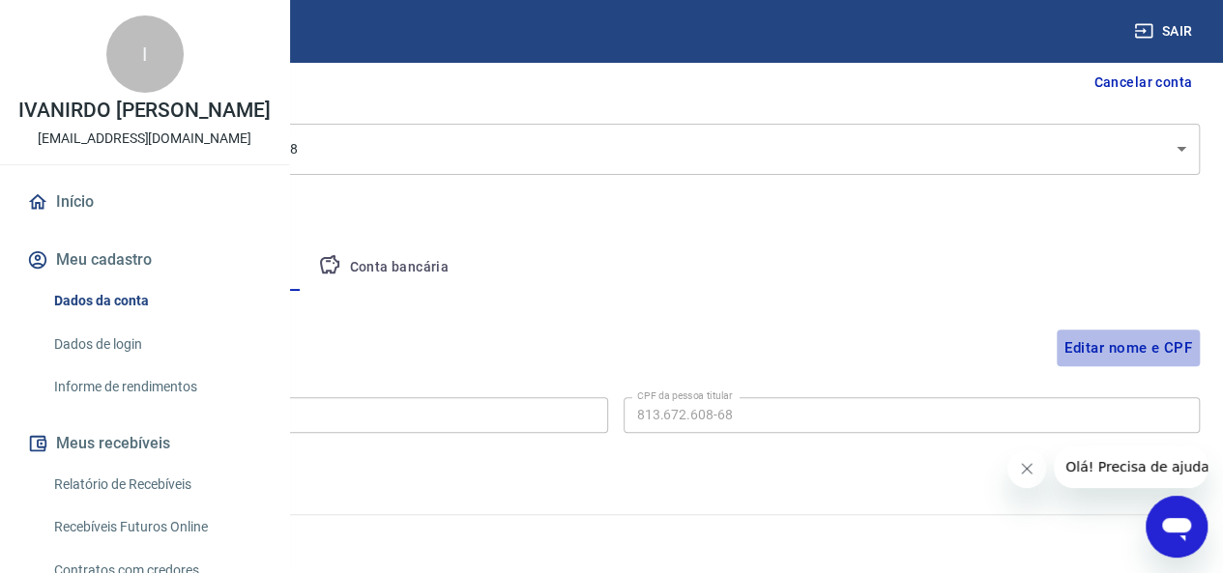
click at [1112, 343] on button "Editar nome e CPF" at bounding box center [1128, 348] width 143 height 37
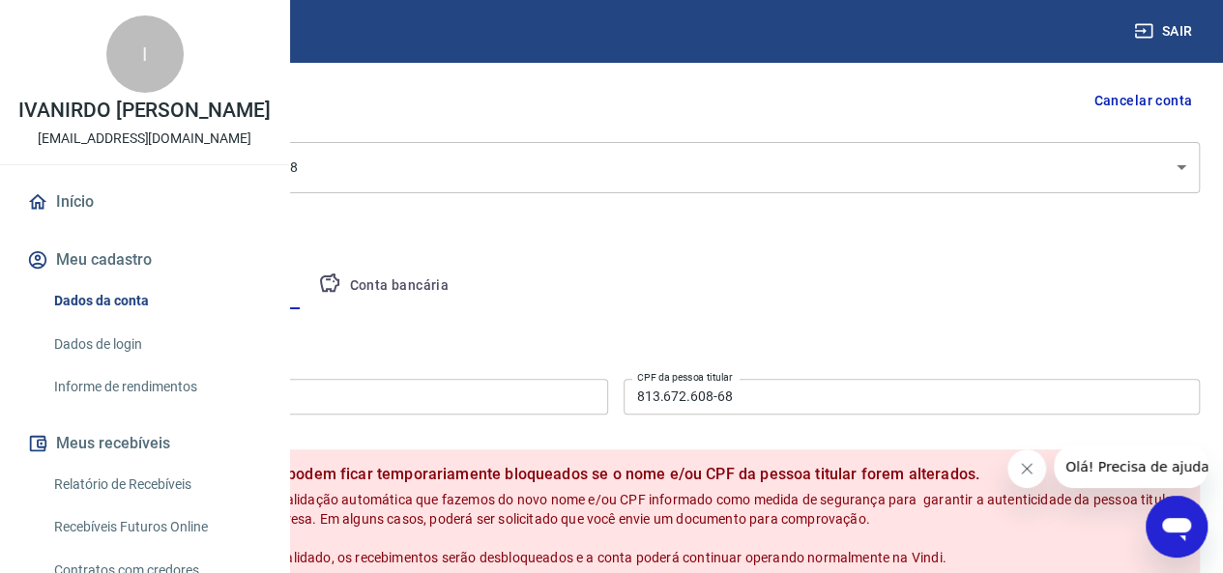
scroll to position [439, 0]
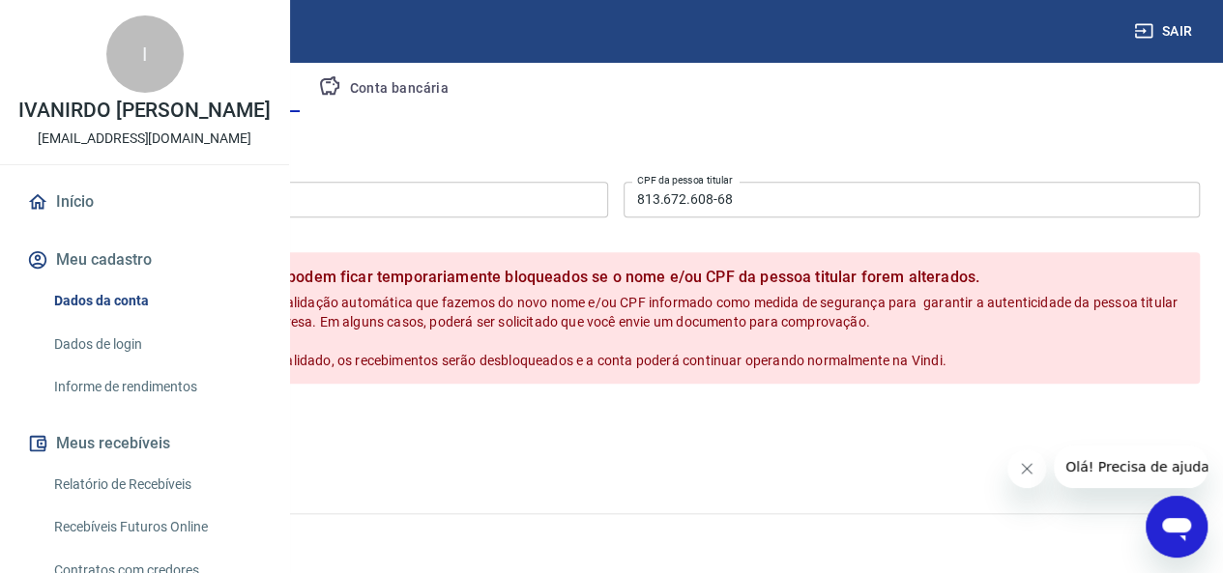
click at [212, 422] on button "Cancelar" at bounding box center [166, 425] width 92 height 37
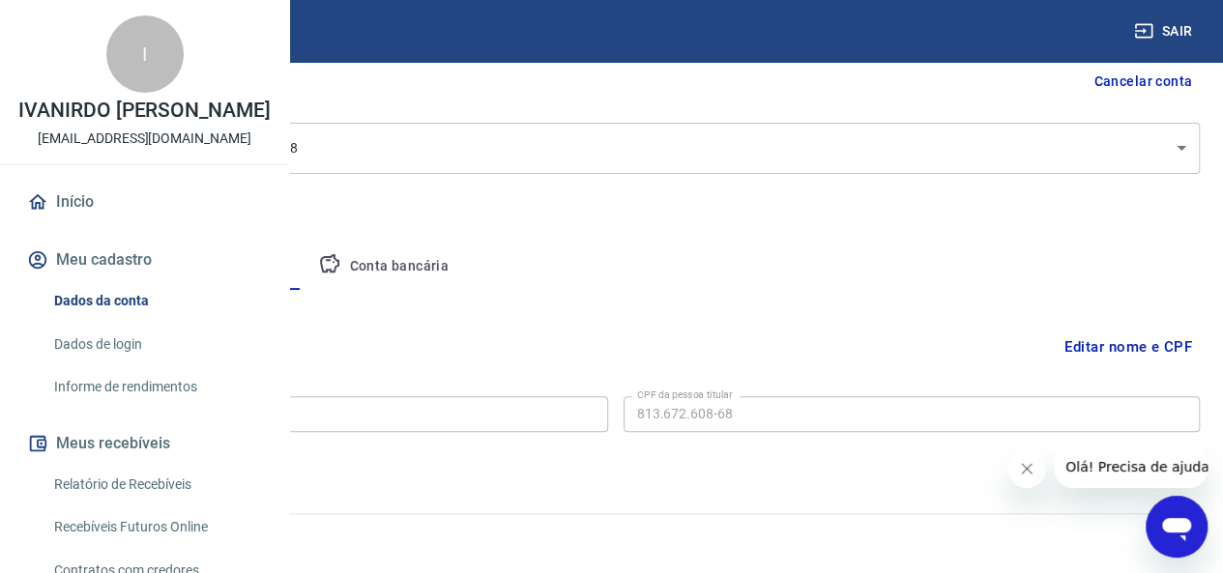
scroll to position [199, 0]
click at [1116, 467] on span "Olá! Precisa de ajuda?" at bounding box center [1141, 466] width 151 height 15
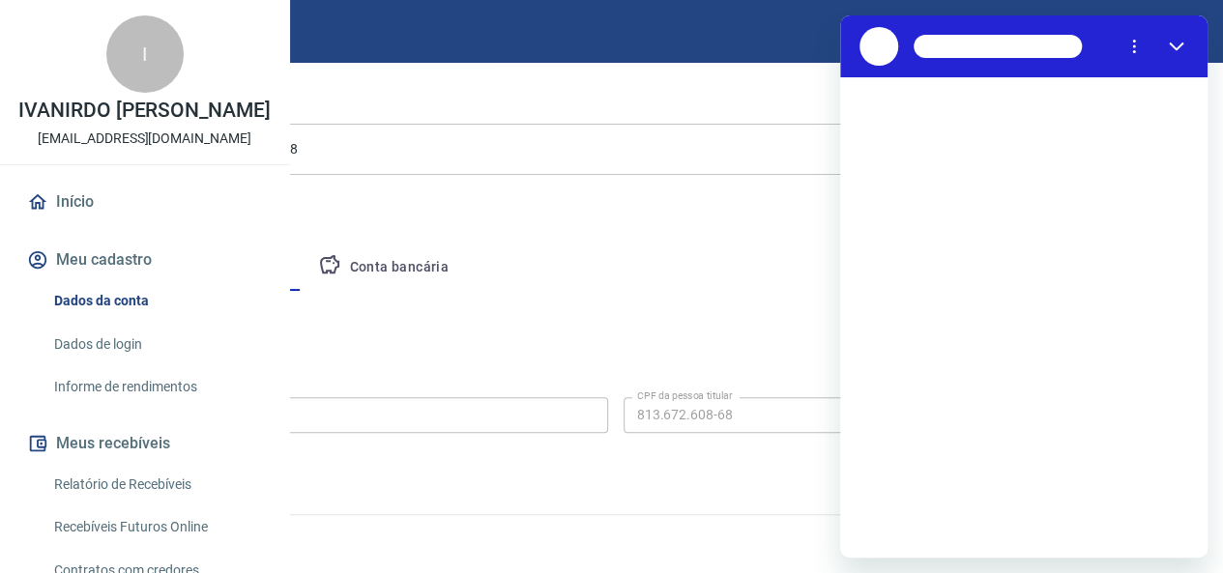
scroll to position [0, 0]
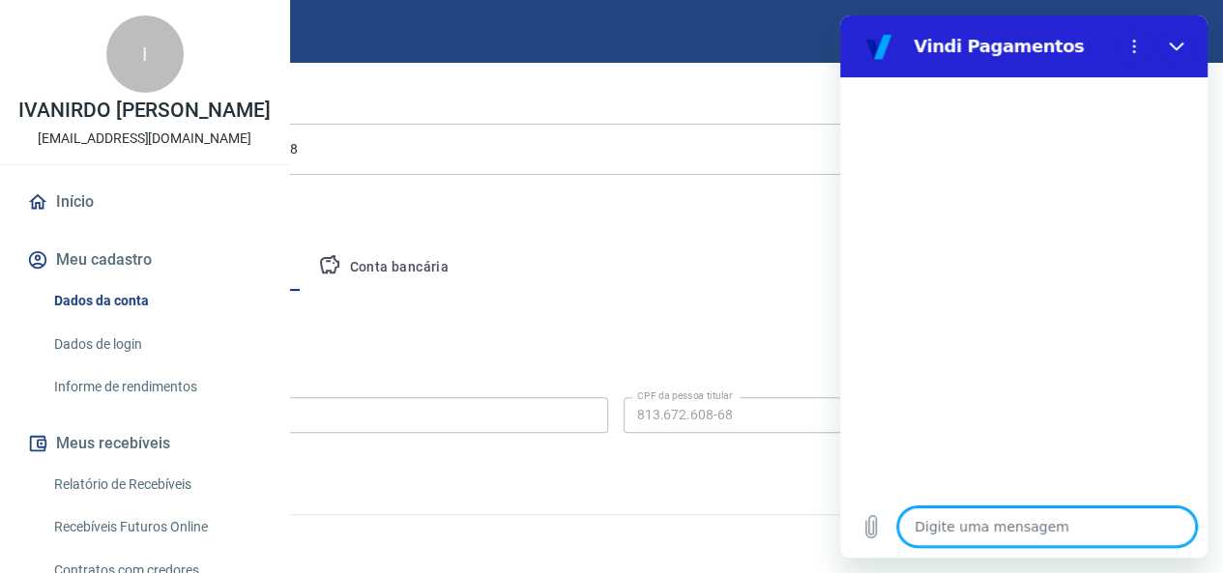
click at [938, 531] on textarea at bounding box center [1047, 527] width 298 height 39
type textarea "c"
type textarea "x"
type textarea "co"
type textarea "x"
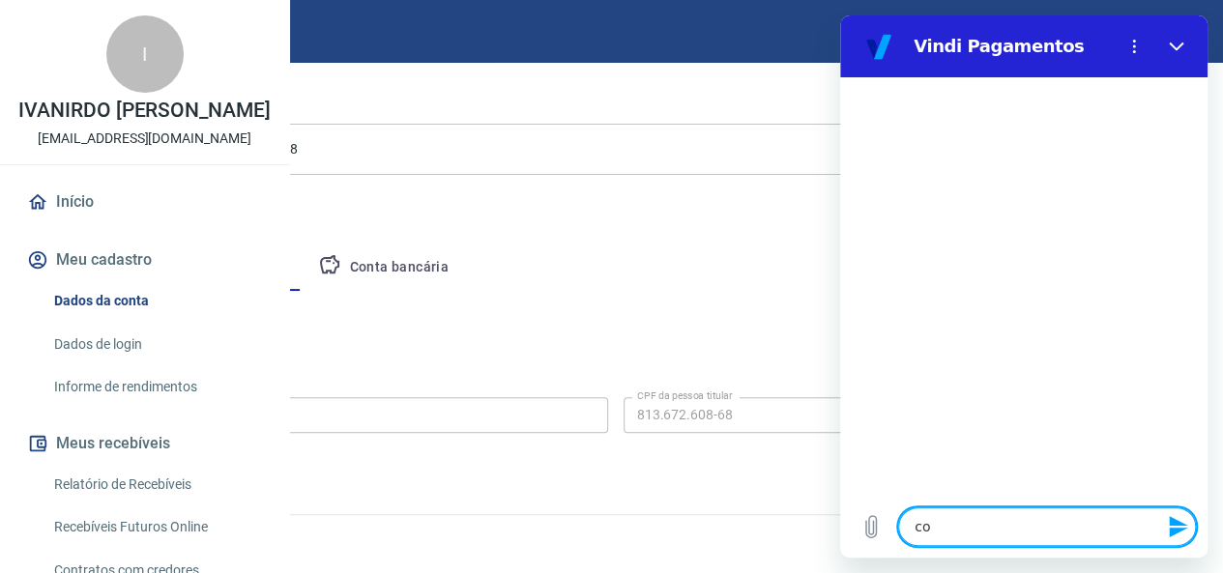
type textarea "com"
type textarea "x"
type textarea "como"
type textarea "x"
type textarea "como"
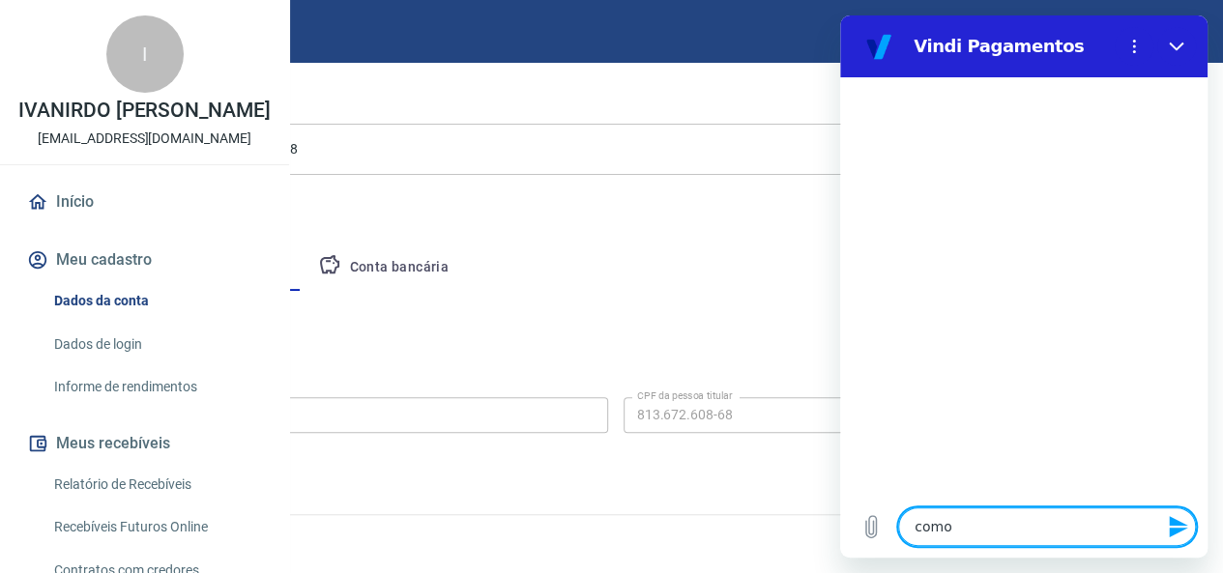
type textarea "x"
type textarea "como s"
type textarea "x"
type textarea "como sa"
type textarea "x"
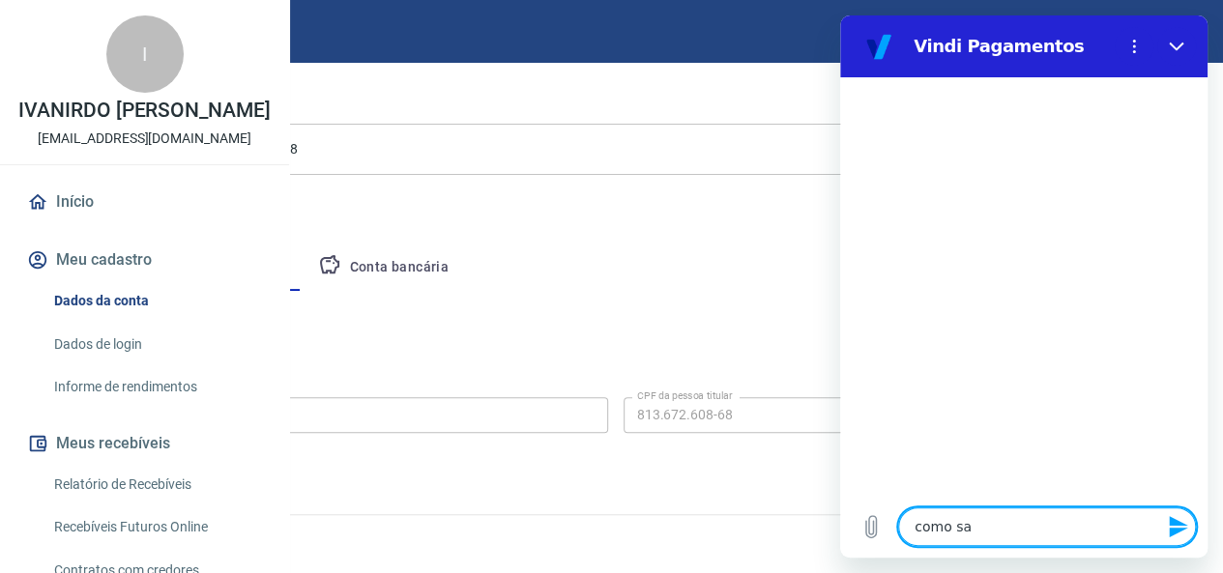
type textarea "como sab"
type textarea "x"
type textarea "como sabe"
type textarea "x"
type textarea "como saber"
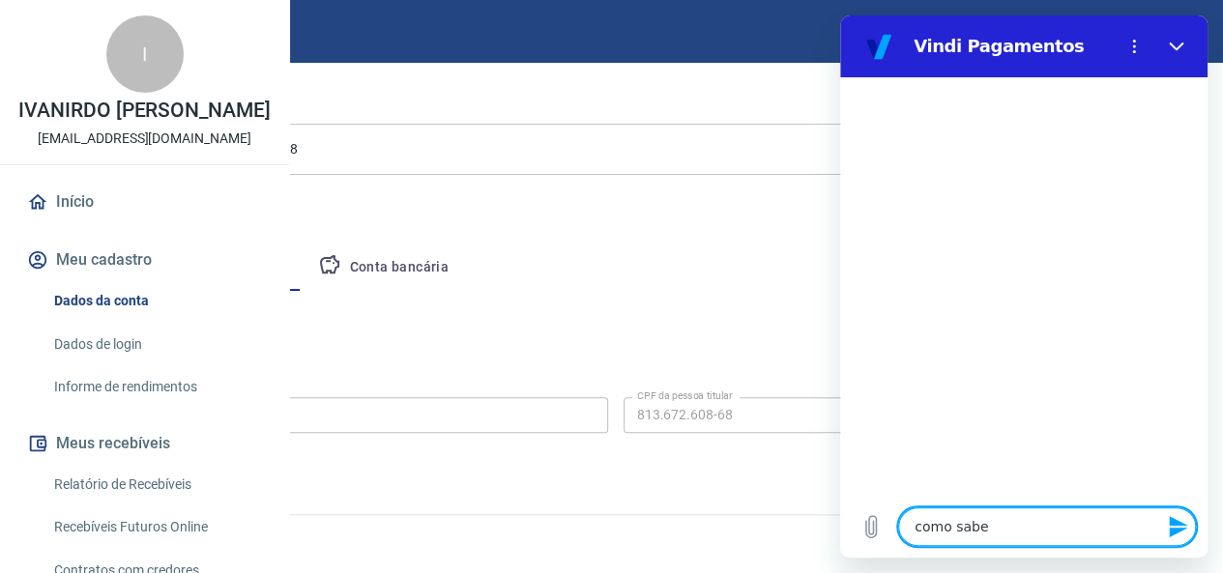
type textarea "x"
type textarea "como saber"
type textarea "x"
type textarea "como saber s"
type textarea "x"
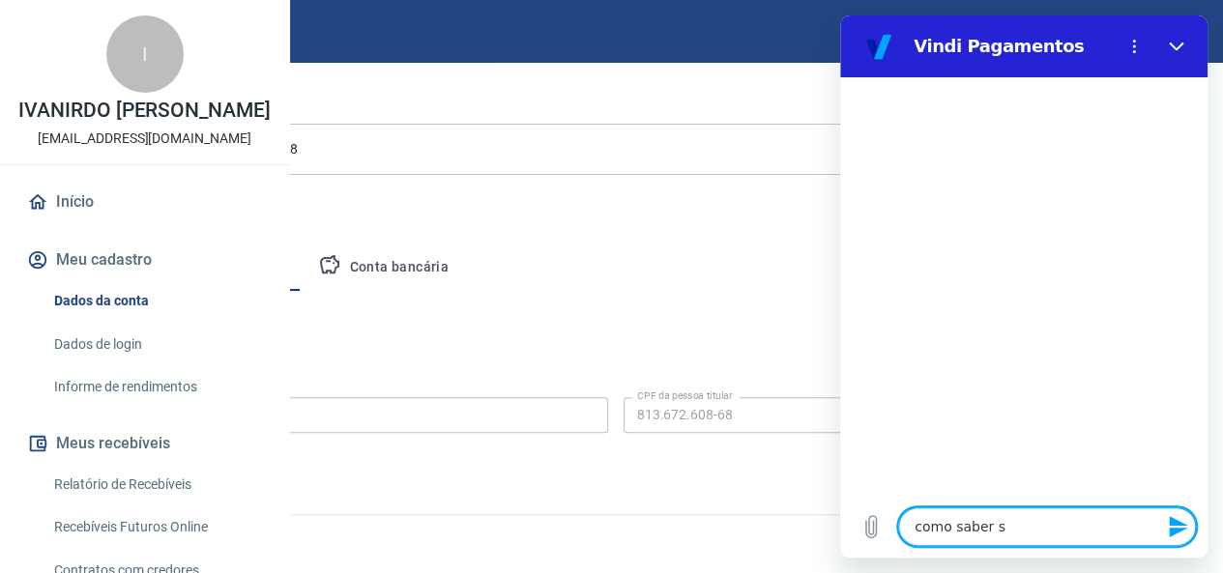
type textarea "como saber se"
type textarea "x"
type textarea "como saber se"
type textarea "x"
type textarea "como saber se c"
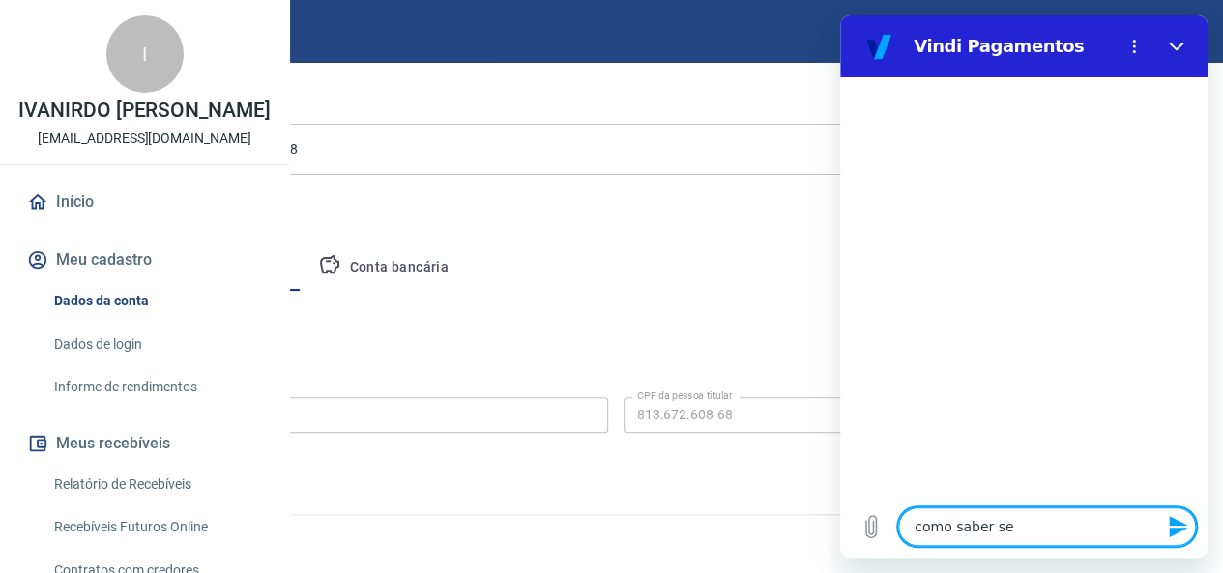
type textarea "x"
type textarea "como saber se co"
type textarea "x"
type textarea "como saber se con"
type textarea "x"
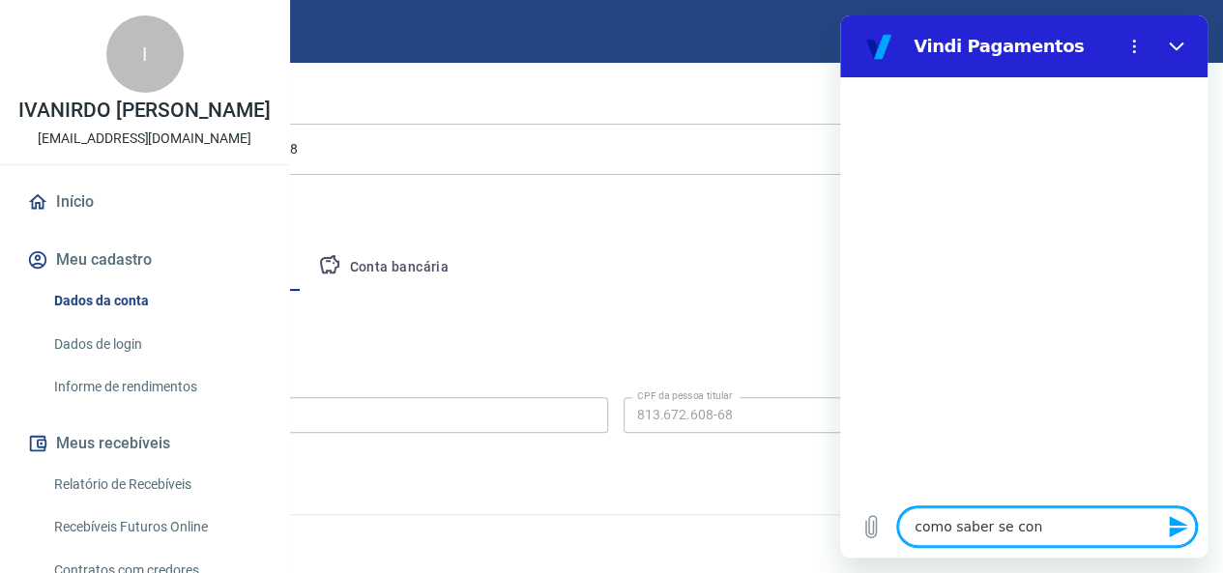
type textarea "como saber se cont"
type textarea "x"
type textarea "como saber se conta"
type textarea "x"
type textarea "como saber se conta"
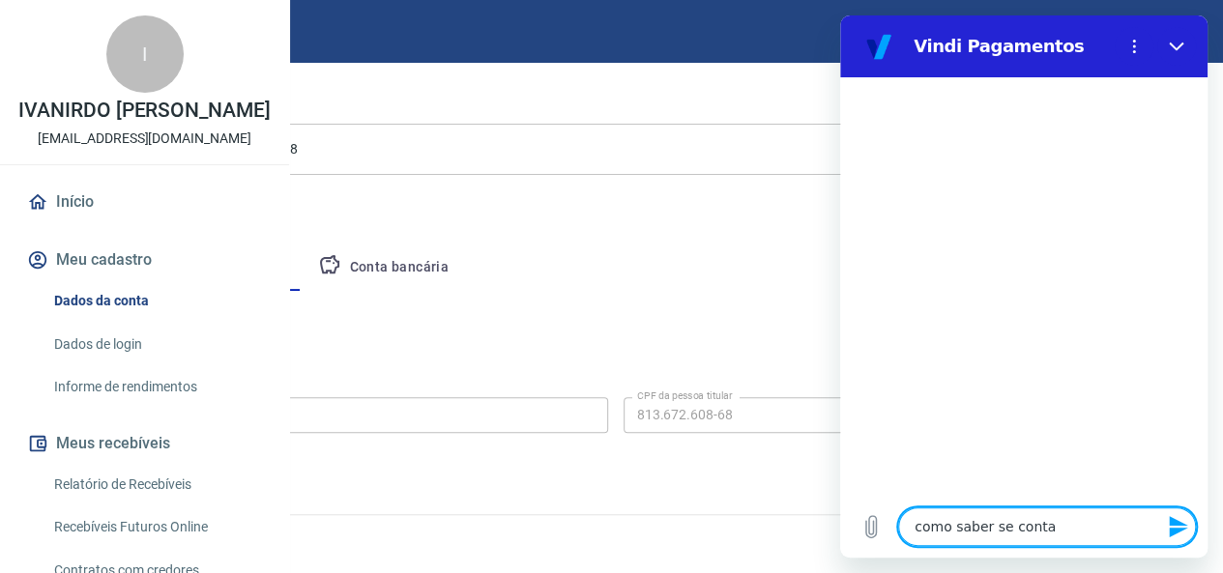
type textarea "x"
type textarea "como saber se conta t"
type textarea "x"
type textarea "como saber se conta tá"
type textarea "x"
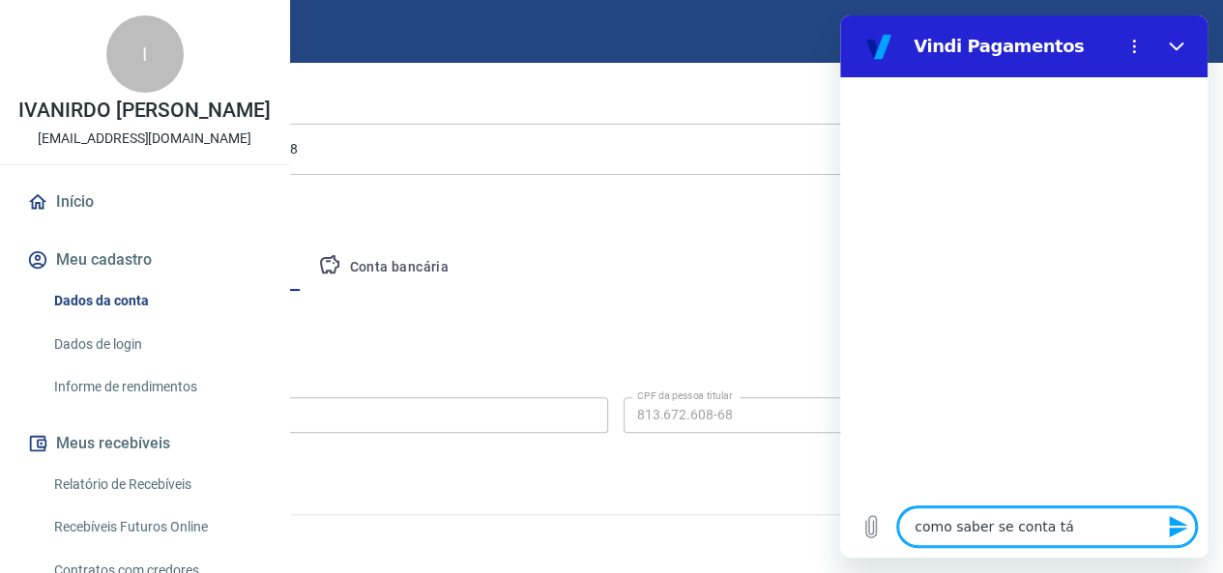
type textarea "como saber se conta tá"
type textarea "x"
type textarea "como saber se conta tá v"
type textarea "x"
type textarea "como saber se conta tá ve"
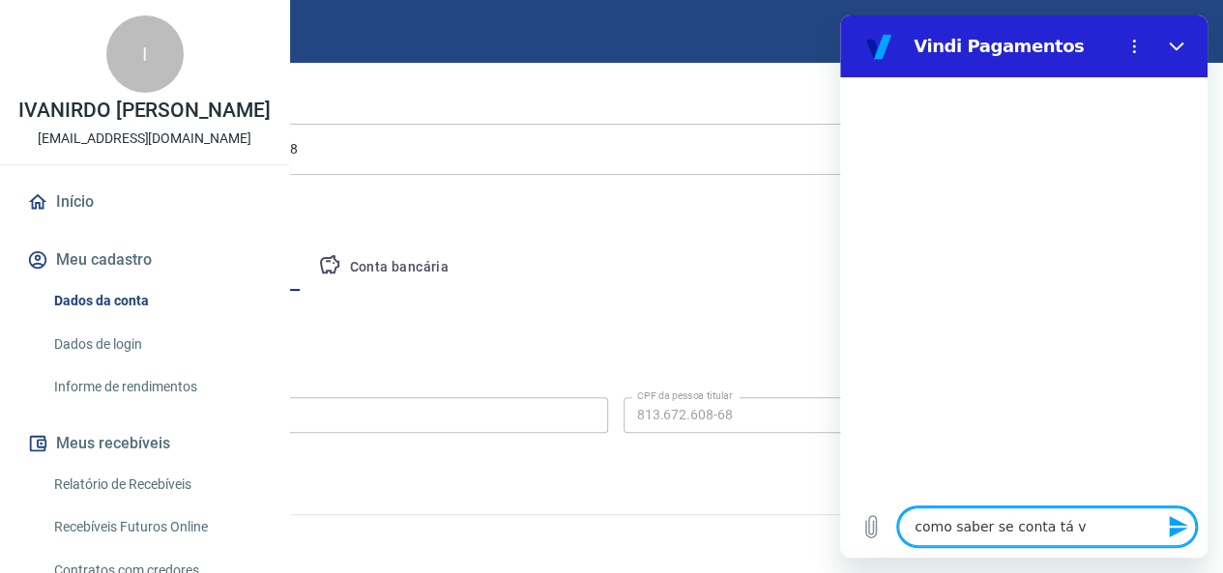
type textarea "x"
type textarea "como saber se conta tá ver"
type textarea "x"
type textarea "como saber se conta tá veri"
type textarea "x"
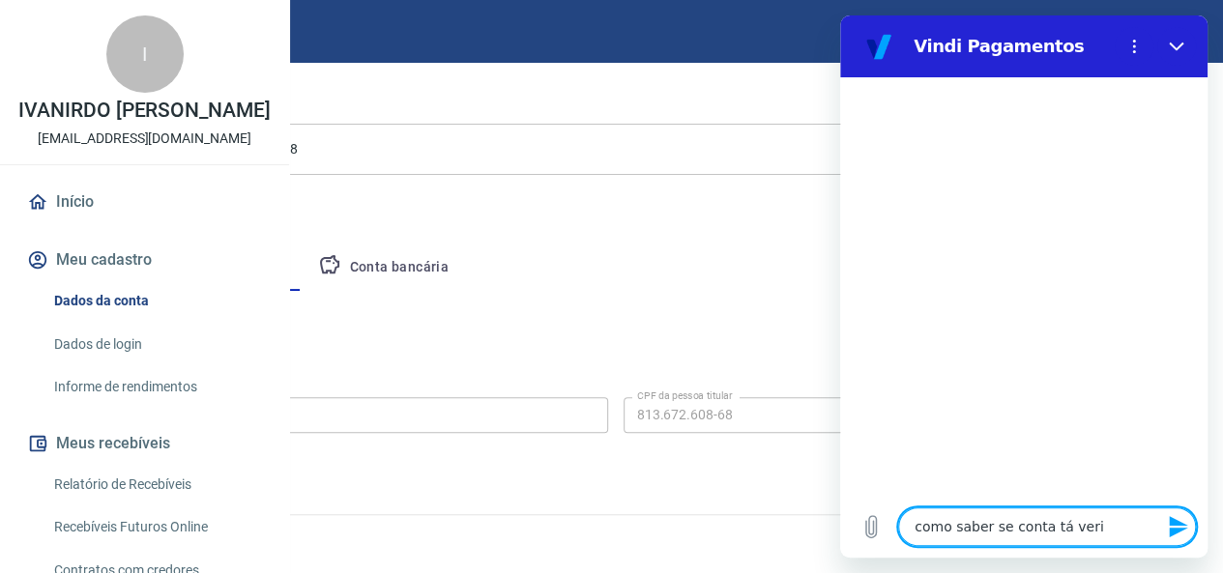
type textarea "como saber se conta tá verif"
type textarea "x"
type textarea "como saber se conta tá verifi"
type textarea "x"
type textarea "como saber se conta tá verific"
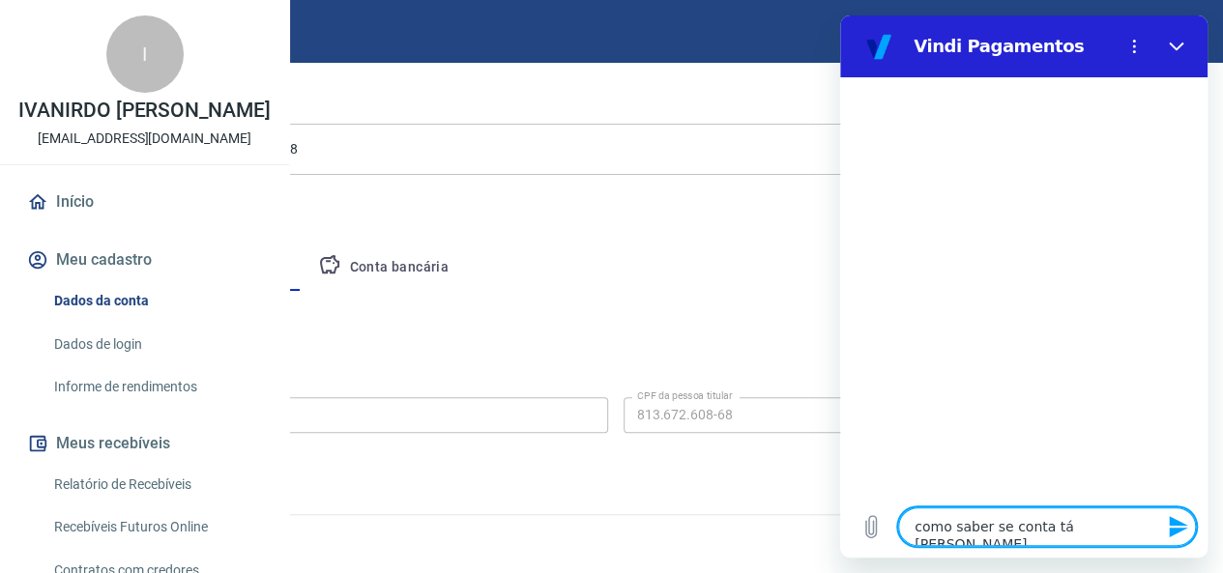
type textarea "x"
type textarea "como saber se conta tá verifica"
type textarea "x"
type textarea "como saber se conta tá verificad"
type textarea "x"
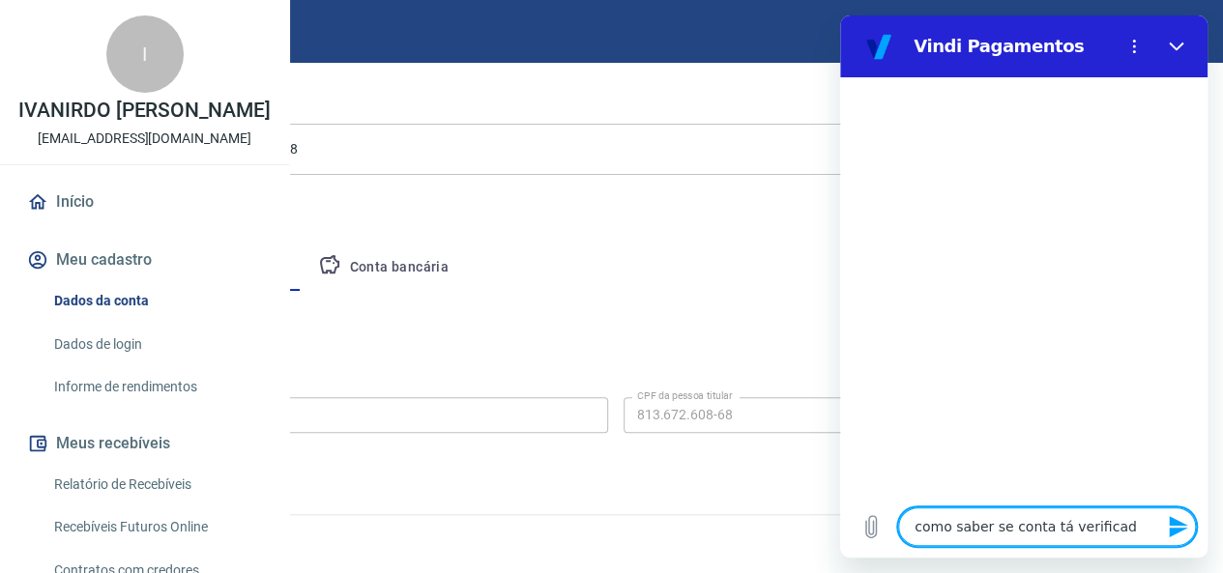
type textarea "como saber se conta tá verificada"
type textarea "x"
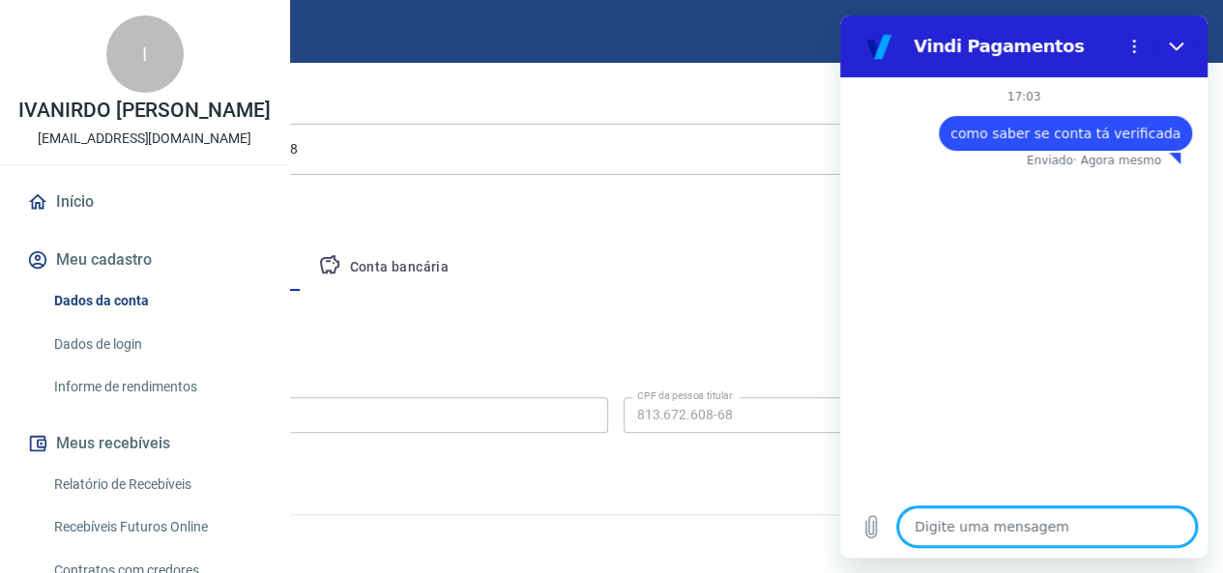
type textarea "x"
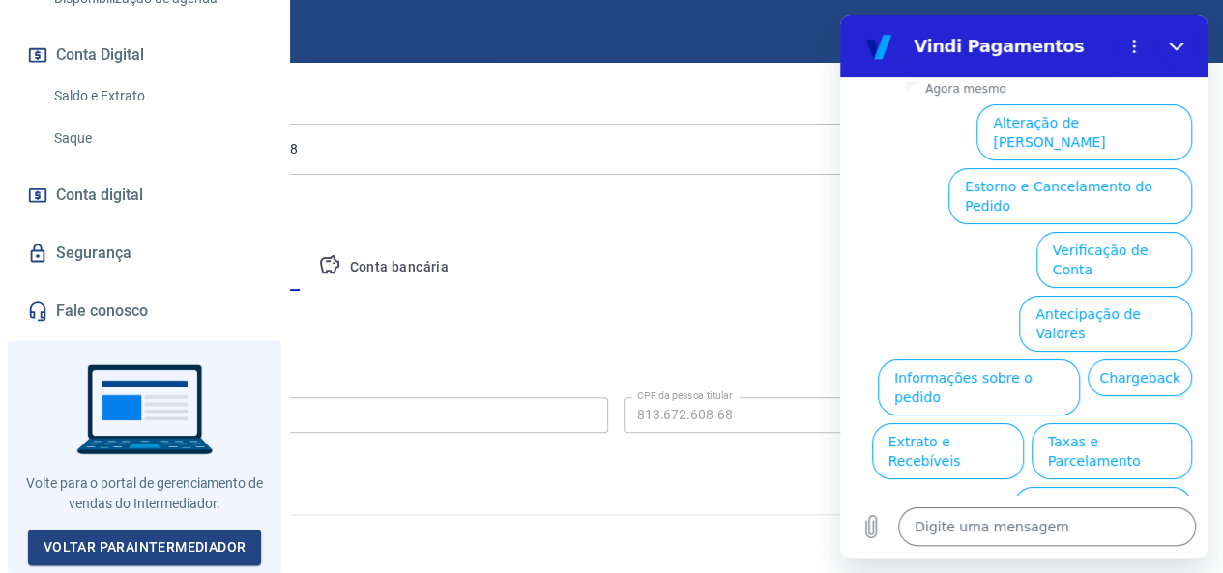
scroll to position [669, 0]
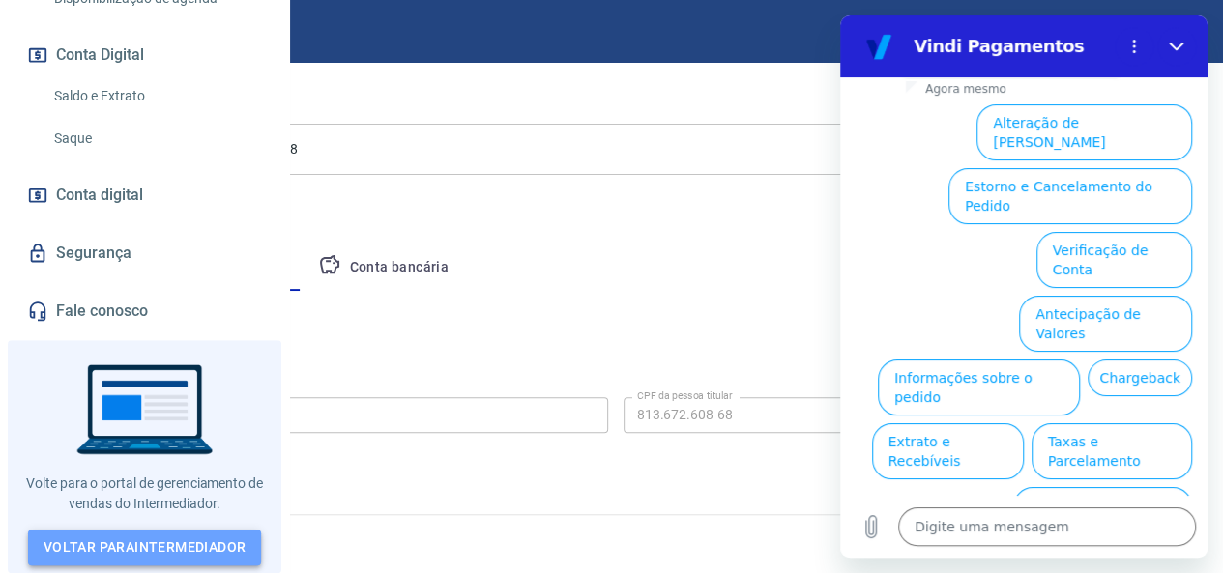
click at [149, 552] on link "Voltar para Intermediador" at bounding box center [145, 548] width 234 height 36
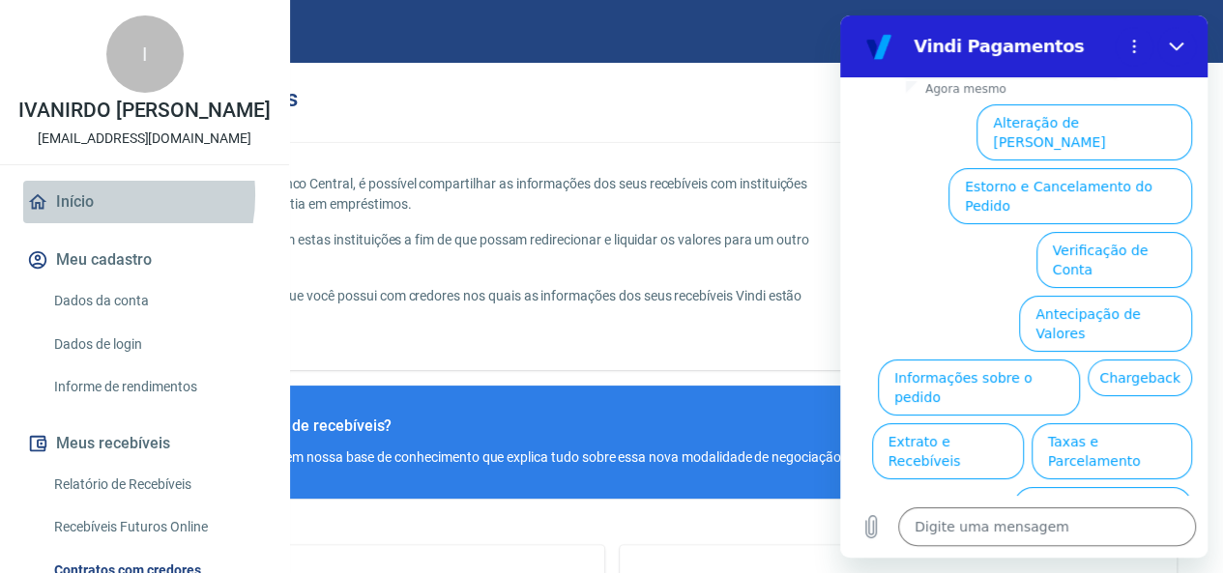
click at [86, 223] on link "Início" at bounding box center [144, 202] width 243 height 43
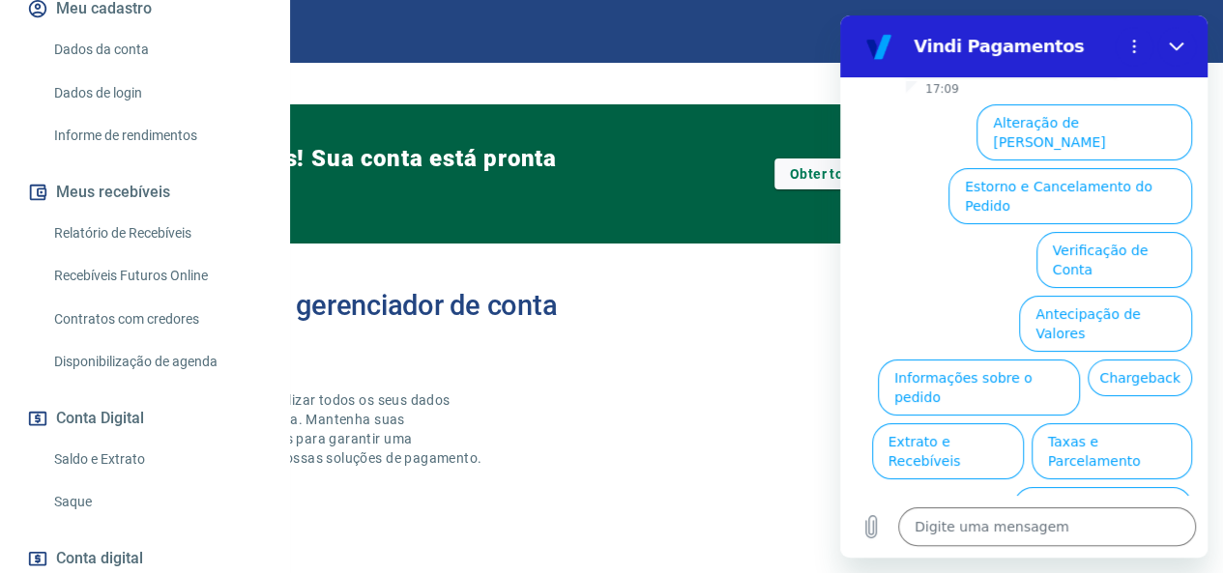
scroll to position [257, 0]
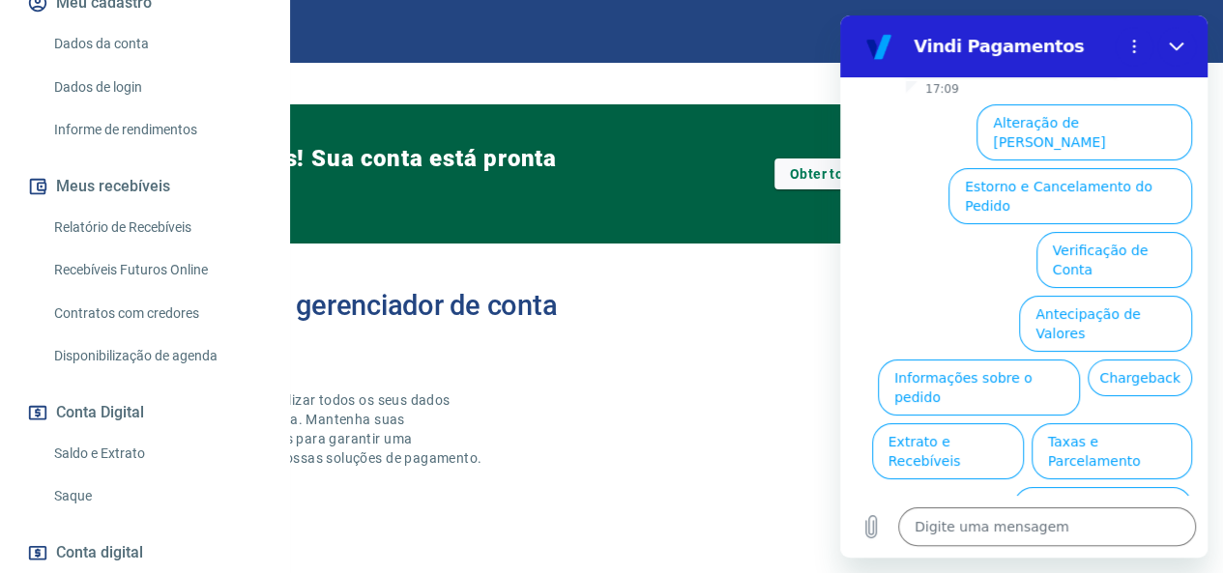
click at [97, 474] on link "Saldo e Extrato" at bounding box center [156, 454] width 220 height 40
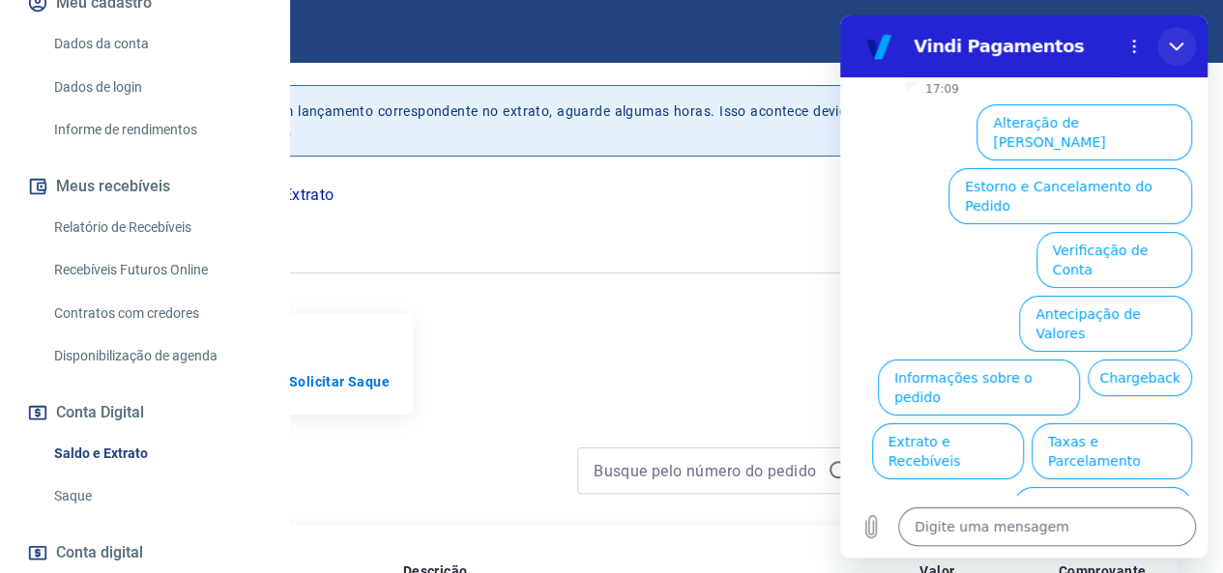
click at [1182, 38] on button "Fechar" at bounding box center [1177, 46] width 39 height 39
type textarea "x"
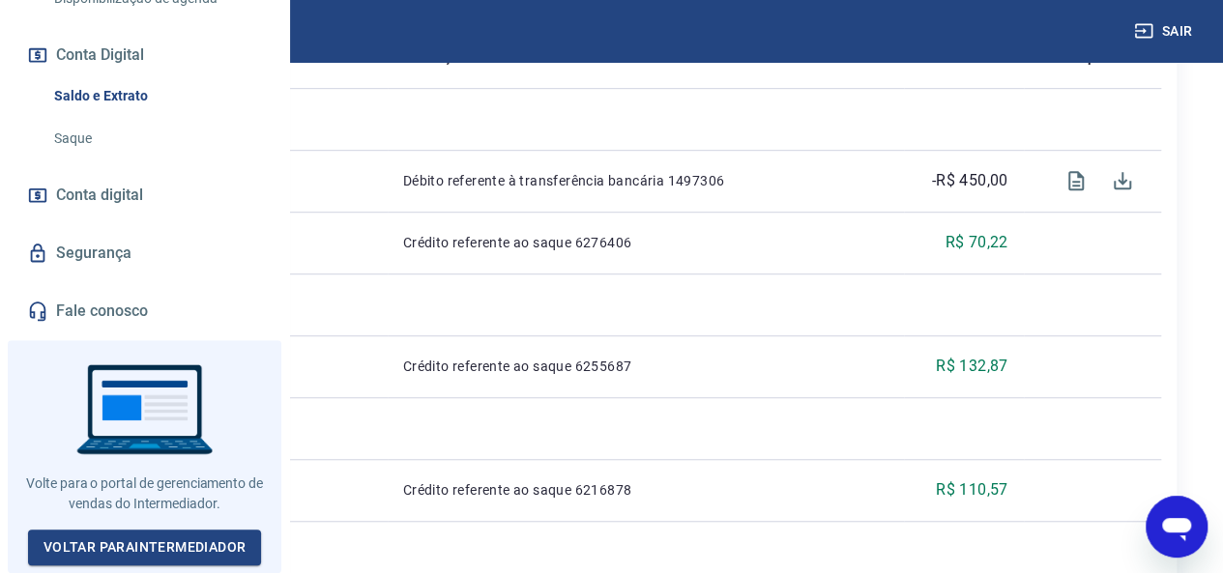
scroll to position [515, 0]
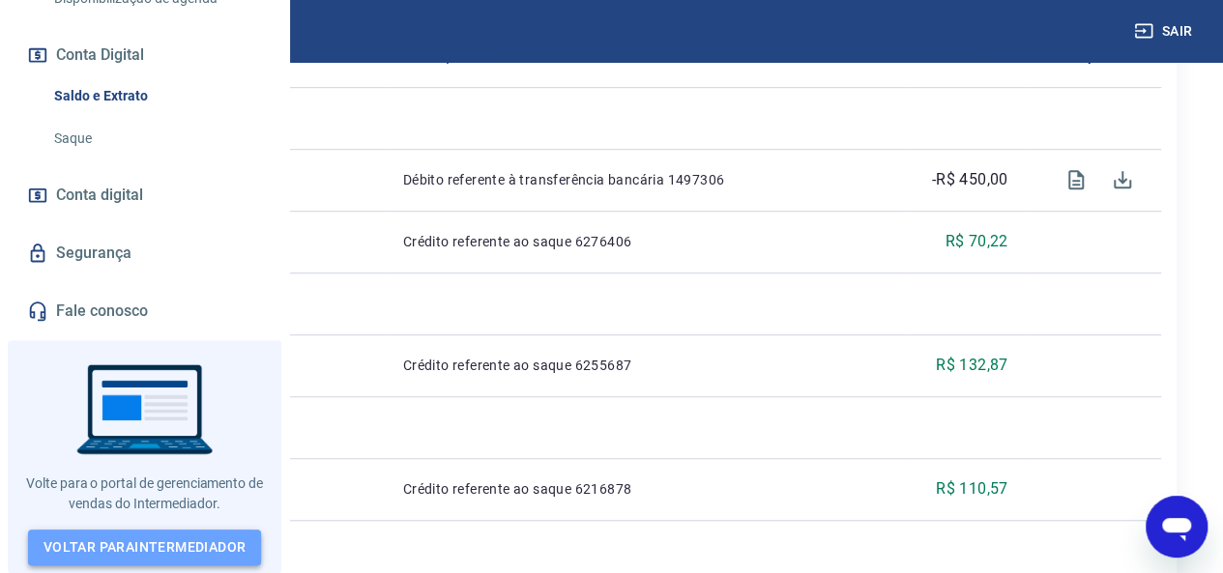
click at [106, 542] on link "Voltar para Intermediador" at bounding box center [145, 548] width 234 height 36
